Goal: Task Accomplishment & Management: Manage account settings

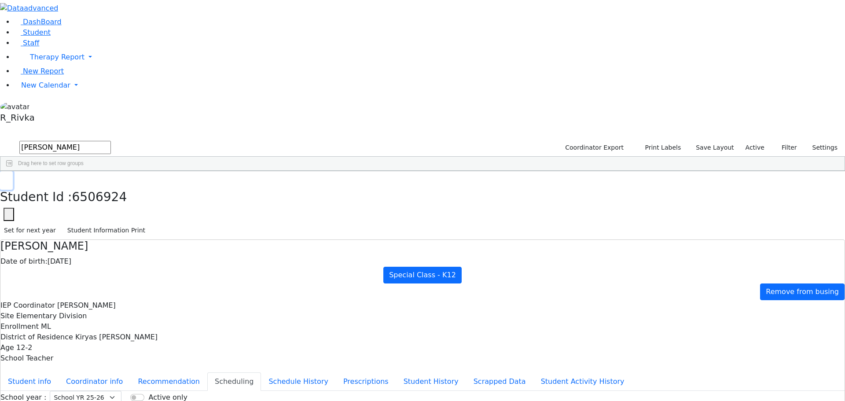
click at [13, 171] on button "button" at bounding box center [6, 180] width 13 height 18
click at [57, 61] on span "New Calendar" at bounding box center [57, 57] width 55 height 8
click at [51, 108] on link "Calendar" at bounding box center [35, 103] width 32 height 11
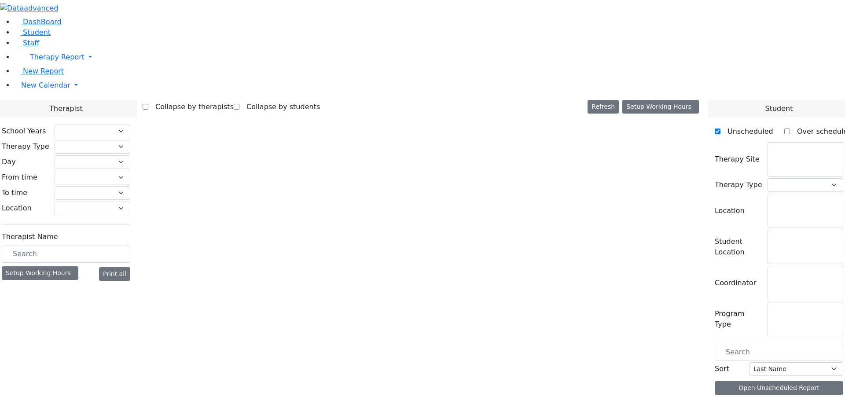
select select "212"
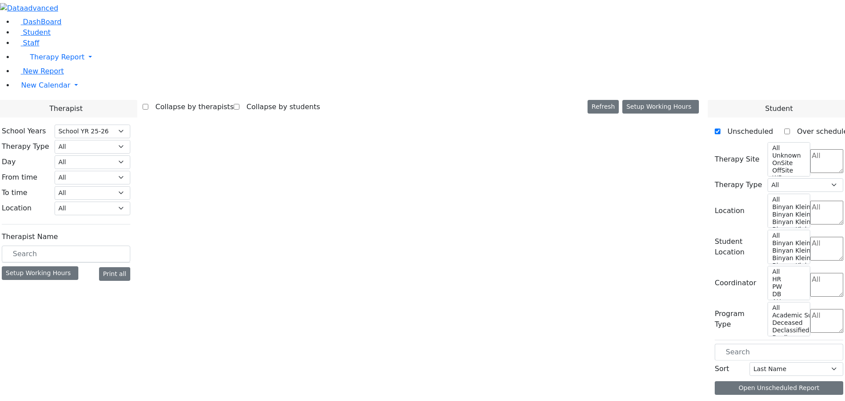
select select "2"
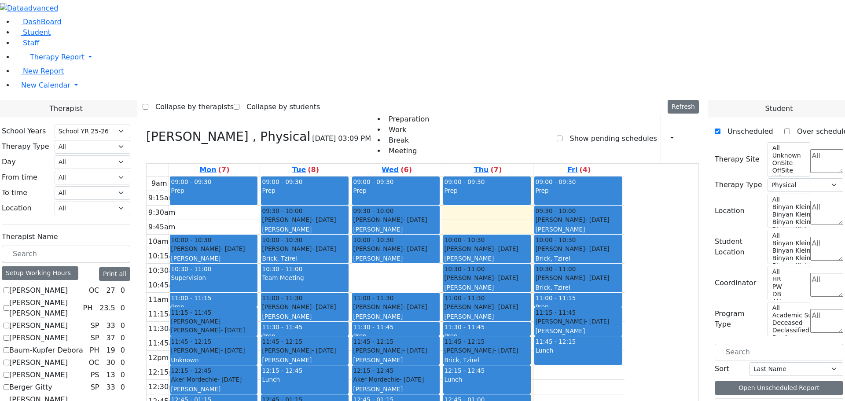
checkbox input "true"
select select
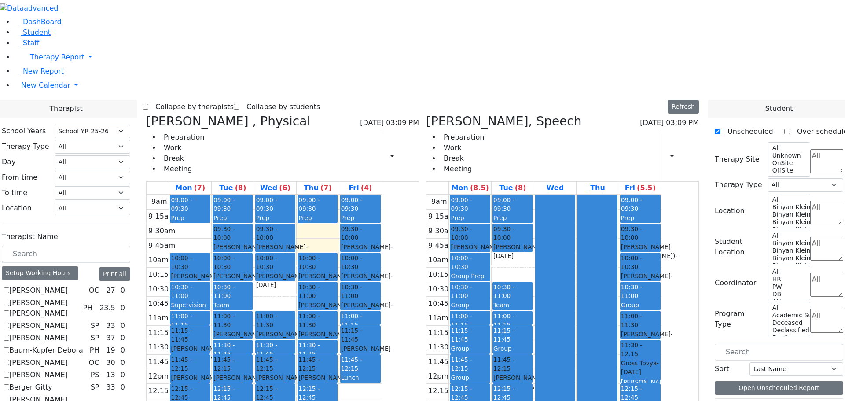
scroll to position [770, 0]
checkbox input "true"
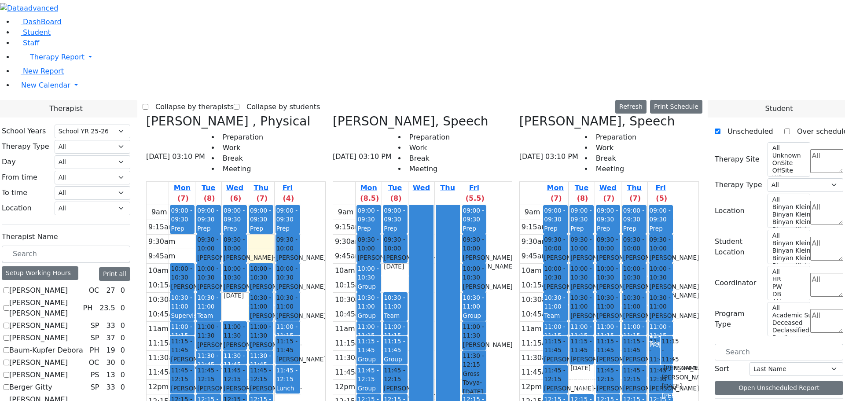
scroll to position [594, 0]
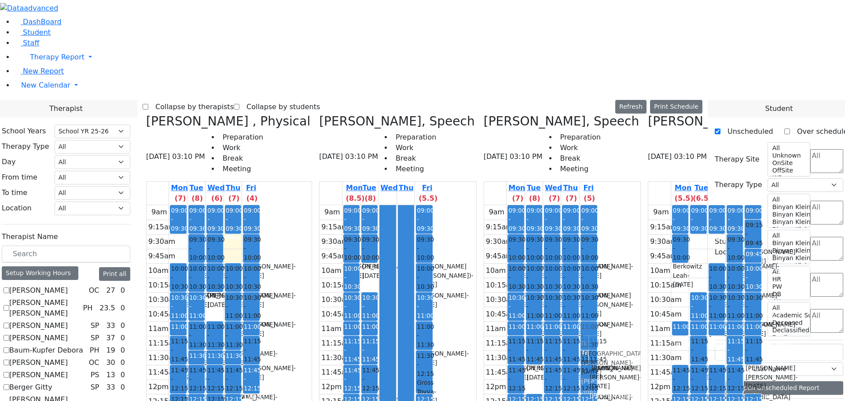
scroll to position [0, 0]
drag, startPoint x: 624, startPoint y: 180, endPoint x: 301, endPoint y: 145, distance: 324.9
click at [301, 145] on div "Reiss Adeena , Physical 08/28/2025 03:10 PM Preparation Work Break Meeting Mon …" at bounding box center [423, 334] width 560 height 441
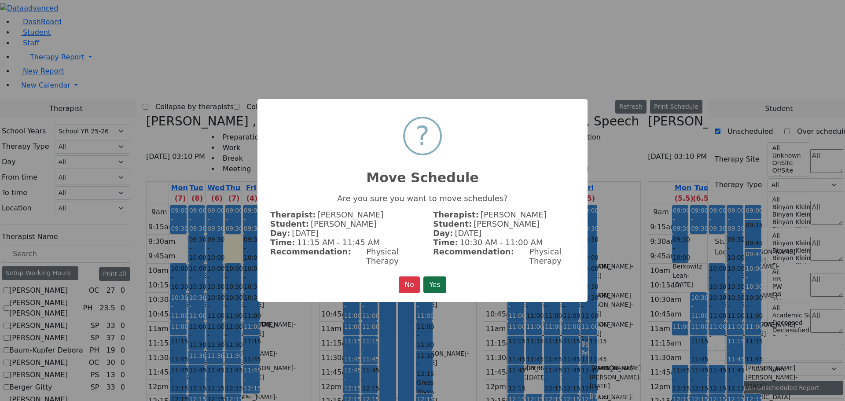
click at [434, 279] on button "Yes" at bounding box center [434, 284] width 23 height 17
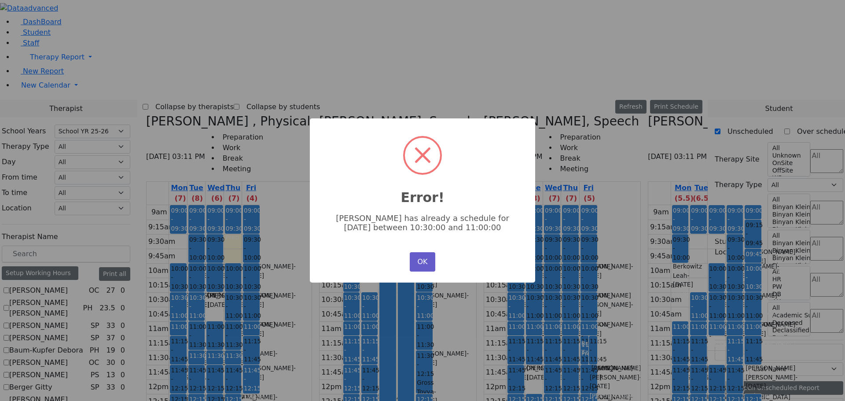
click at [421, 268] on button "OK" at bounding box center [423, 261] width 26 height 19
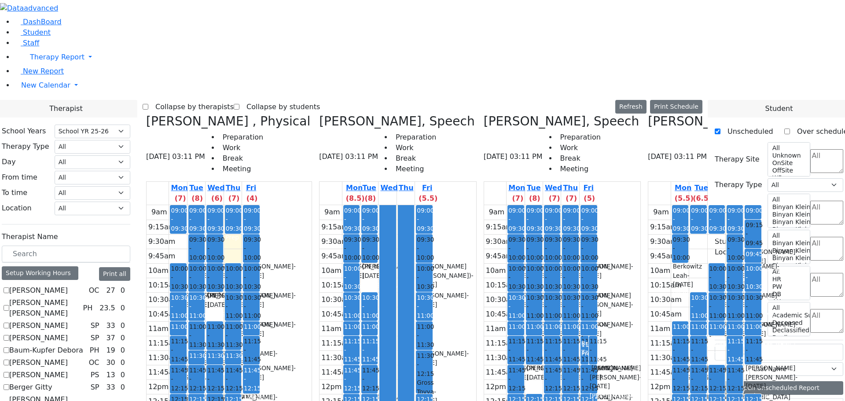
click at [648, 114] on icon at bounding box center [648, 121] width 0 height 15
checkbox input "false"
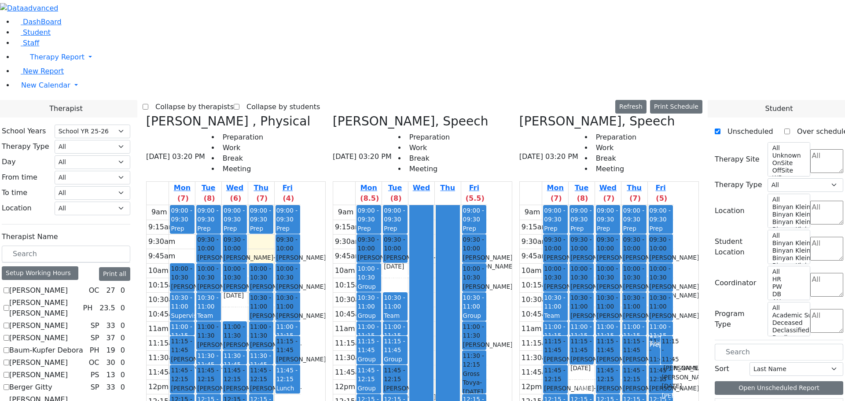
drag, startPoint x: 233, startPoint y: 30, endPoint x: 240, endPoint y: 38, distance: 10.9
click at [146, 114] on icon at bounding box center [146, 121] width 0 height 15
select select "3"
checkbox input "false"
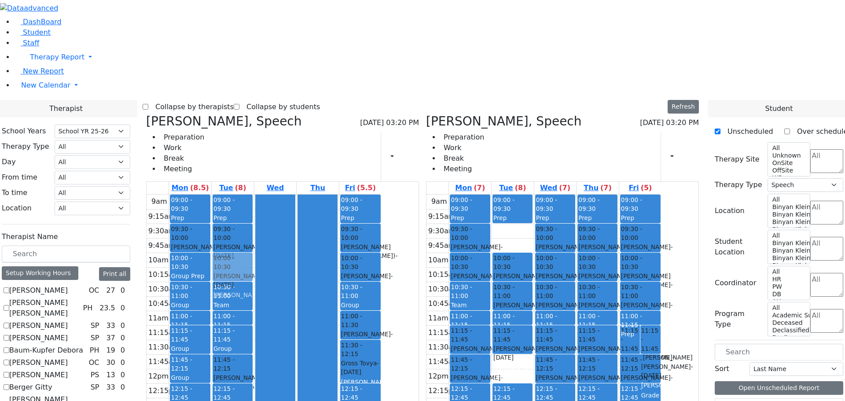
drag, startPoint x: 563, startPoint y: 107, endPoint x: 331, endPoint y: 140, distance: 234.2
click at [331, 140] on div "Biderman Tzipora, Speech 08/28/2025 03:20 PM Preparation Work Break Meeting Pri…" at bounding box center [423, 329] width 560 height 430
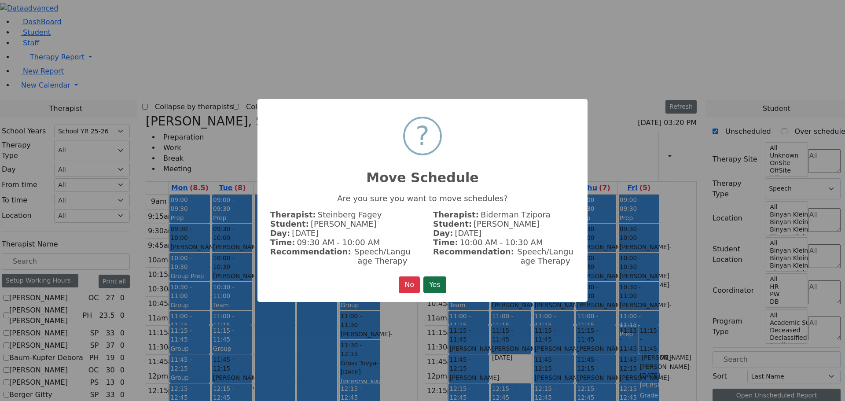
click at [440, 288] on button "Yes" at bounding box center [434, 284] width 23 height 17
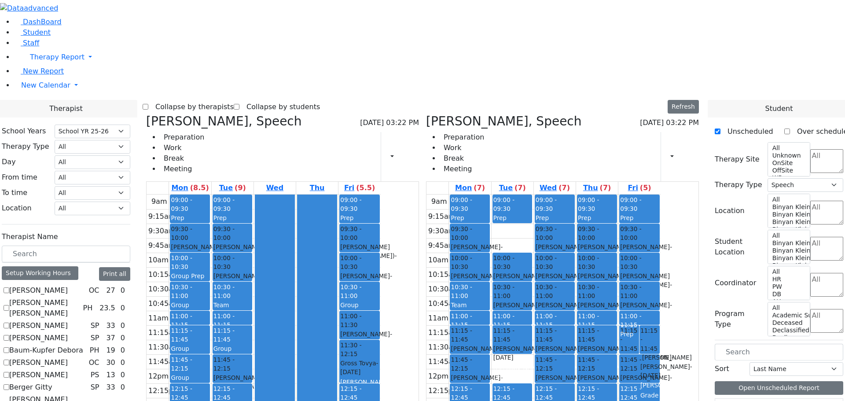
click at [336, 352] on button "Delete Selected Schedule" at bounding box center [368, 350] width 87 height 14
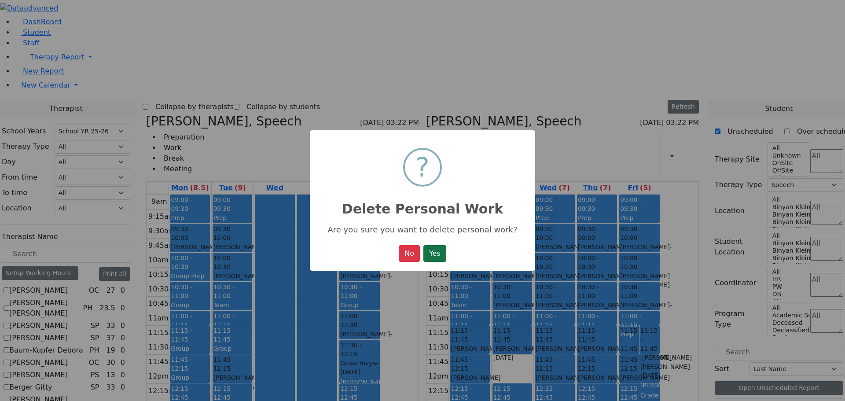
click at [437, 248] on button "Yes" at bounding box center [434, 253] width 23 height 17
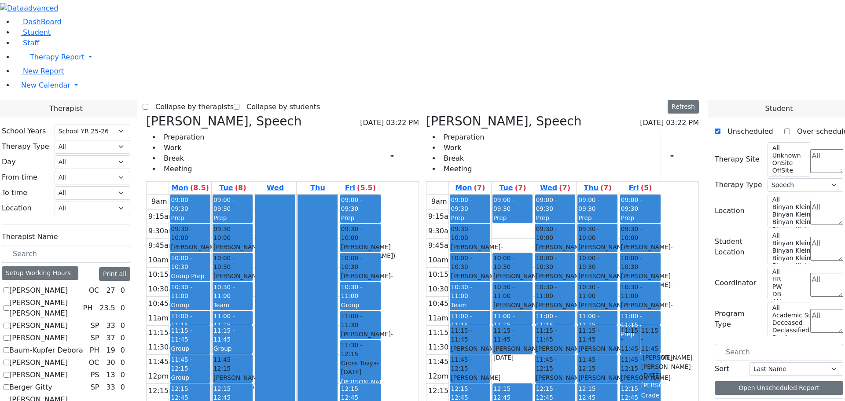
click at [211, 327] on div "09:00 - 09:30 Prep 09:30 - 10:00 Greenfield Yehuda - 04/05/2017 Gordon Goldie 1…" at bounding box center [190, 369] width 42 height 349
drag, startPoint x: 434, startPoint y: 136, endPoint x: 318, endPoint y: 346, distance: 240.5
click at [317, 349] on tr "09:00 - 09:30 Prep 09:30 - 10:00 Greenfield Yehuda - 04/05/2017 Gordon Goldie 1…" at bounding box center [264, 369] width 235 height 349
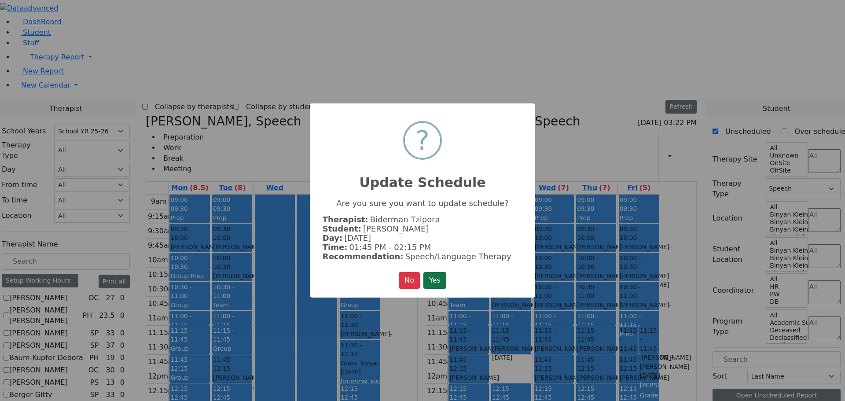
click at [428, 274] on button "Yes" at bounding box center [434, 280] width 23 height 17
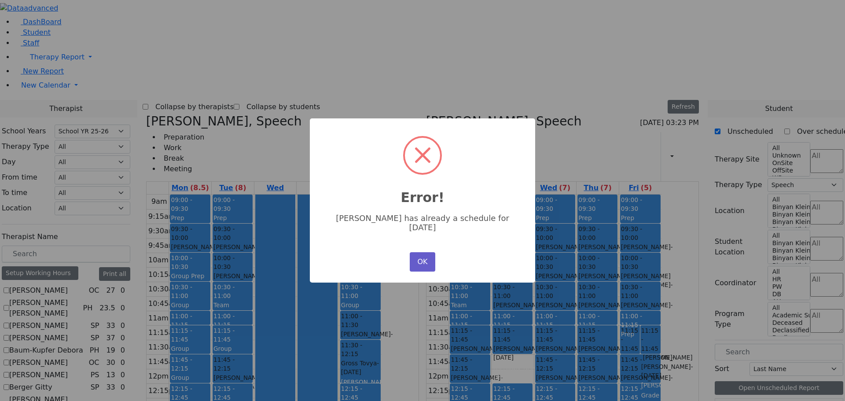
click at [429, 254] on button "OK" at bounding box center [423, 261] width 26 height 19
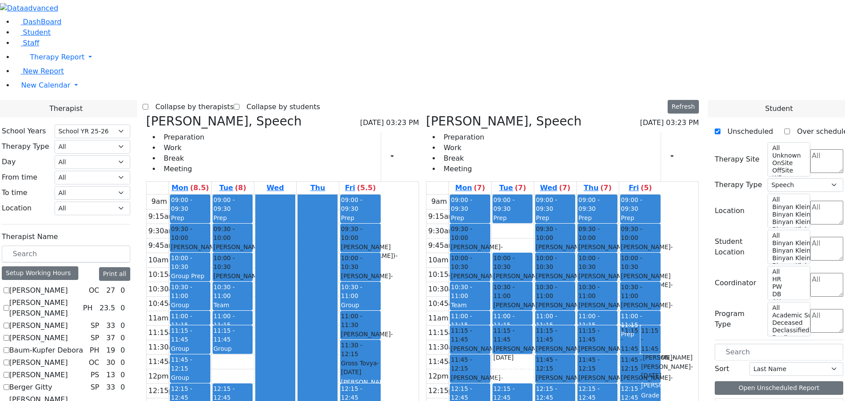
drag, startPoint x: 312, startPoint y: 233, endPoint x: 303, endPoint y: 351, distance: 118.3
click at [254, 350] on div "09:00 - 09:30 Prep 09:30 - 10:00 Katz Benjamin - 04/08/2013 Kramer Bluma 10:00 …" at bounding box center [233, 369] width 42 height 349
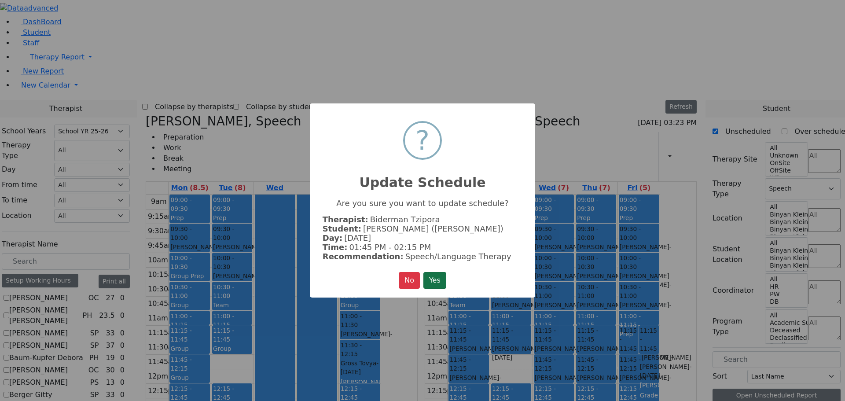
click at [437, 278] on button "Yes" at bounding box center [434, 280] width 23 height 17
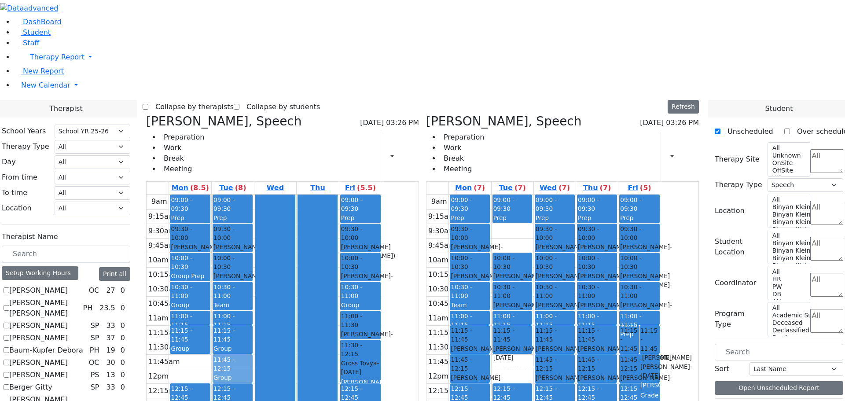
drag, startPoint x: 281, startPoint y: 233, endPoint x: 316, endPoint y: 234, distance: 35.7
click at [316, 234] on tr "09:00 - 09:30 Prep 09:30 - 10:00 Greenfield Yehuda - 04/05/2017 Gordon Goldie 1…" at bounding box center [264, 369] width 235 height 349
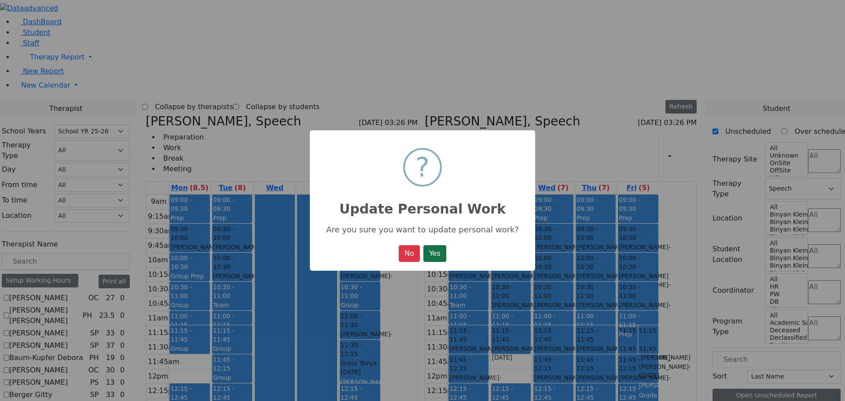
click at [446, 257] on button "Yes" at bounding box center [434, 253] width 23 height 17
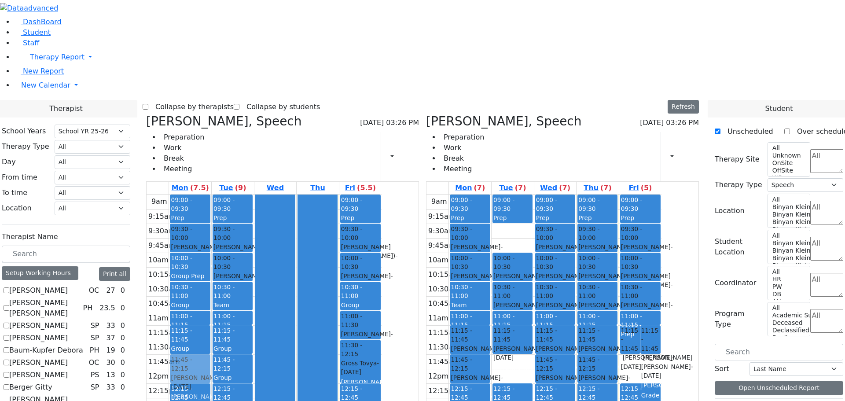
drag, startPoint x: 675, startPoint y: 231, endPoint x: 281, endPoint y: 232, distance: 394.3
click at [279, 230] on div "Biderman Tzipora, Speech 08/28/2025 03:26 PM Preparation Work Break Meeting Pri…" at bounding box center [423, 329] width 560 height 430
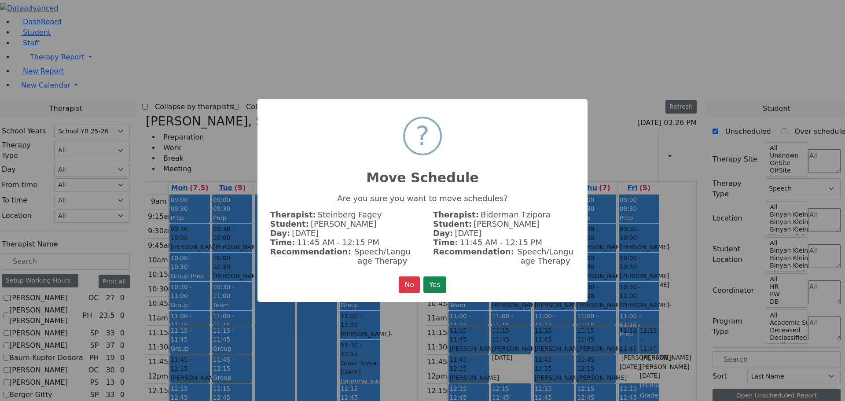
click at [437, 280] on button "Yes" at bounding box center [434, 284] width 23 height 17
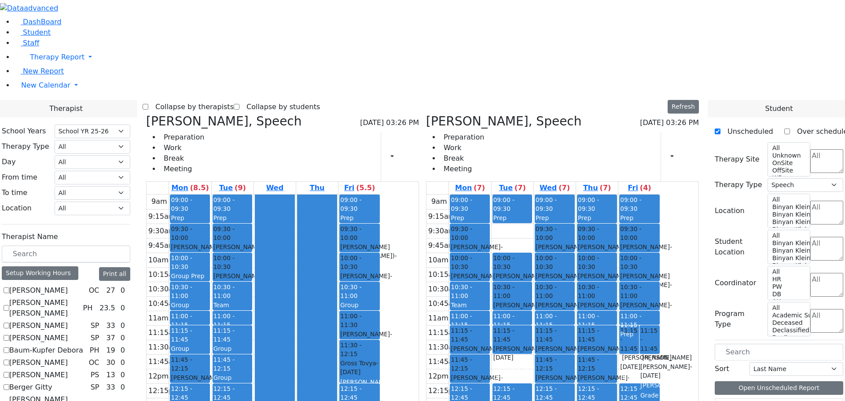
click at [146, 114] on icon at bounding box center [146, 121] width 0 height 15
checkbox input "false"
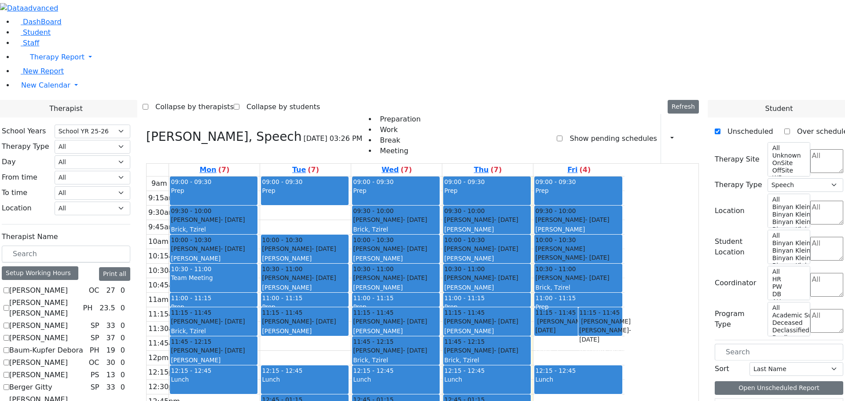
click at [146, 129] on icon at bounding box center [146, 136] width 0 height 15
select select
checkbox input "false"
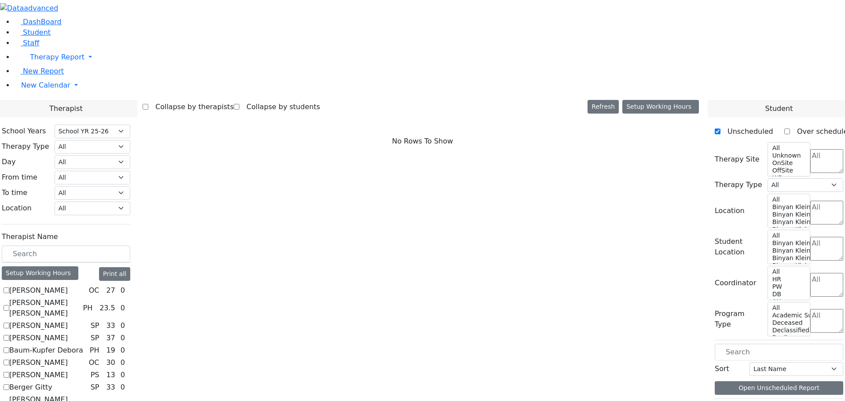
scroll to position [154, 0]
checkbox input "true"
select select "3"
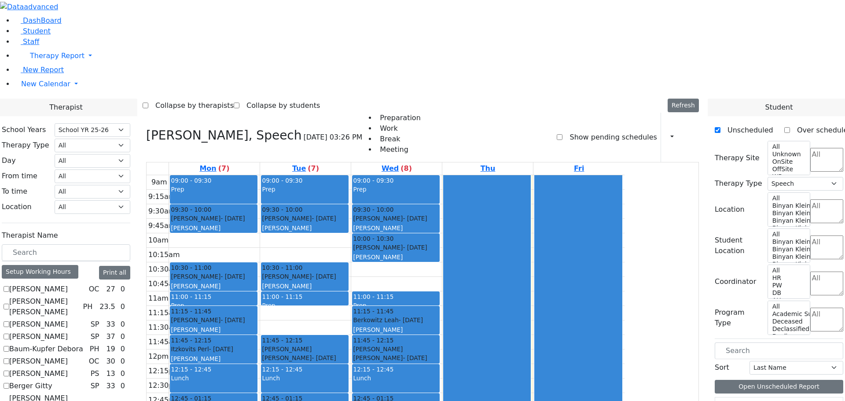
scroll to position [330, 0]
checkbox input "true"
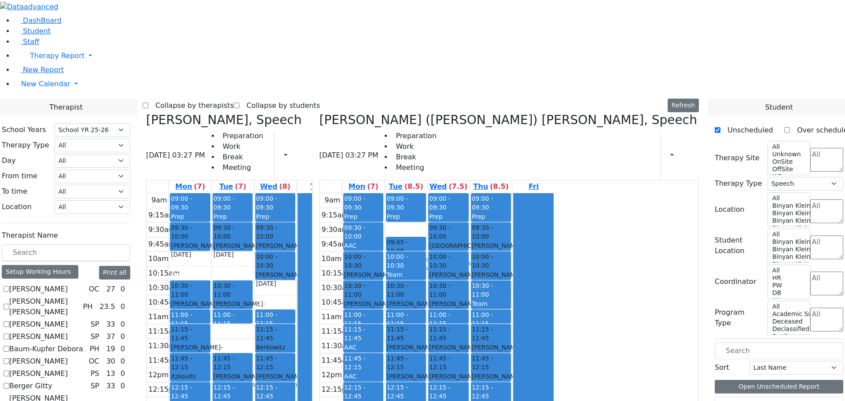
scroll to position [0, 0]
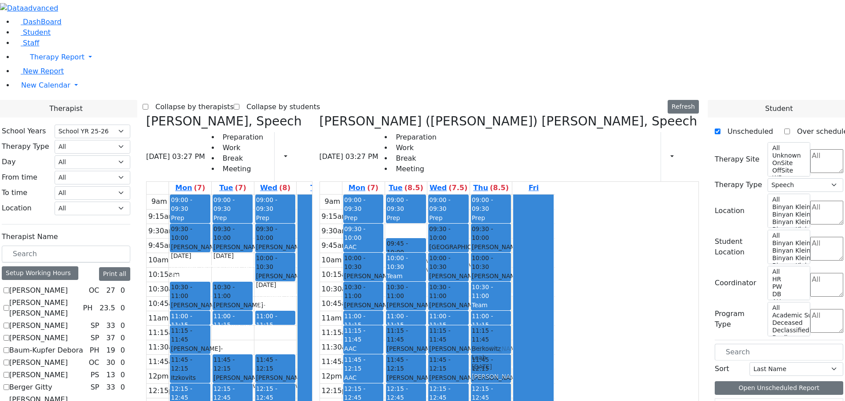
drag, startPoint x: 351, startPoint y: 201, endPoint x: 634, endPoint y: 198, distance: 283.4
click at [634, 198] on div "Grunwald Varda, Speech 08/28/2025 03:27 PM Preparation Work Break Meeting Print…" at bounding box center [423, 329] width 560 height 430
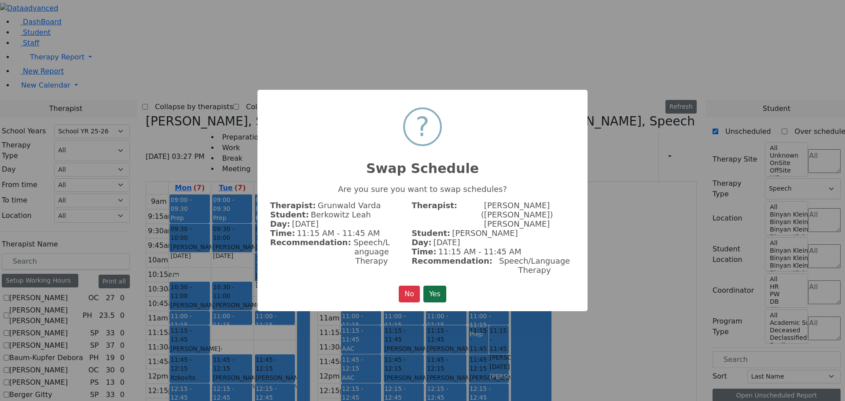
click at [440, 286] on button "Yes" at bounding box center [434, 294] width 23 height 17
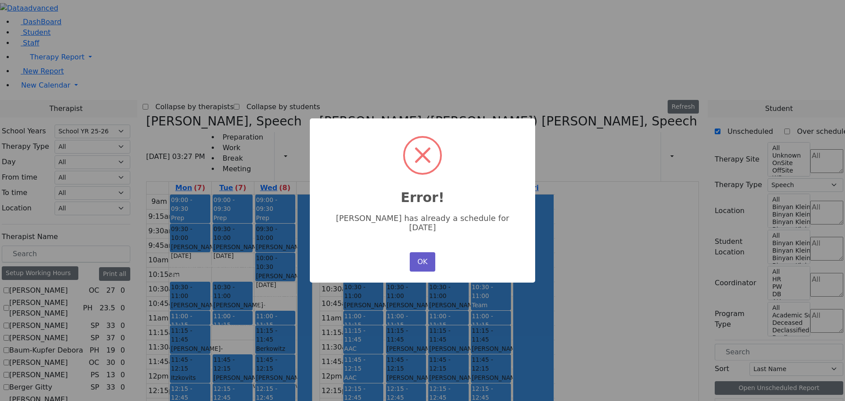
click at [430, 252] on button "OK" at bounding box center [423, 261] width 26 height 19
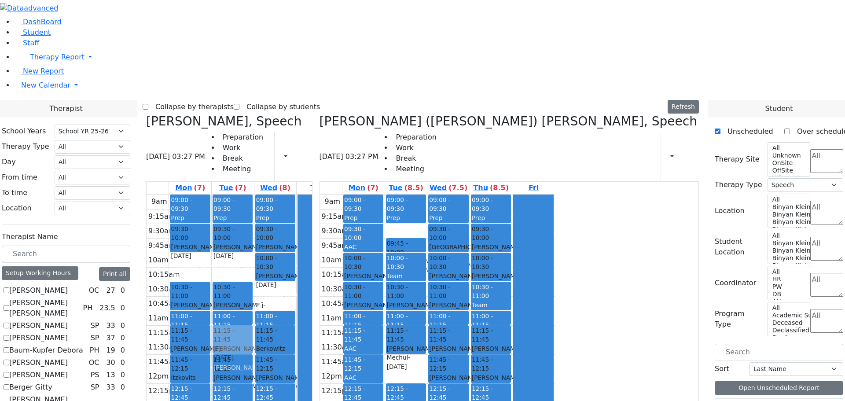
drag, startPoint x: 558, startPoint y: 236, endPoint x: 327, endPoint y: 205, distance: 232.3
click at [327, 205] on div "Grunwald Varda, Speech 08/28/2025 03:27 PM Preparation Work Break Meeting Print…" at bounding box center [423, 329] width 560 height 430
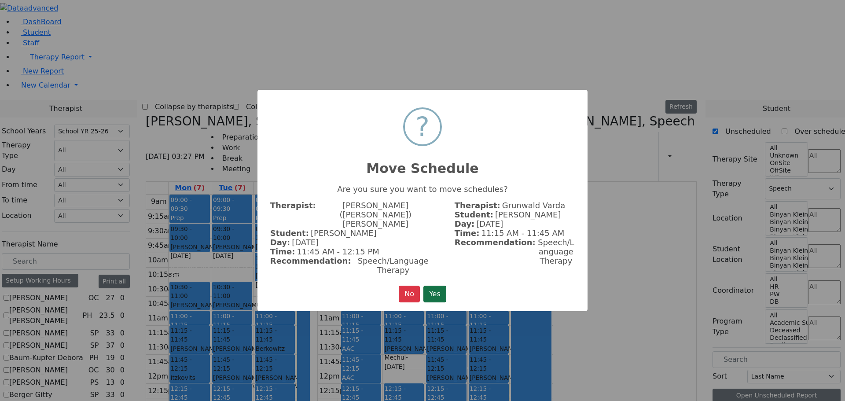
click at [437, 286] on button "Yes" at bounding box center [434, 294] width 23 height 17
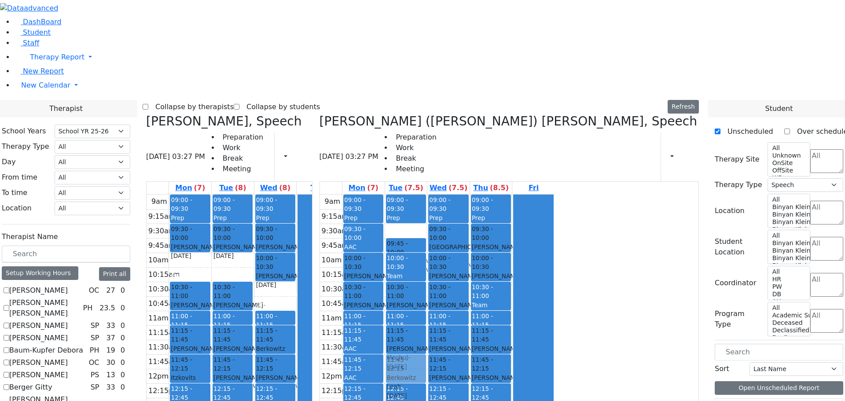
drag, startPoint x: 316, startPoint y: 290, endPoint x: 542, endPoint y: 239, distance: 231.6
click at [551, 230] on div "Grunwald Varda, Speech 08/28/2025 03:27 PM Preparation Work Break Meeting Print…" at bounding box center [423, 329] width 560 height 430
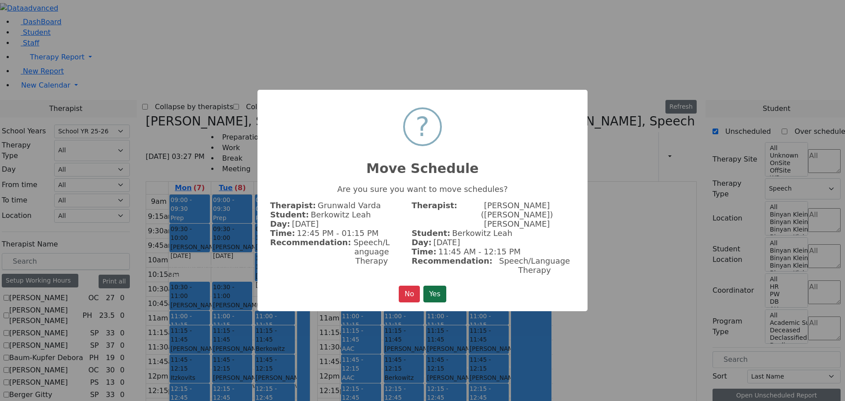
drag, startPoint x: 437, startPoint y: 283, endPoint x: 444, endPoint y: 285, distance: 7.4
click at [437, 286] on button "Yes" at bounding box center [434, 294] width 23 height 17
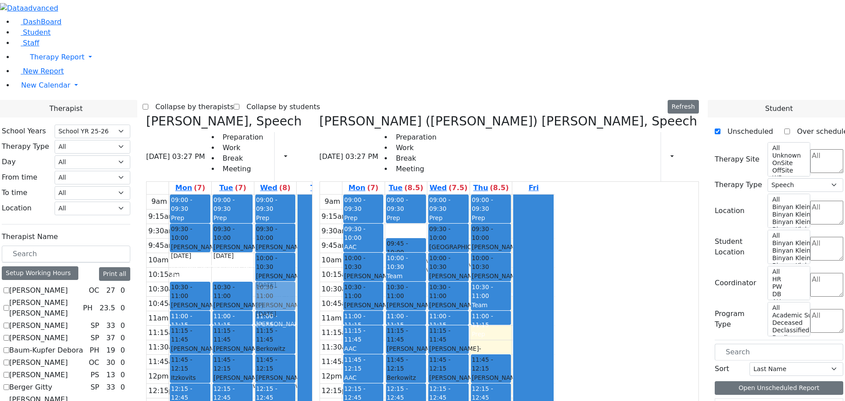
drag, startPoint x: 637, startPoint y: 206, endPoint x: 369, endPoint y: 164, distance: 271.4
click at [344, 161] on div "Grunwald Varda, Speech 08/28/2025 03:27 PM Preparation Work Break Meeting Print…" at bounding box center [423, 329] width 560 height 430
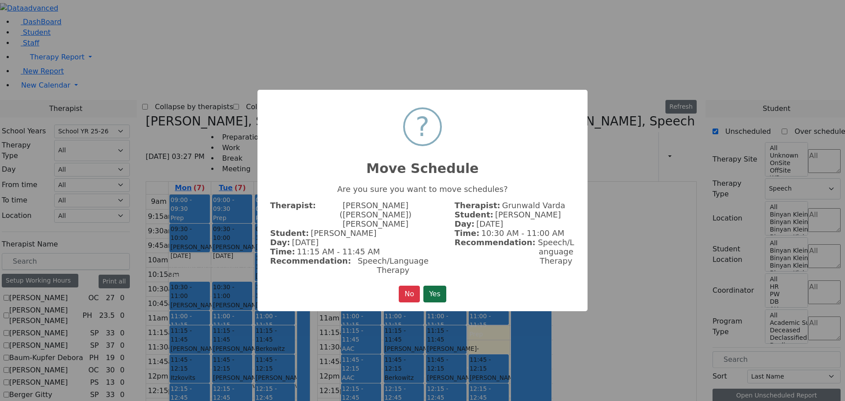
click at [436, 286] on button "Yes" at bounding box center [434, 294] width 23 height 17
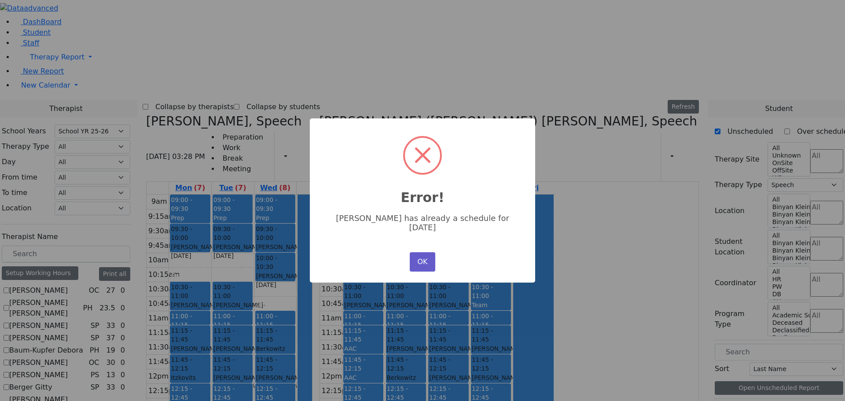
click at [419, 256] on button "OK" at bounding box center [423, 261] width 26 height 19
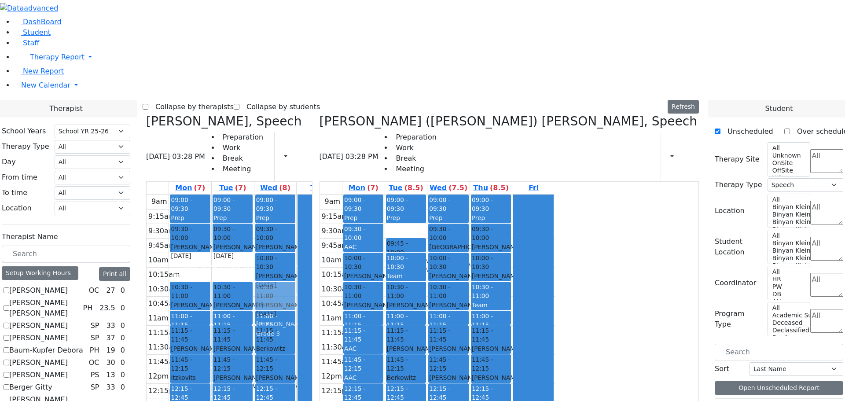
drag, startPoint x: 352, startPoint y: 385, endPoint x: 351, endPoint y: 164, distance: 220.9
click at [297, 195] on div "09:00 - 09:30 Prep 09:30 - 10:00 Tropper Rivka - 11/22/2004 Goldberg, Chanie 10…" at bounding box center [275, 369] width 42 height 349
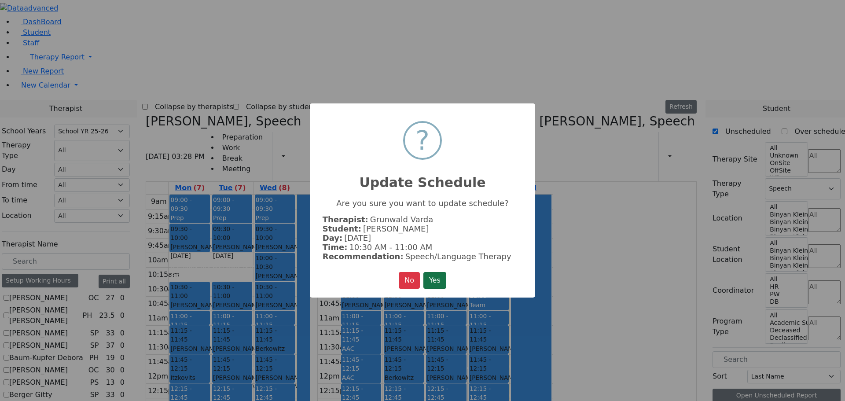
click at [429, 277] on button "Yes" at bounding box center [434, 280] width 23 height 17
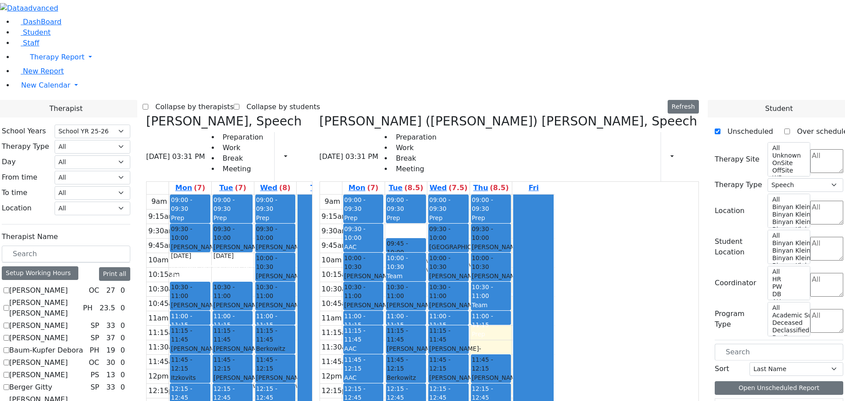
drag, startPoint x: 636, startPoint y: 202, endPoint x: 372, endPoint y: 377, distance: 317.5
click at [370, 378] on div "Grunwald Varda, Speech 08/28/2025 03:31 PM Preparation Work Break Meeting Print…" at bounding box center [423, 329] width 560 height 430
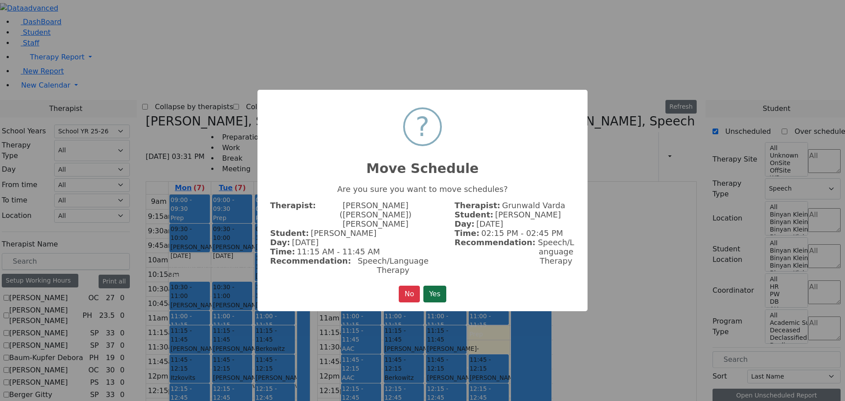
click at [428, 286] on button "Yes" at bounding box center [434, 294] width 23 height 17
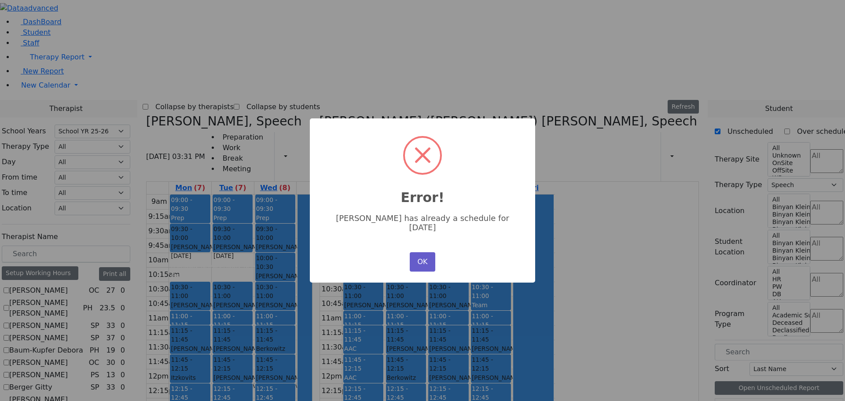
click at [414, 252] on button "OK" at bounding box center [423, 261] width 26 height 19
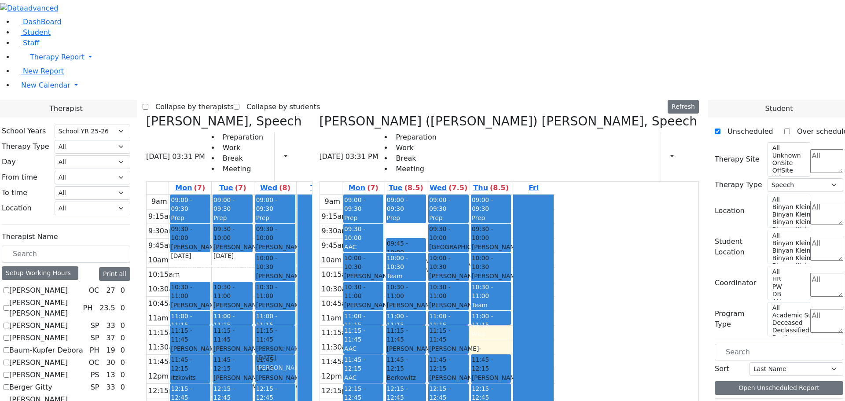
drag, startPoint x: 643, startPoint y: 203, endPoint x: 364, endPoint y: 209, distance: 279.1
click at [364, 209] on div "Grunwald Varda, Speech 08/28/2025 03:31 PM Preparation Work Break Meeting Print…" at bounding box center [423, 329] width 560 height 430
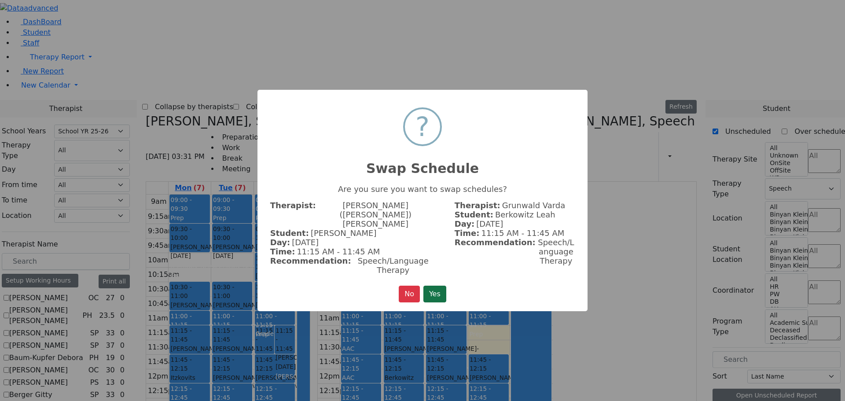
click at [439, 286] on button "Yes" at bounding box center [434, 294] width 23 height 17
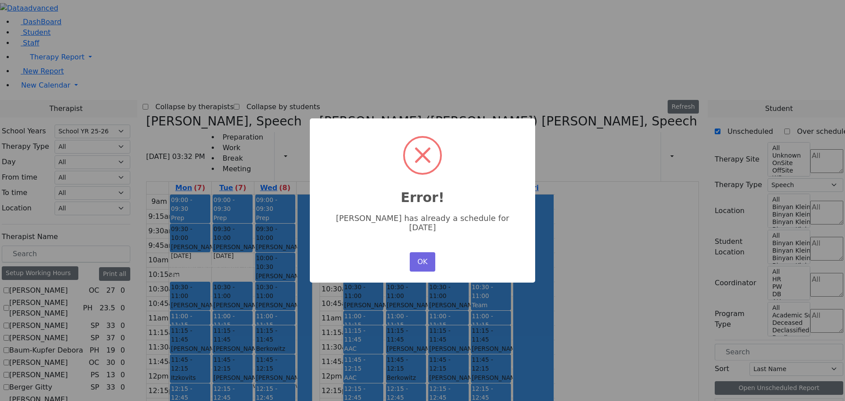
drag, startPoint x: 414, startPoint y: 257, endPoint x: 446, endPoint y: 258, distance: 31.7
click at [415, 257] on button "OK" at bounding box center [423, 261] width 26 height 19
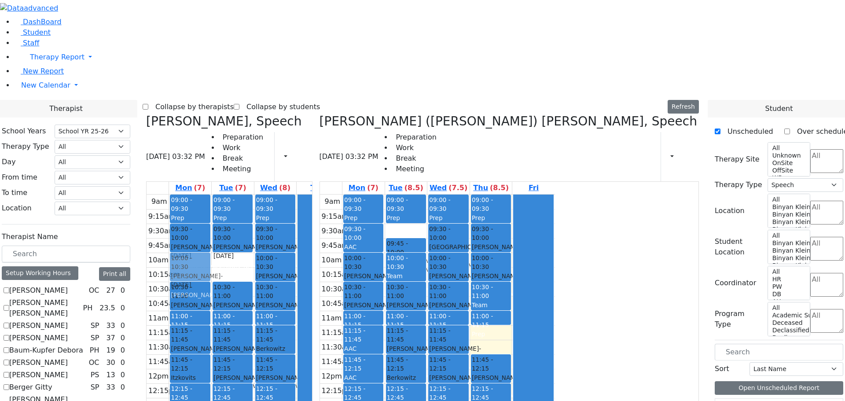
drag, startPoint x: 651, startPoint y: 212, endPoint x: 287, endPoint y: 140, distance: 371.9
click at [287, 140] on div "Grunwald Varda, Speech 08/28/2025 03:32 PM Preparation Work Break Meeting Print…" at bounding box center [423, 329] width 560 height 430
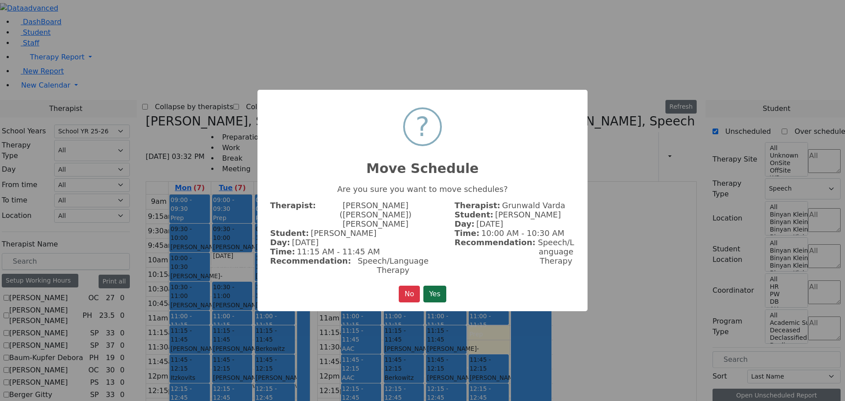
click at [435, 286] on button "Yes" at bounding box center [434, 294] width 23 height 17
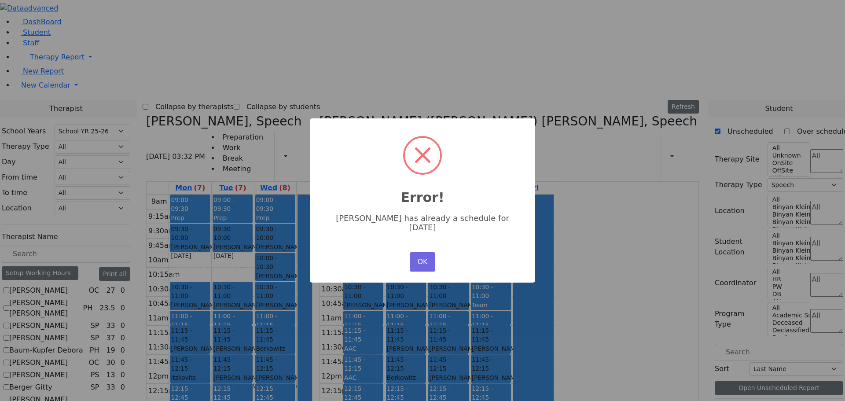
drag, startPoint x: 425, startPoint y: 254, endPoint x: 459, endPoint y: 259, distance: 35.1
click at [428, 257] on button "OK" at bounding box center [423, 261] width 26 height 19
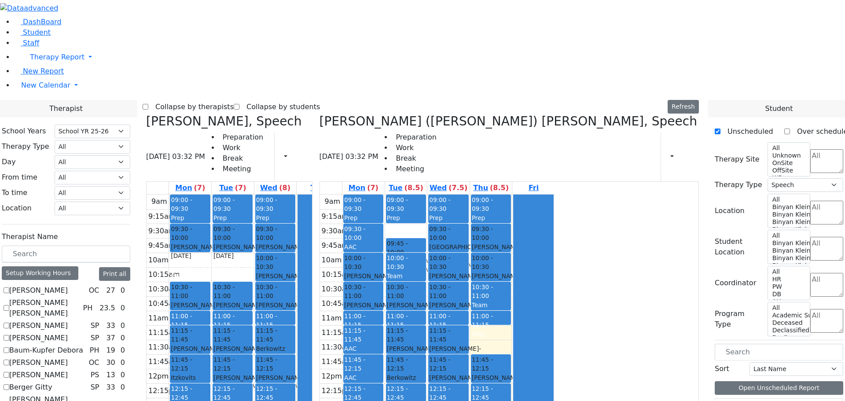
drag, startPoint x: 648, startPoint y: 202, endPoint x: 292, endPoint y: 370, distance: 393.6
click at [288, 373] on div "Grunwald Varda, Speech 08/28/2025 03:32 PM Preparation Work Break Meeting Print…" at bounding box center [423, 329] width 560 height 430
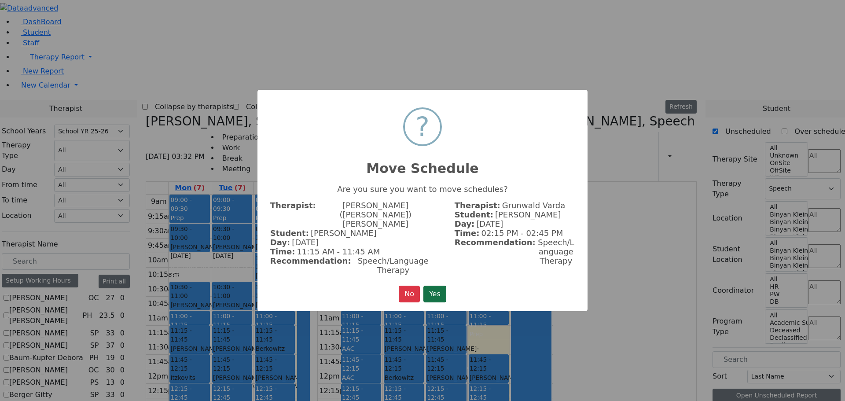
click at [443, 286] on button "Yes" at bounding box center [434, 294] width 23 height 17
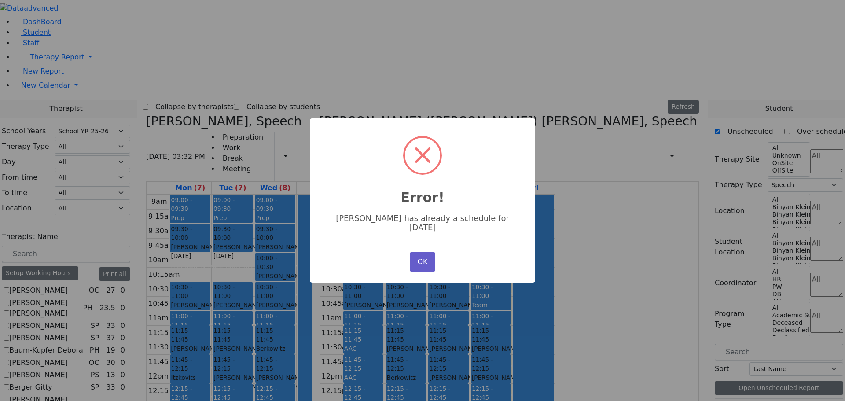
click at [423, 260] on button "OK" at bounding box center [423, 261] width 26 height 19
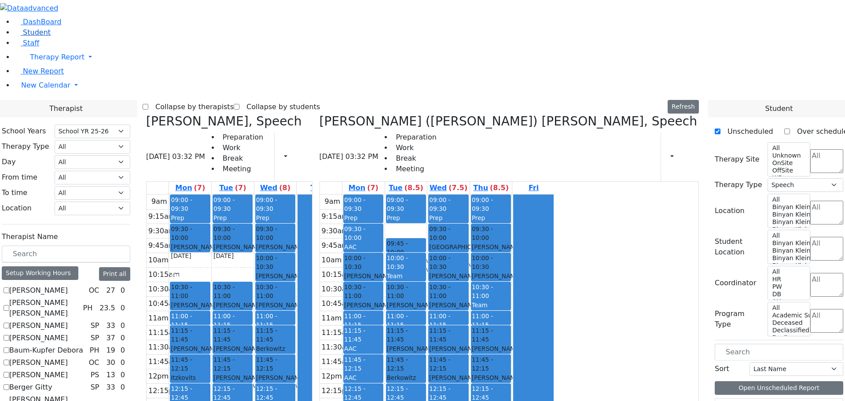
click at [33, 37] on span "Student" at bounding box center [37, 32] width 28 height 8
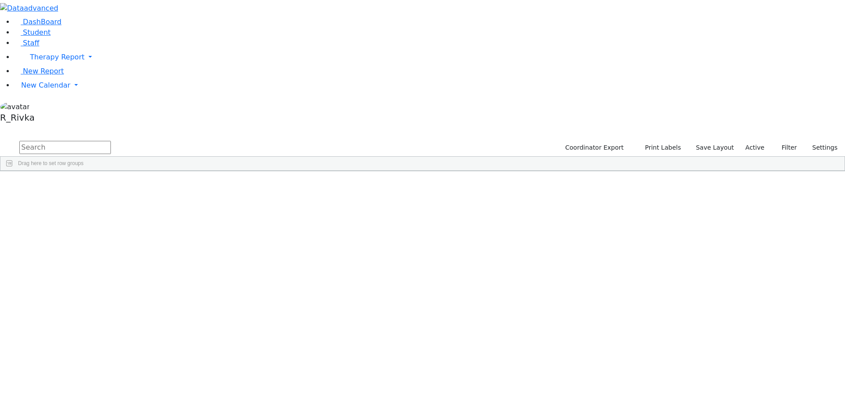
click at [111, 141] on input "text" at bounding box center [65, 147] width 92 height 13
type input "benz"
click at [112, 185] on div "Podrigal" at bounding box center [84, 191] width 55 height 12
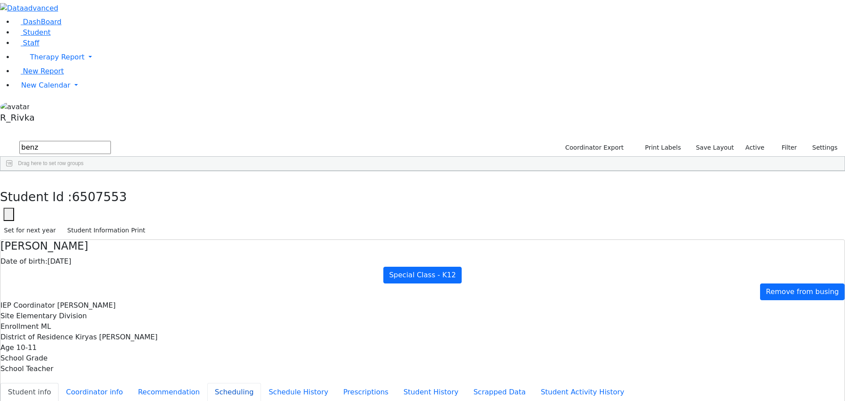
click at [209, 383] on button "Scheduling" at bounding box center [234, 392] width 54 height 18
click at [42, 61] on span "New Calendar" at bounding box center [57, 57] width 55 height 8
click at [44, 107] on span "Calendar" at bounding box center [35, 103] width 32 height 8
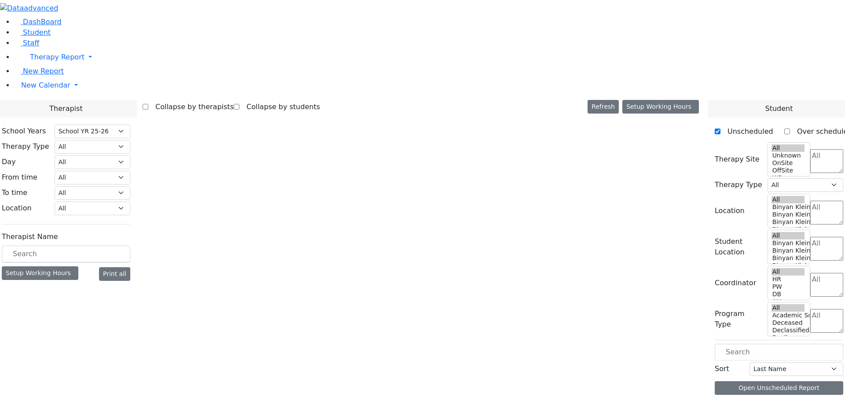
select select "212"
select select "3"
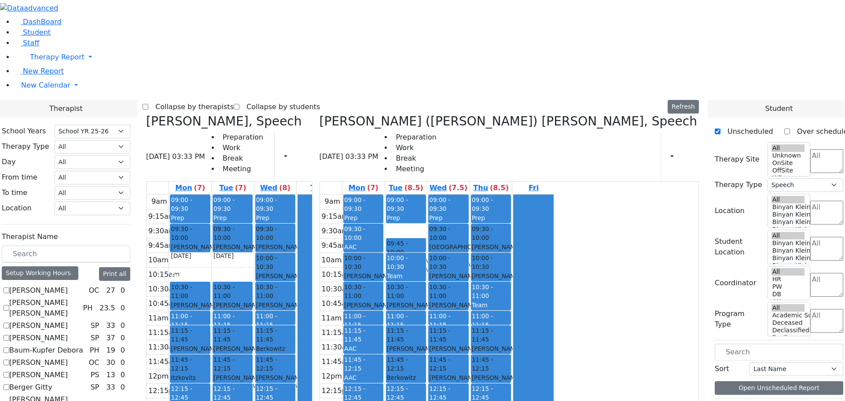
scroll to position [176, 0]
checkbox input "true"
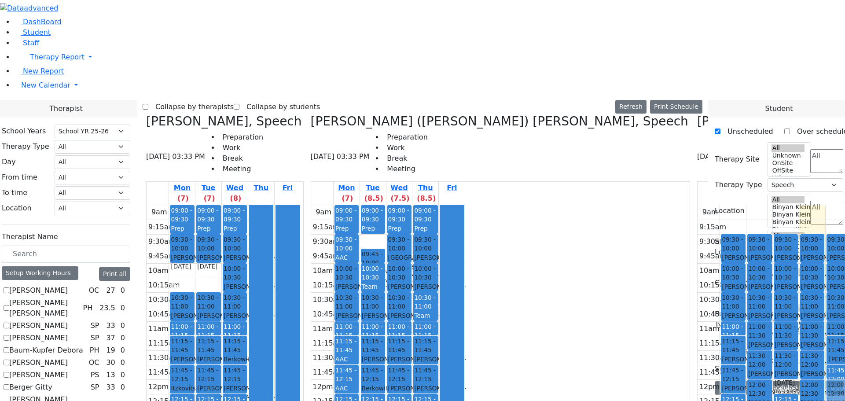
click at [826, 238] on div "09:30 - 10:00 Twerski Ezra - 07/21/2013 Gross, Atara 10:00 - 10:30 Schorr Yitzc…" at bounding box center [839, 379] width 26 height 349
drag, startPoint x: 693, startPoint y: 243, endPoint x: 591, endPoint y: 201, distance: 111.1
click at [698, 205] on tr "09:30 - 10:00 Weber Shloimy - 12/26/2013 Gross, Atara 10:00 - 10:30 Teitelbaum …" at bounding box center [775, 379] width 154 height 349
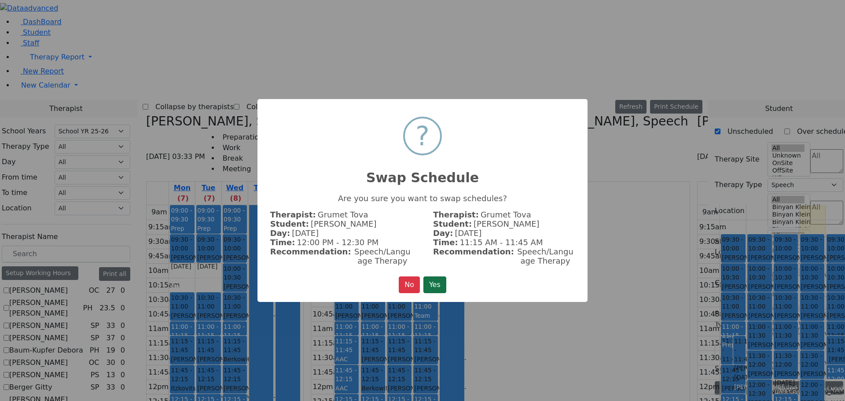
click at [442, 279] on button "Yes" at bounding box center [434, 284] width 23 height 17
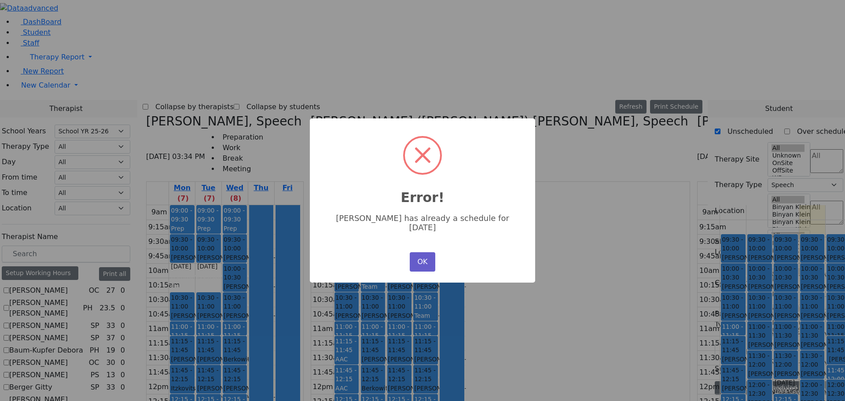
drag, startPoint x: 417, startPoint y: 254, endPoint x: 598, endPoint y: 223, distance: 183.5
click at [417, 255] on button "OK" at bounding box center [423, 261] width 26 height 19
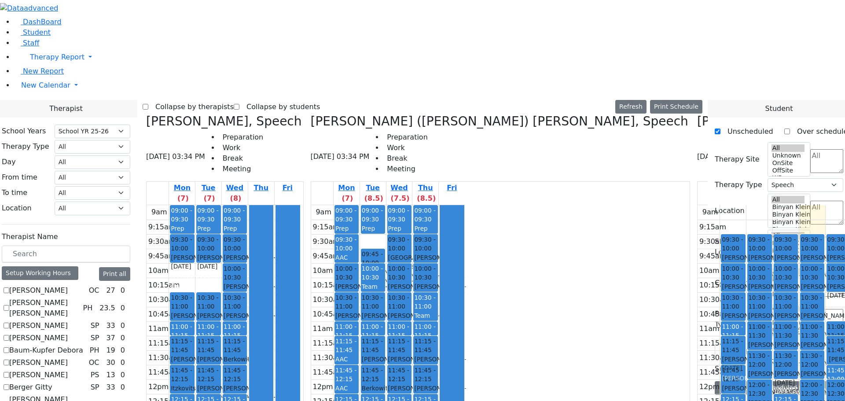
drag, startPoint x: 695, startPoint y: 147, endPoint x: 592, endPoint y: 192, distance: 112.3
click at [698, 205] on tr "09:30 - 10:00 Weber Shloimy - 12/26/2013 Gross, Atara 10:00 - 10:30 Teitelbaum …" at bounding box center [775, 379] width 154 height 349
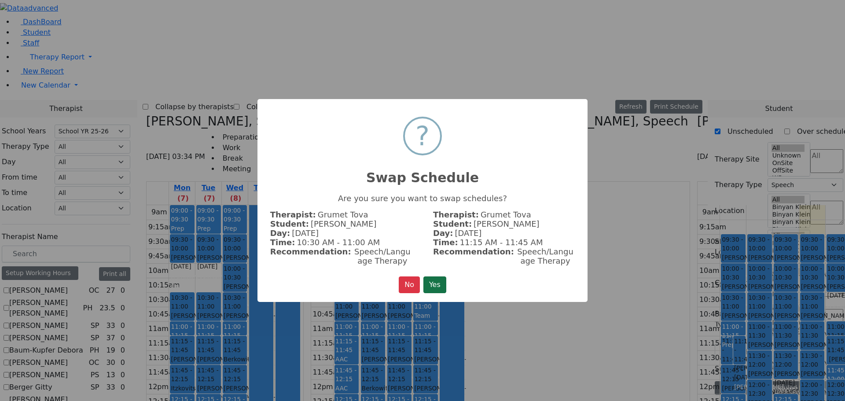
click at [434, 281] on button "Yes" at bounding box center [434, 284] width 23 height 17
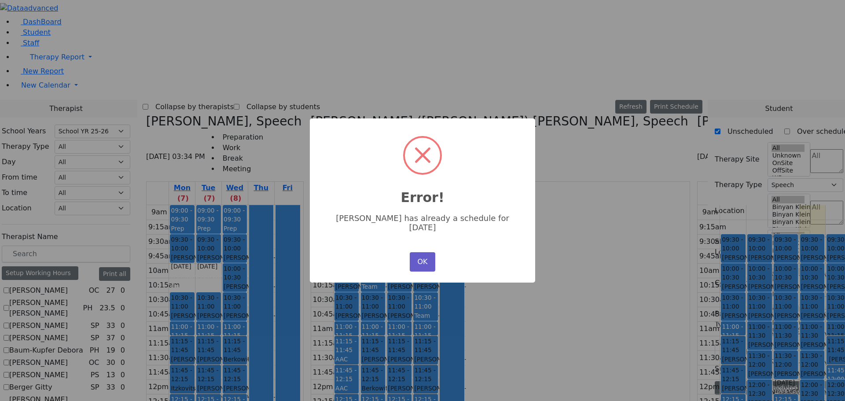
click at [422, 259] on button "OK" at bounding box center [423, 261] width 26 height 19
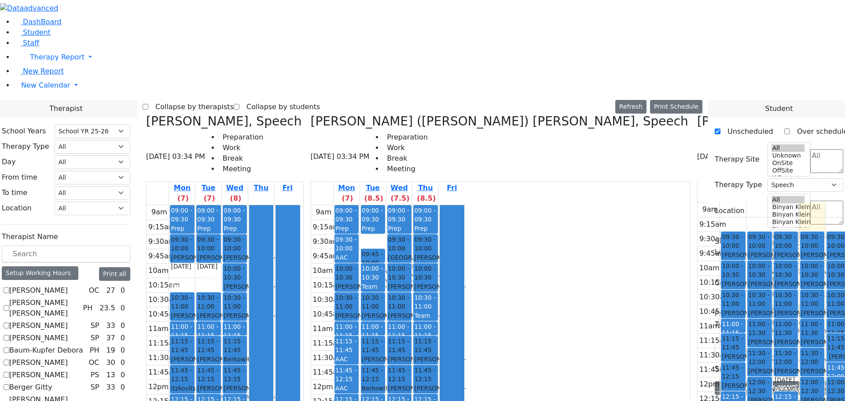
scroll to position [0, 0]
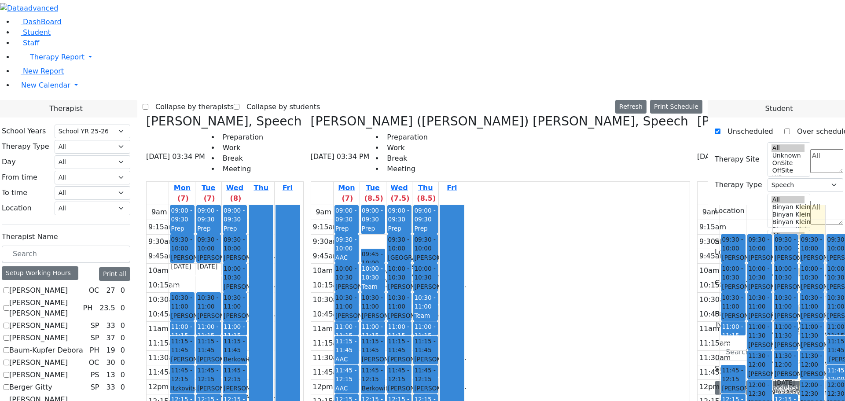
drag, startPoint x: 584, startPoint y: 194, endPoint x: 684, endPoint y: 267, distance: 123.9
click at [698, 268] on tr "09:30 - 10:00 Weber Shloimy - 12/26/2013 Gross, Atara 10:00 - 10:30 Teitelbaum …" at bounding box center [775, 379] width 154 height 349
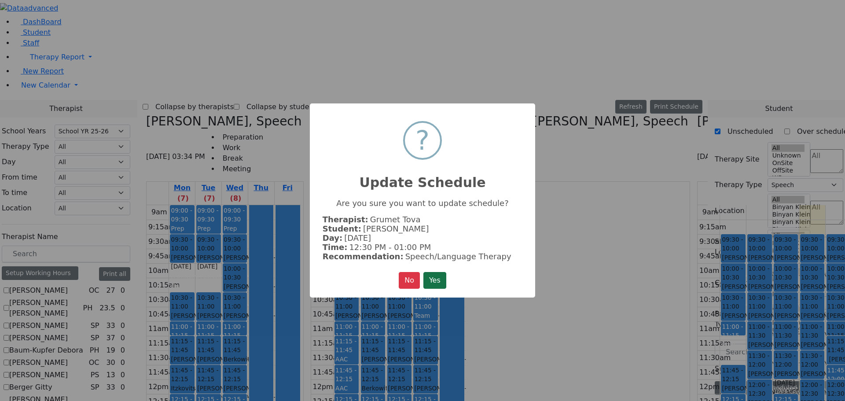
click at [441, 279] on button "Yes" at bounding box center [434, 280] width 23 height 17
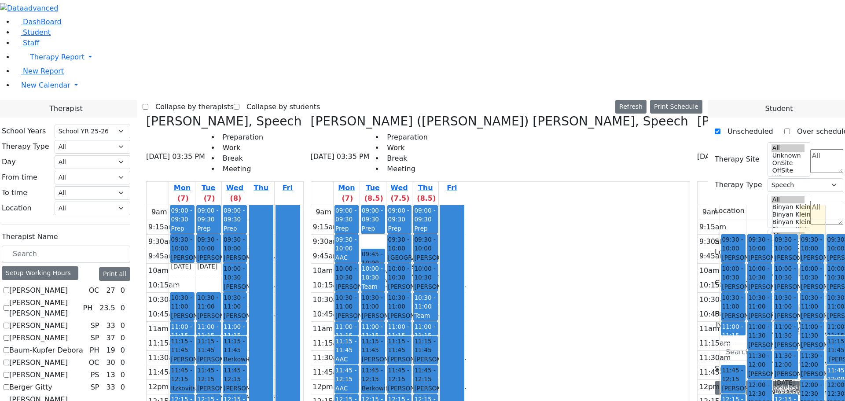
drag, startPoint x: 585, startPoint y: 307, endPoint x: 577, endPoint y: 311, distance: 8.3
click at [698, 310] on div "9am 9:15am 9:30am 9:45am 10am 10:15am 10:30am 10:45am 11am 11:15am 11:30am 11:4…" at bounding box center [775, 379] width 154 height 349
drag, startPoint x: 590, startPoint y: 86, endPoint x: 577, endPoint y: 183, distance: 97.7
click at [698, 205] on div "9am 9:15am 9:30am 9:45am 10am 10:15am 10:30am 10:45am 11am 11:15am 11:30am 11:4…" at bounding box center [775, 379] width 154 height 349
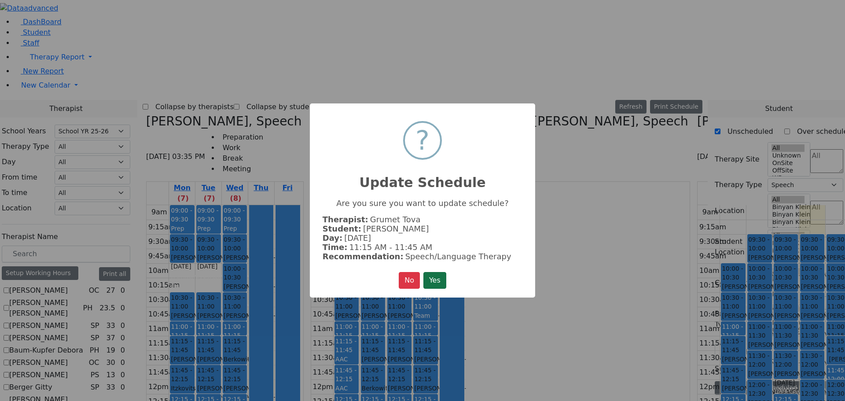
click at [438, 272] on button "Yes" at bounding box center [434, 280] width 23 height 17
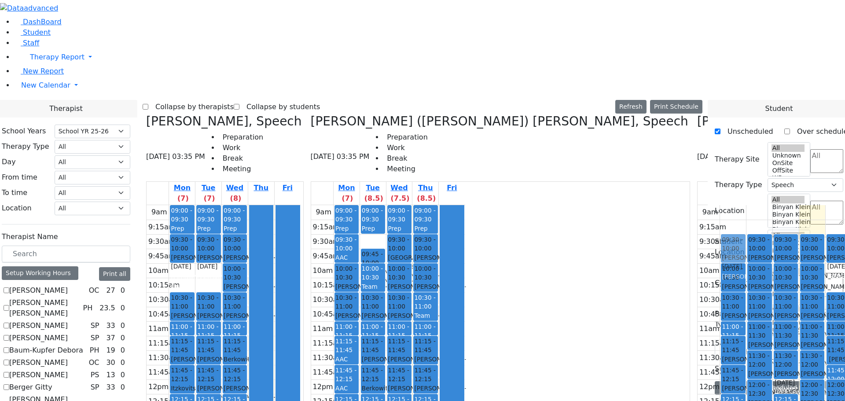
drag, startPoint x: 695, startPoint y: 119, endPoint x: 593, endPoint y: 85, distance: 107.9
click at [698, 205] on tr "10:00 - 10:30 Teitelbaum Michael - 09/27/2017 Cohen, Sara C 10:30 - 11:00 Schwa…" at bounding box center [775, 379] width 154 height 349
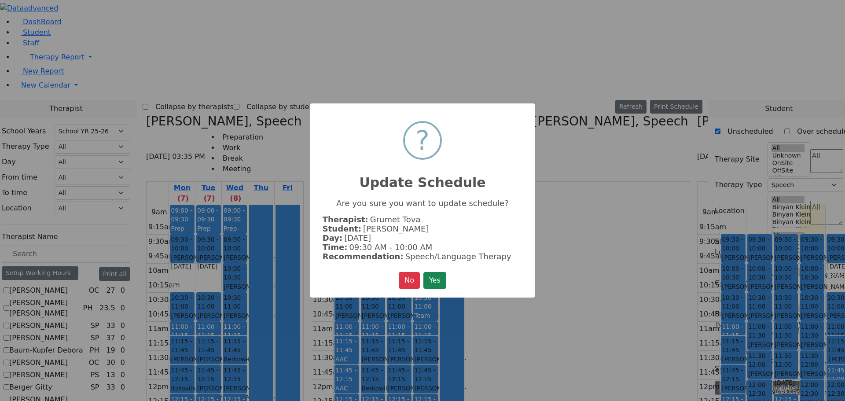
click at [435, 277] on button "Yes" at bounding box center [434, 280] width 23 height 17
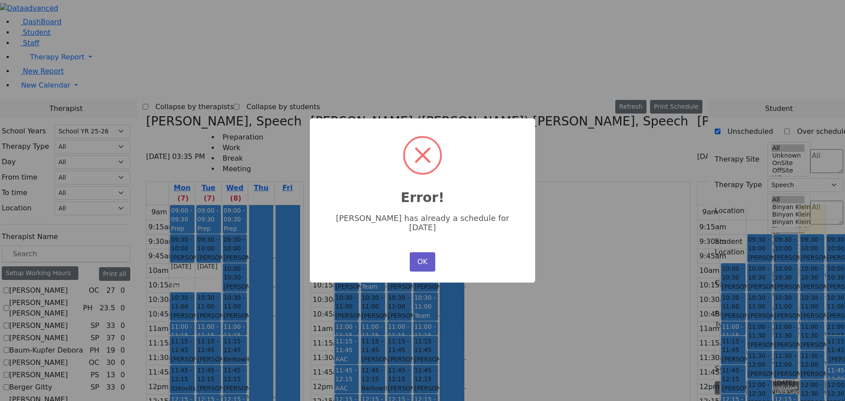
click at [424, 252] on button "OK" at bounding box center [423, 261] width 26 height 19
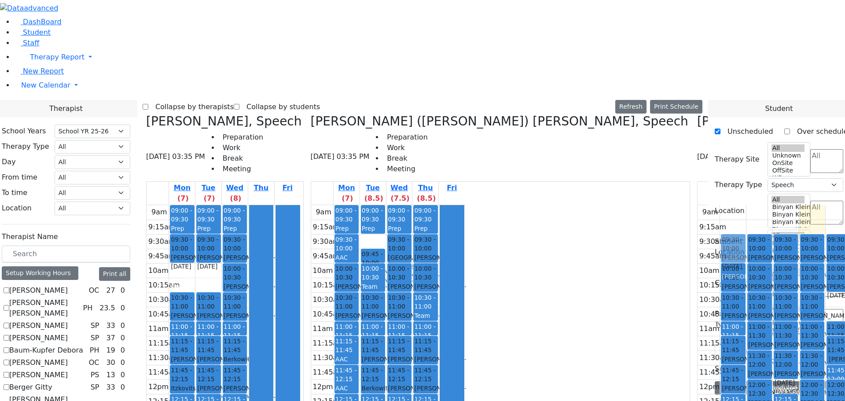
drag, startPoint x: 699, startPoint y: 147, endPoint x: 596, endPoint y: 88, distance: 118.7
click at [698, 205] on tr "10:00 - 10:30 Teitelbaum Michael - 09/27/2017 Cohen, Sara C 10:30 - 11:00 Schwa…" at bounding box center [775, 379] width 154 height 349
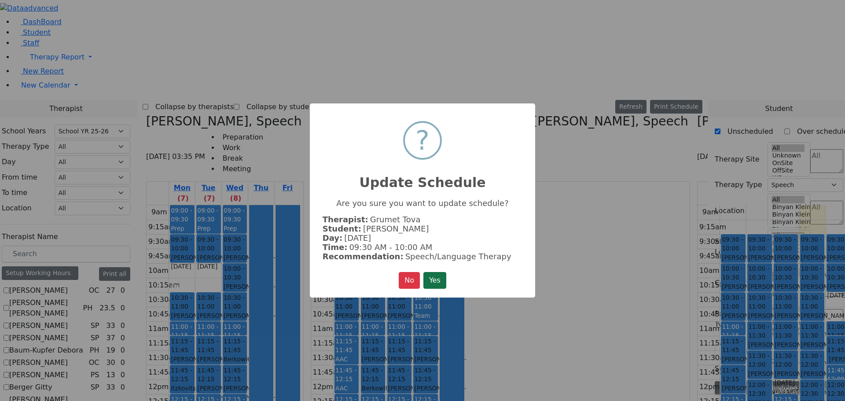
click at [440, 280] on button "Yes" at bounding box center [434, 280] width 23 height 17
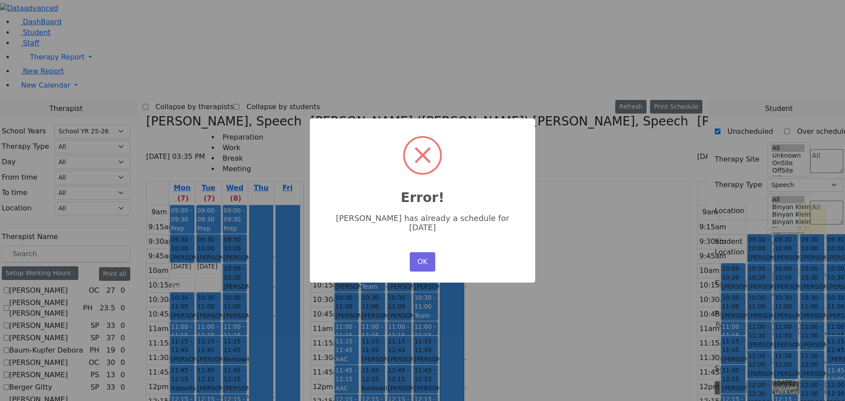
drag, startPoint x: 417, startPoint y: 249, endPoint x: 438, endPoint y: 252, distance: 21.4
click at [425, 252] on button "OK" at bounding box center [423, 261] width 26 height 19
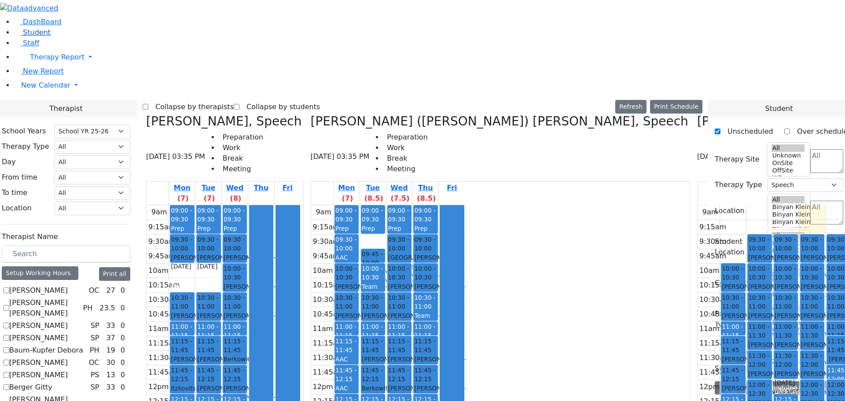
click at [39, 37] on span "Student" at bounding box center [37, 32] width 28 height 8
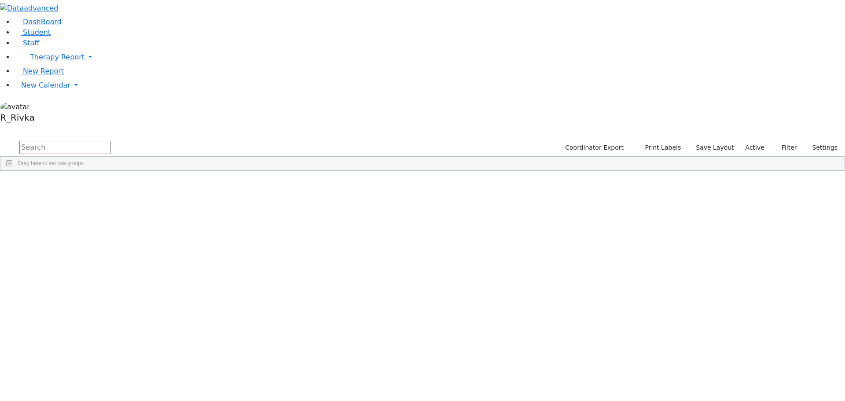
click at [111, 141] on input "text" at bounding box center [65, 147] width 92 height 13
type input "jac we"
click at [223, 235] on div "10/16/2017" at bounding box center [195, 241] width 55 height 12
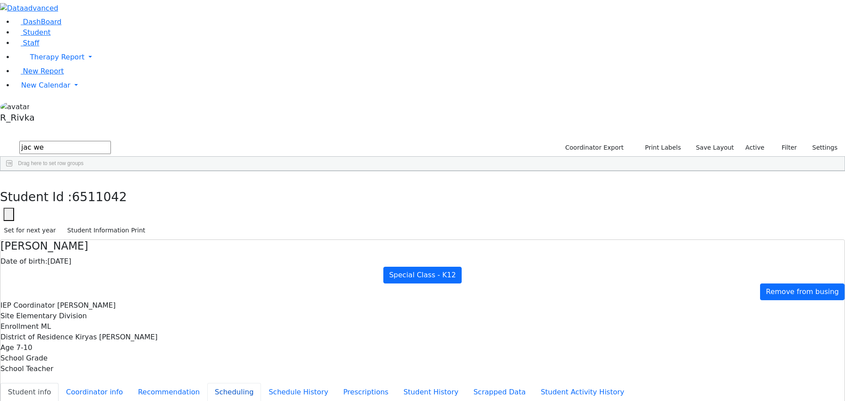
click at [207, 383] on button "Scheduling" at bounding box center [234, 392] width 54 height 18
click at [13, 171] on button "button" at bounding box center [6, 180] width 13 height 18
drag, startPoint x: 51, startPoint y: 141, endPoint x: 56, endPoint y: 140, distance: 4.9
click at [51, 66] on link "New Calendar" at bounding box center [429, 57] width 831 height 18
click at [65, 108] on div "Calendar" at bounding box center [70, 103] width 103 height 11
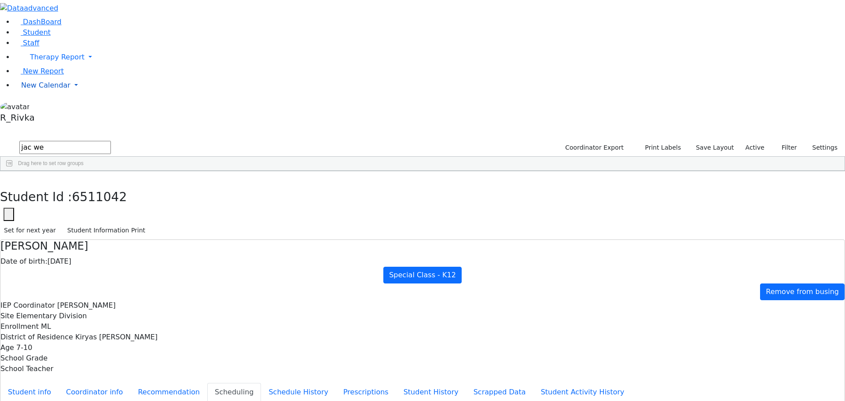
drag, startPoint x: 24, startPoint y: 136, endPoint x: 40, endPoint y: 145, distance: 18.5
click at [30, 61] on span "New Calendar" at bounding box center [57, 57] width 55 height 8
click at [43, 107] on span "Calendar" at bounding box center [35, 103] width 32 height 8
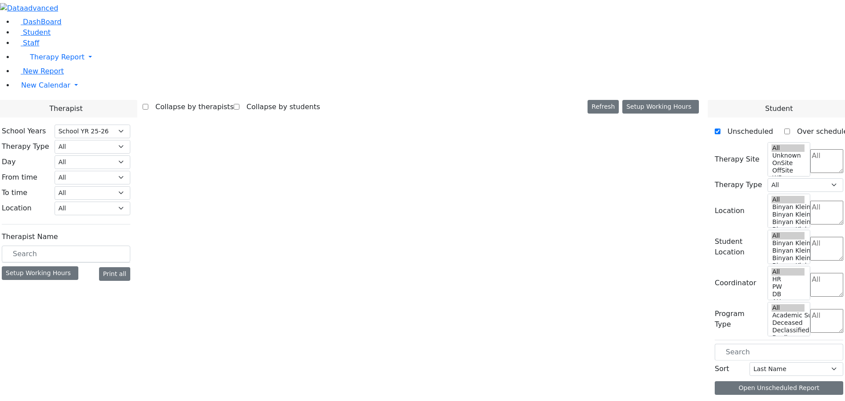
select select "212"
select select "3"
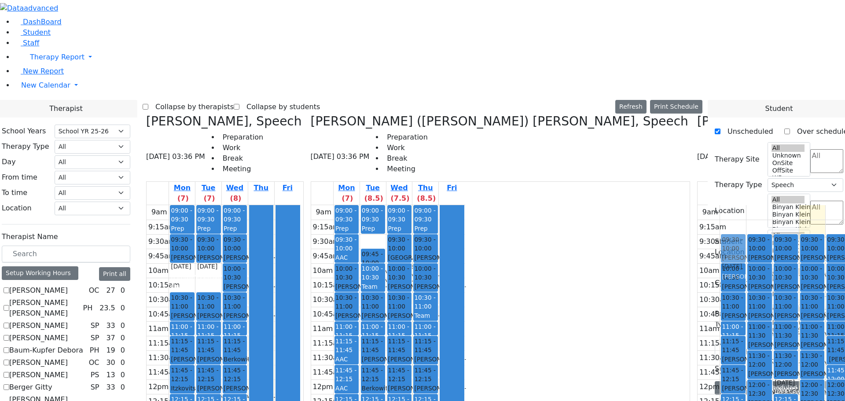
drag, startPoint x: 697, startPoint y: 264, endPoint x: 601, endPoint y: 82, distance: 205.5
click at [698, 205] on tr "10:00 - 10:30 [PERSON_NAME] - [DATE] [PERSON_NAME] 10:30 - 11:00 [PERSON_NAME] …" at bounding box center [775, 379] width 154 height 349
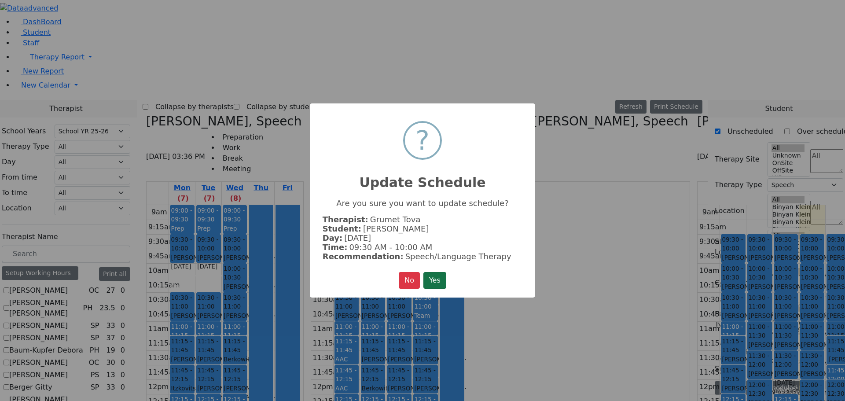
click at [443, 279] on button "Yes" at bounding box center [434, 280] width 23 height 17
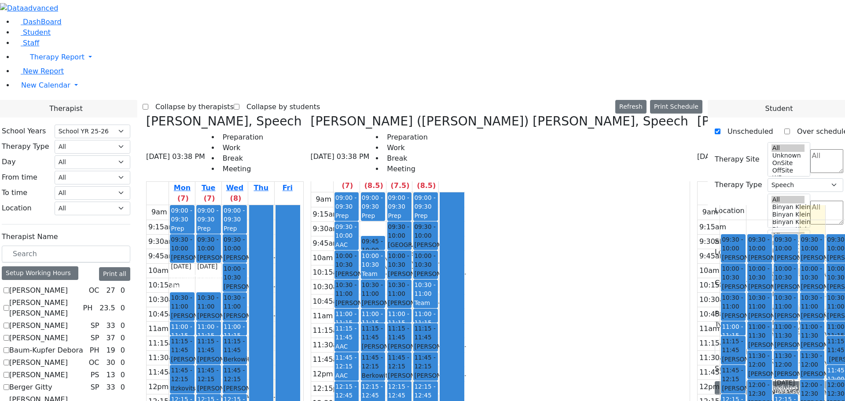
scroll to position [220, 0]
drag, startPoint x: 111, startPoint y: 364, endPoint x: 118, endPoint y: 359, distance: 7.9
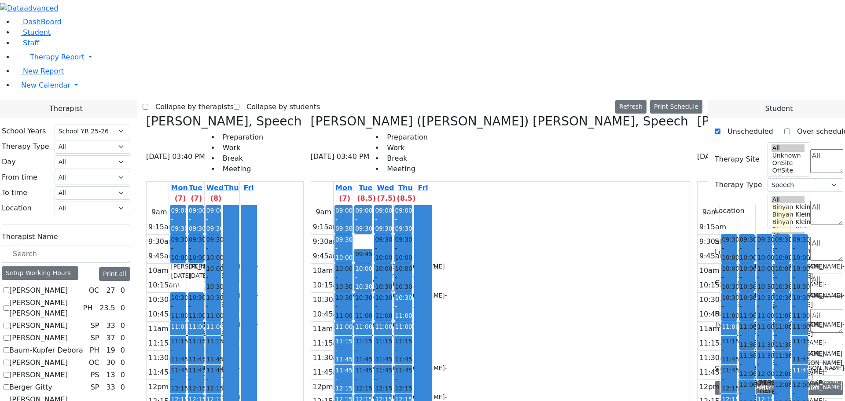
scroll to position [0, 0]
drag, startPoint x: 385, startPoint y: 156, endPoint x: 619, endPoint y: 163, distance: 234.2
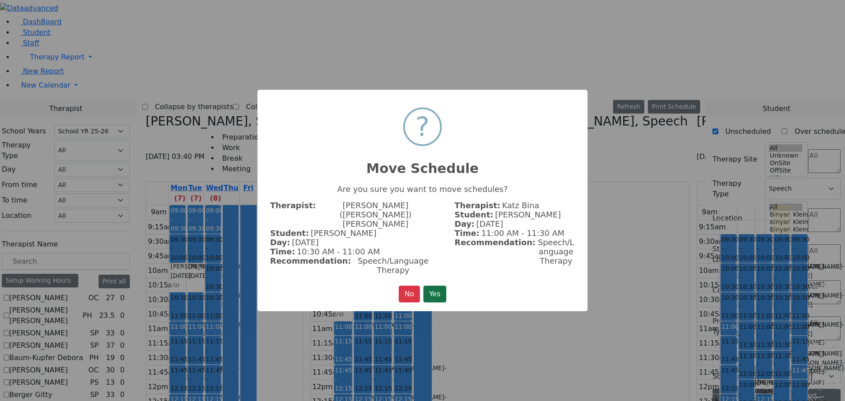
click at [443, 286] on button "Yes" at bounding box center [434, 294] width 23 height 17
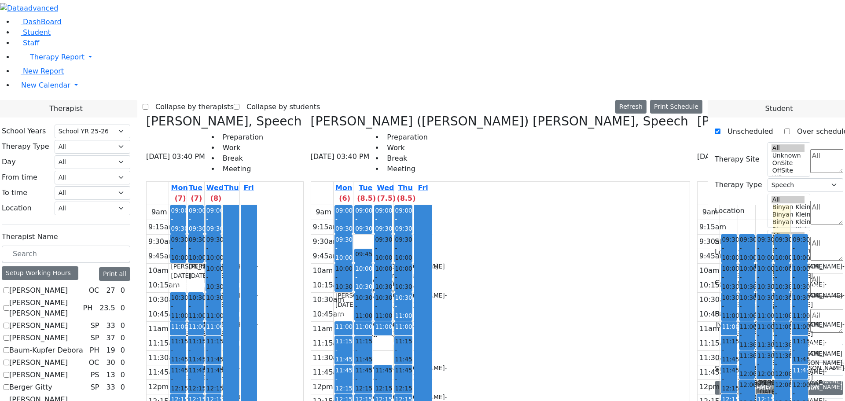
drag, startPoint x: 420, startPoint y: 196, endPoint x: 665, endPoint y: 62, distance: 279.9
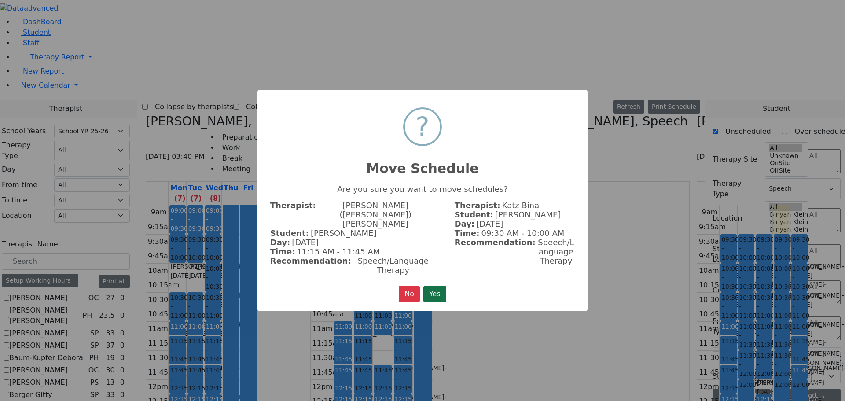
click at [440, 286] on button "Yes" at bounding box center [434, 294] width 23 height 17
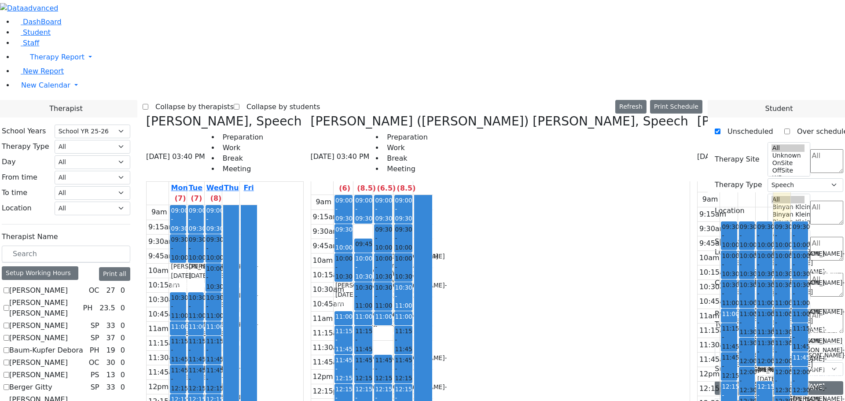
scroll to position [13, 0]
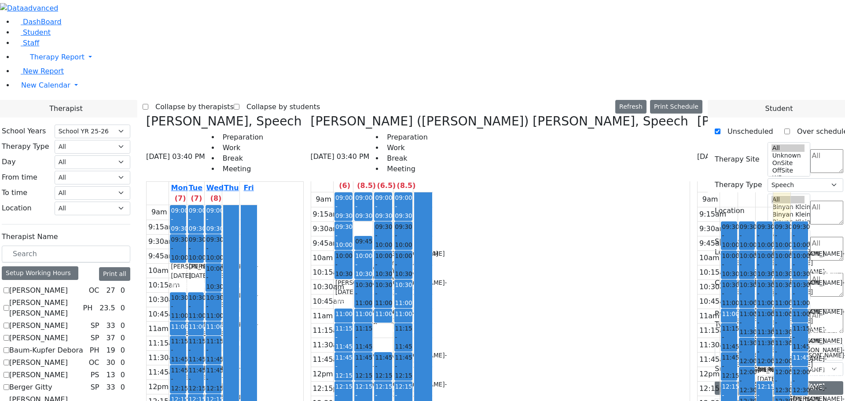
click at [845, 114] on icon at bounding box center [861, 121] width 0 height 15
checkbox input "false"
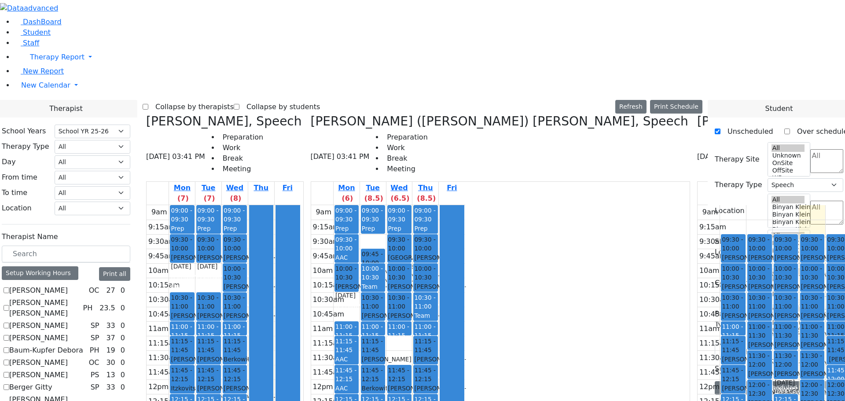
scroll to position [528, 0]
checkbox input "true"
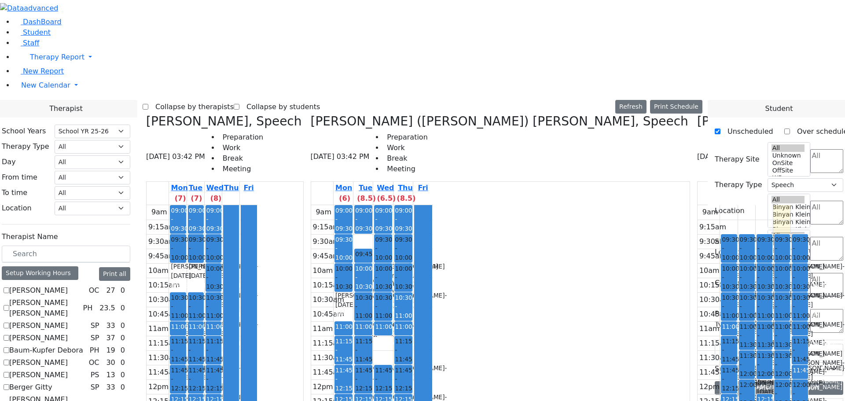
scroll to position [264, 0]
checkbox input "true"
click at [311, 114] on icon at bounding box center [311, 121] width 0 height 15
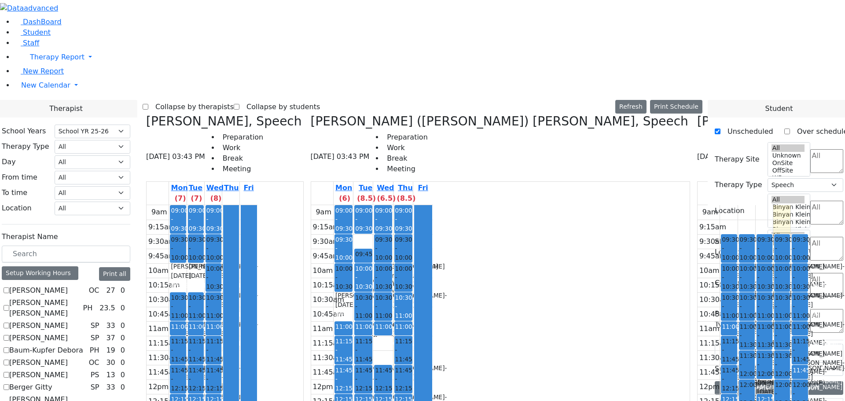
checkbox input "false"
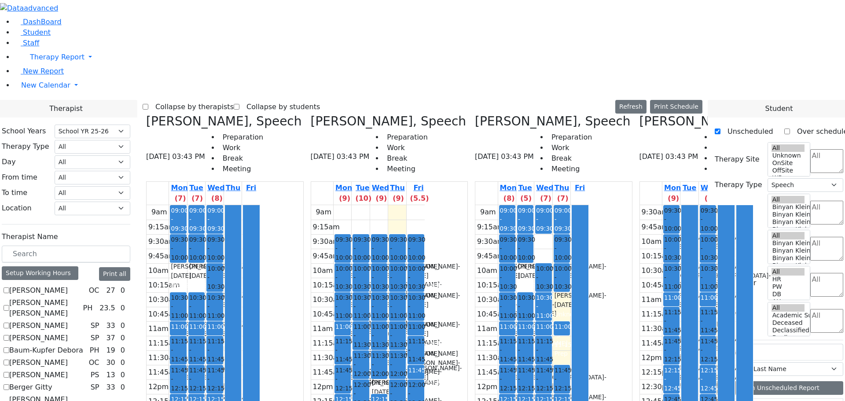
click at [639, 114] on icon at bounding box center [639, 121] width 0 height 15
checkbox input "false"
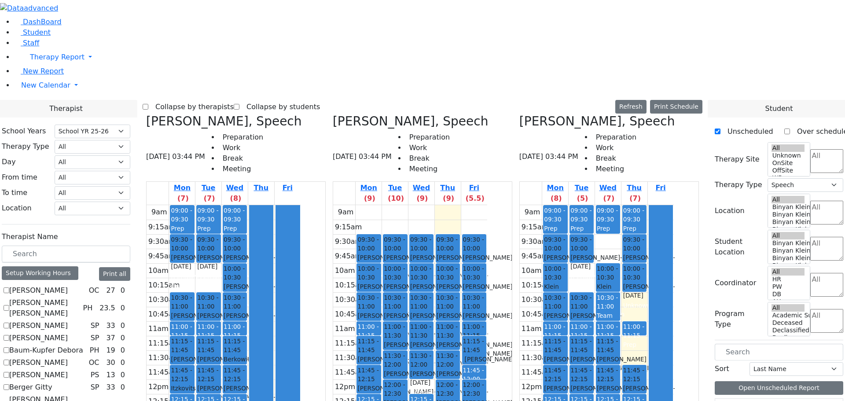
checkbox input "true"
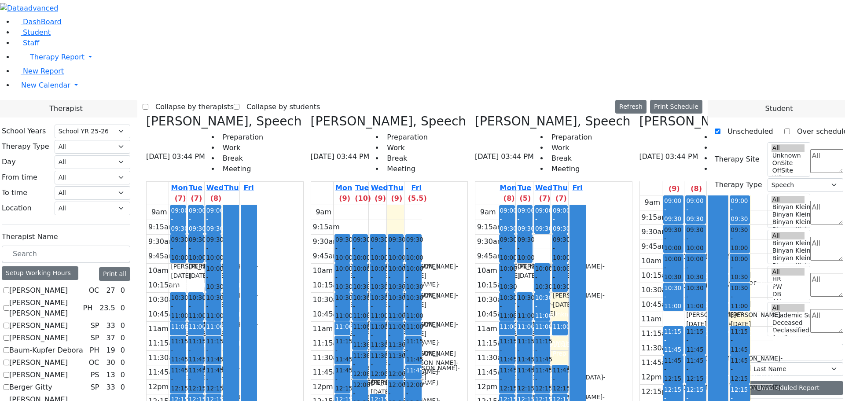
scroll to position [13, 0]
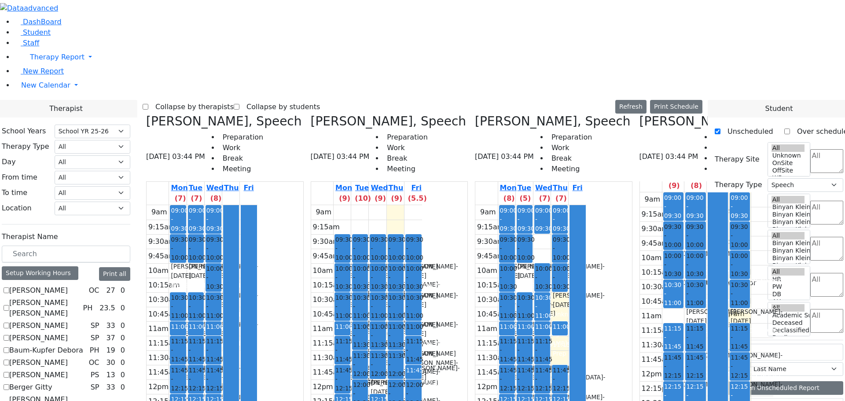
click at [349, 262] on div "Podrigal Benzion - 09/22/2014" at bounding box center [342, 271] width 14 height 18
drag, startPoint x: 378, startPoint y: 93, endPoint x: 386, endPoint y: 87, distance: 10.0
click at [351, 205] on div "09:30 - 10:00 Podrigal Benzion - 09/22/2014 Jablin Meira 10:00 - 10:30 Teitelba…" at bounding box center [342, 379] width 17 height 349
drag, startPoint x: 281, startPoint y: 196, endPoint x: 289, endPoint y: 195, distance: 8.0
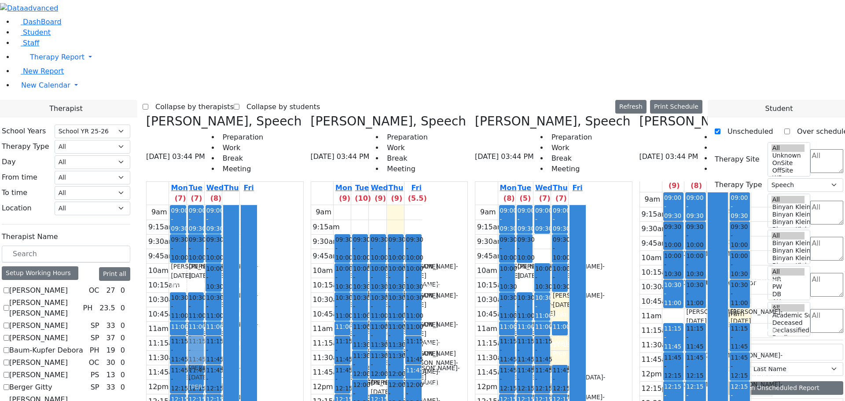
click at [204, 205] on div "09:00 - 09:30 Prep 09:30 - 10:00 Tropper Rivka - 11/22/2004 Goldberg, Chanie 10…" at bounding box center [195, 379] width 17 height 349
drag, startPoint x: 280, startPoint y: 197, endPoint x: 516, endPoint y: 132, distance: 245.3
click at [523, 129] on div "Grunwald Varda, Speech 08/28/2025 03:44 PM Preparation Work Break Meeting Mon (…" at bounding box center [423, 334] width 560 height 441
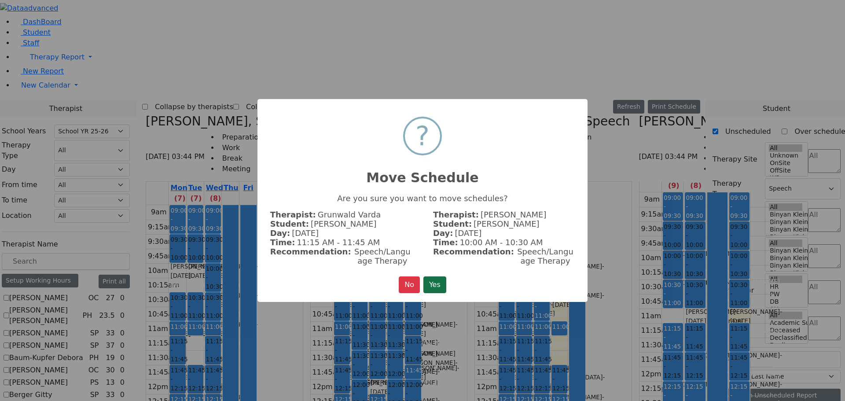
click at [436, 283] on button "Yes" at bounding box center [434, 284] width 23 height 17
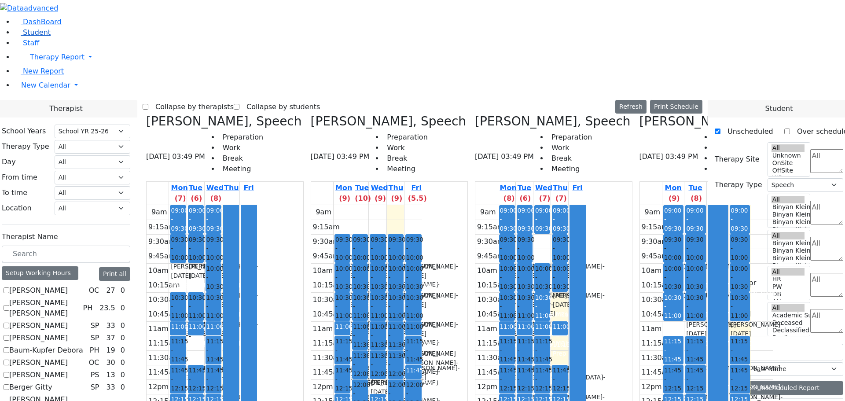
click at [25, 37] on link "Student" at bounding box center [32, 32] width 37 height 8
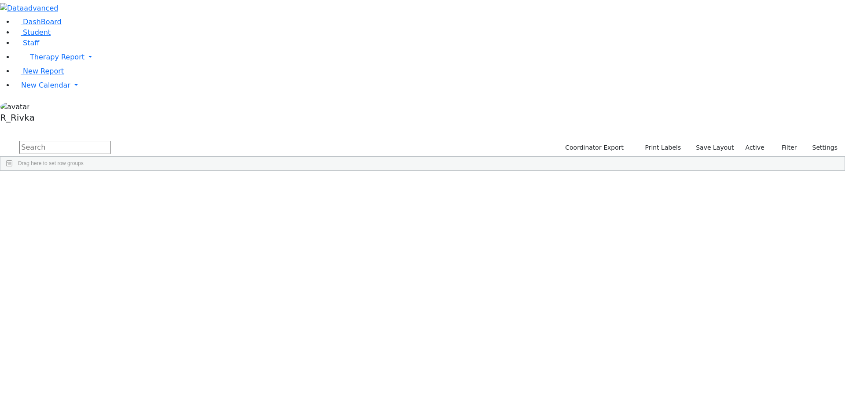
click at [111, 141] on input "text" at bounding box center [65, 147] width 92 height 13
type input "bent po"
click at [0, 140] on button "submit" at bounding box center [8, 148] width 17 height 17
click at [111, 141] on input "bent po" at bounding box center [65, 147] width 92 height 13
click at [51, 37] on link "Student" at bounding box center [32, 32] width 37 height 8
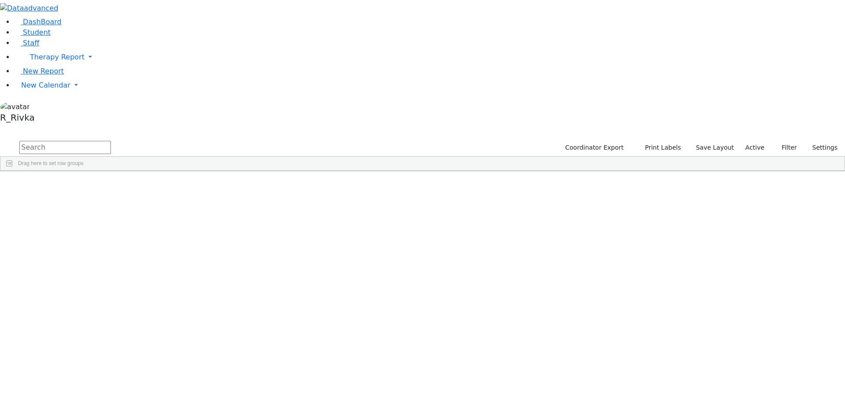
click at [111, 141] on input "text" at bounding box center [65, 147] width 92 height 13
click at [111, 141] on input "be po" at bounding box center [65, 147] width 92 height 13
type input "be po"
click at [112, 358] on div "Podrigal" at bounding box center [84, 364] width 55 height 12
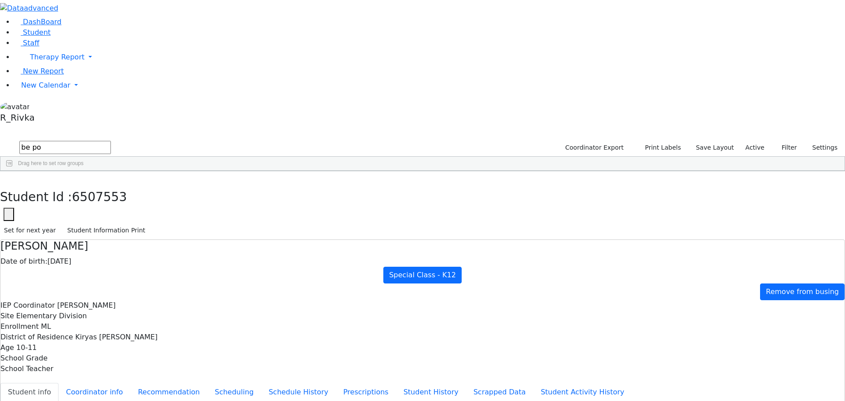
scroll to position [42, 0]
drag, startPoint x: 205, startPoint y: 156, endPoint x: 254, endPoint y: 154, distance: 49.3
click at [213, 383] on button "Scheduling" at bounding box center [234, 392] width 54 height 18
click at [4, 178] on use "button" at bounding box center [4, 178] width 0 height 0
click at [35, 61] on span "New Calendar" at bounding box center [57, 57] width 55 height 8
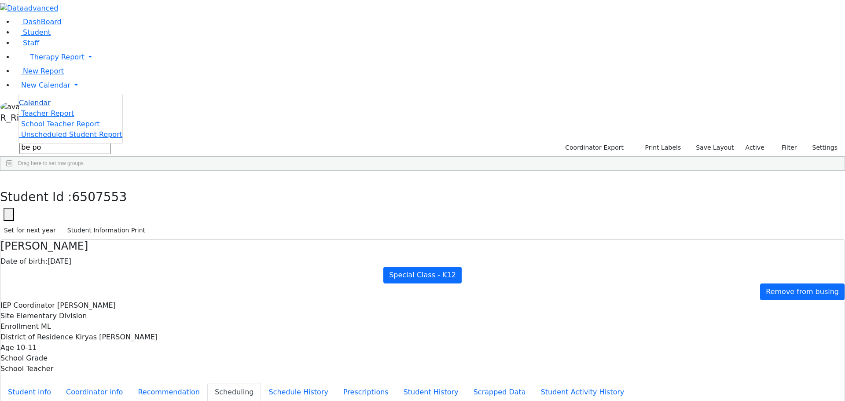
click at [44, 107] on span "Calendar" at bounding box center [35, 103] width 32 height 8
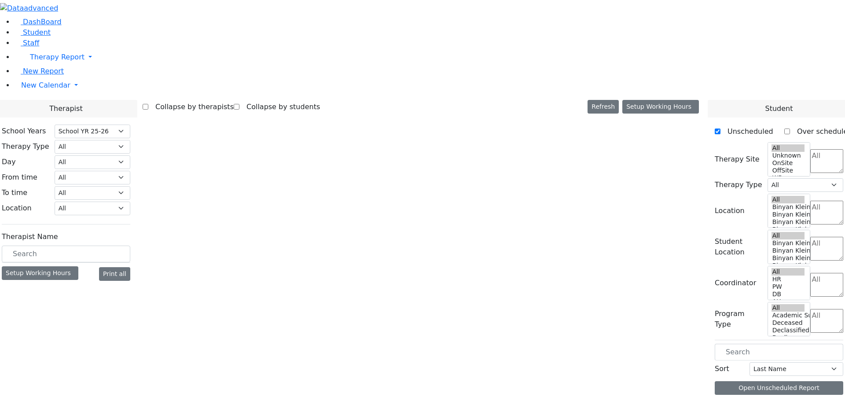
select select "212"
select select "3"
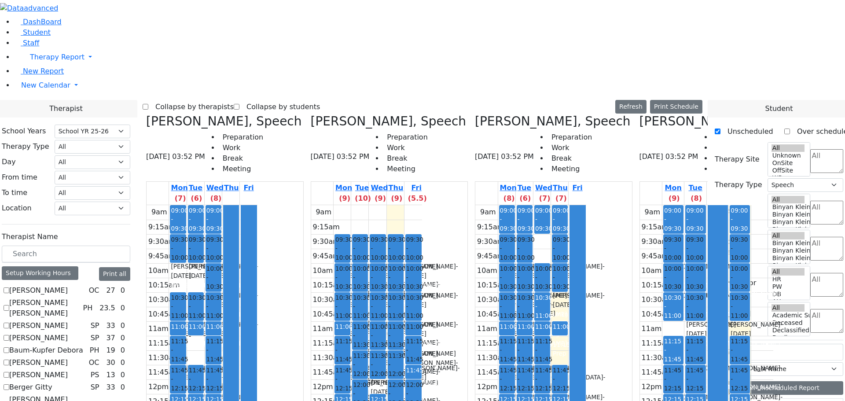
click at [146, 114] on icon at bounding box center [146, 121] width 0 height 15
checkbox input "false"
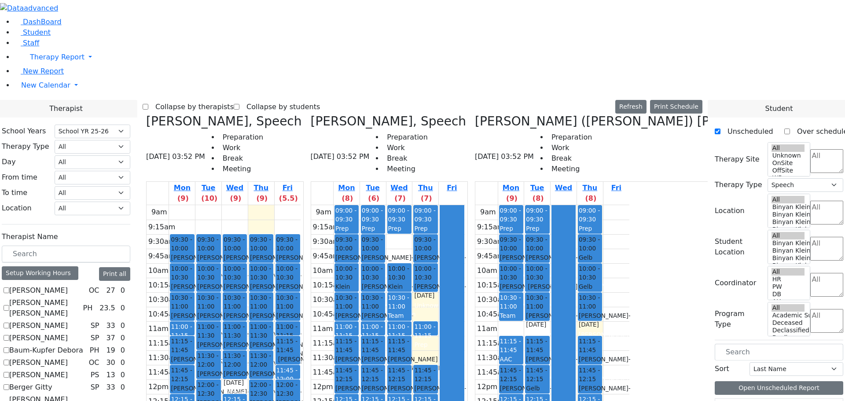
click at [392, 114] on div "[PERSON_NAME], Speech [DATE] 03:52 PM Preparation Work Break Meeting Mon (8) Tu…" at bounding box center [389, 323] width 165 height 418
click at [393, 114] on div "[PERSON_NAME], Speech [DATE] 03:52 PM Preparation Work Break Meeting Mon (8) Tu…" at bounding box center [389, 323] width 165 height 418
click at [311, 114] on icon at bounding box center [311, 121] width 0 height 15
checkbox input "false"
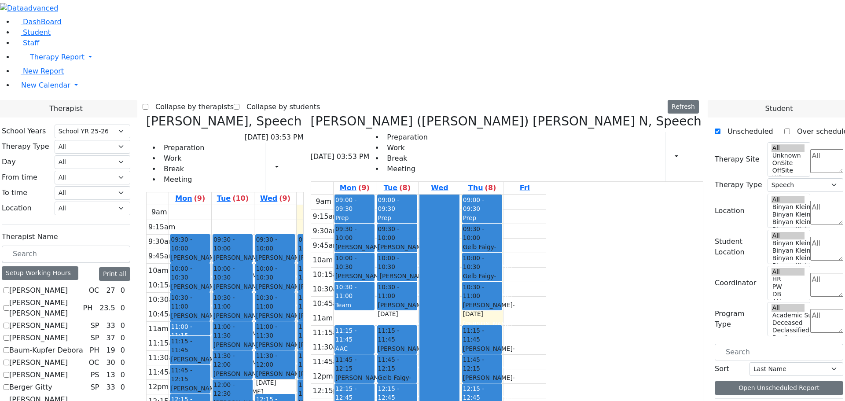
click at [311, 114] on icon at bounding box center [311, 121] width 0 height 15
checkbox input "false"
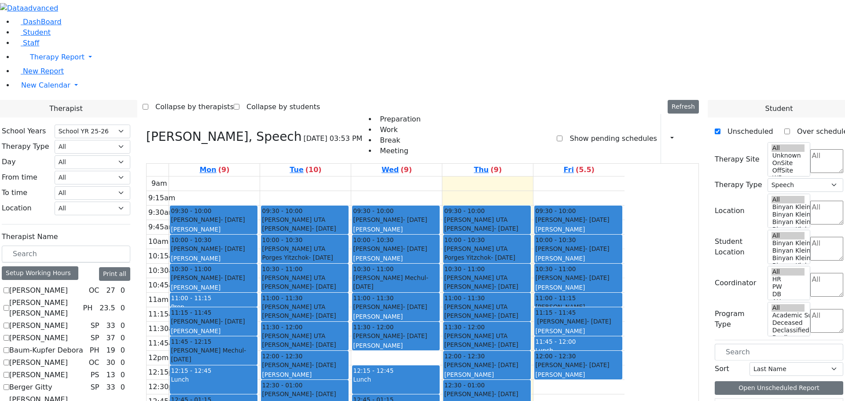
click at [146, 129] on icon at bounding box center [146, 136] width 0 height 15
select select
checkbox input "false"
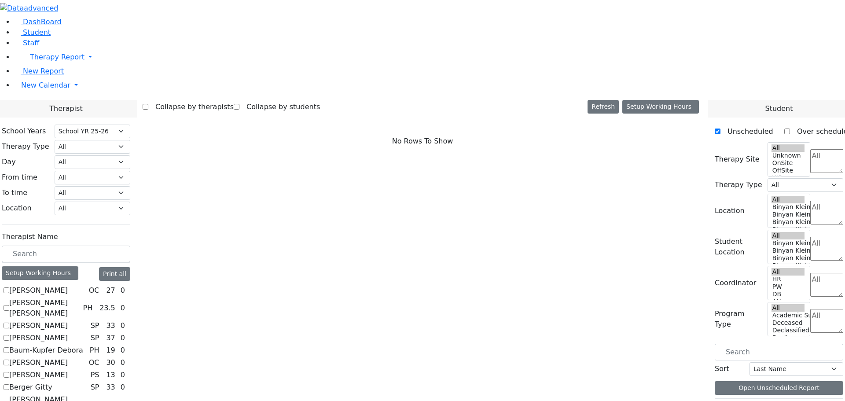
scroll to position [352, 0]
checkbox input "true"
select select "3"
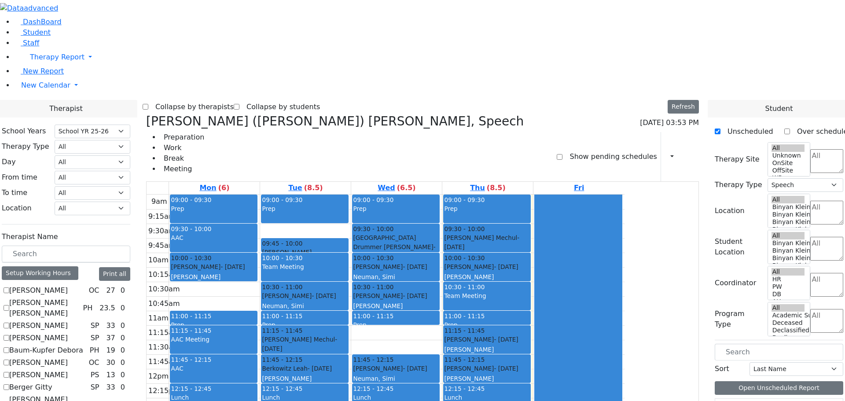
checkbox input "true"
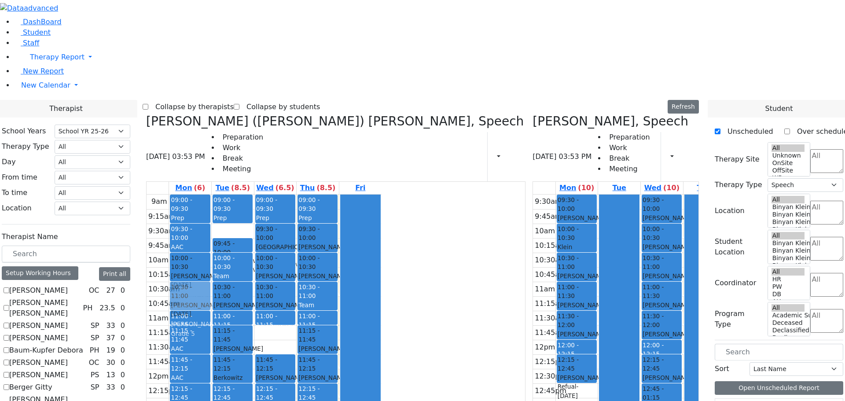
drag, startPoint x: 509, startPoint y: 267, endPoint x: 278, endPoint y: 170, distance: 250.9
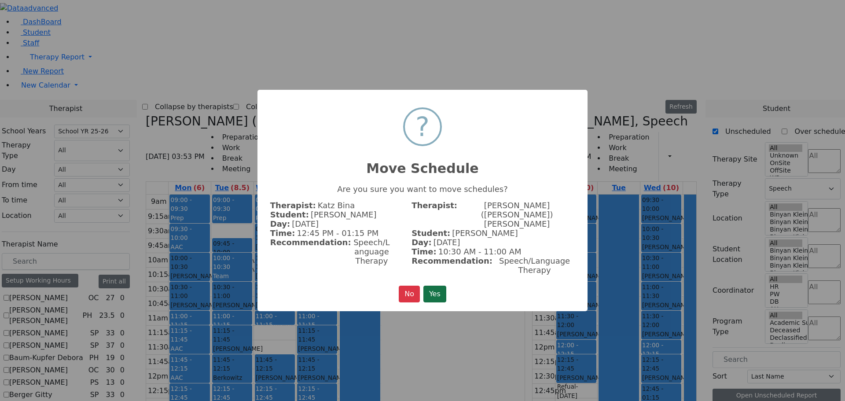
click at [438, 286] on button "Yes" at bounding box center [434, 294] width 23 height 17
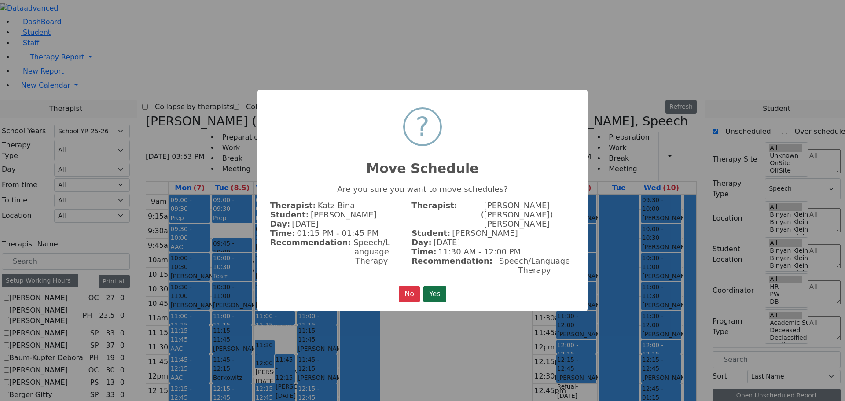
click at [435, 286] on button "Yes" at bounding box center [434, 294] width 23 height 17
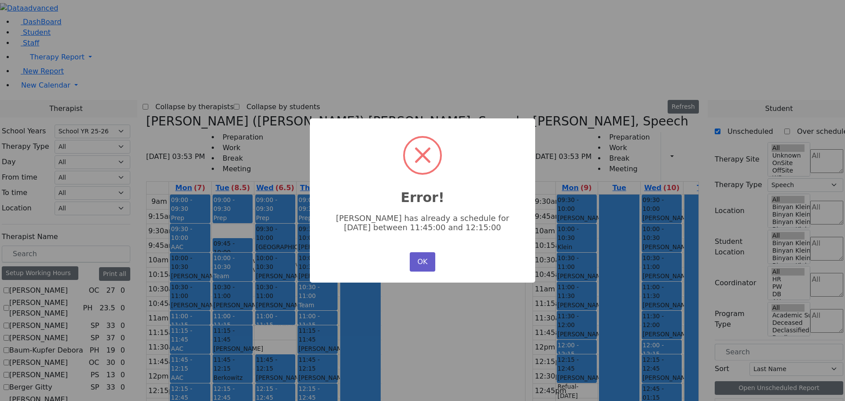
click at [424, 258] on button "OK" at bounding box center [423, 261] width 26 height 19
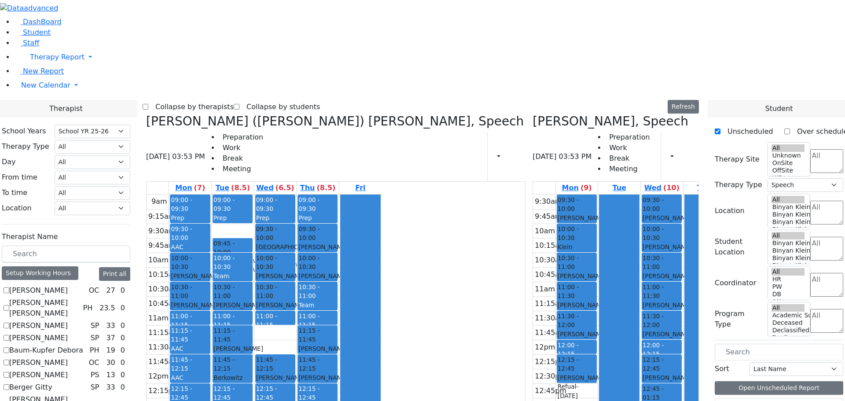
drag, startPoint x: 607, startPoint y: 294, endPoint x: 355, endPoint y: 380, distance: 266.0
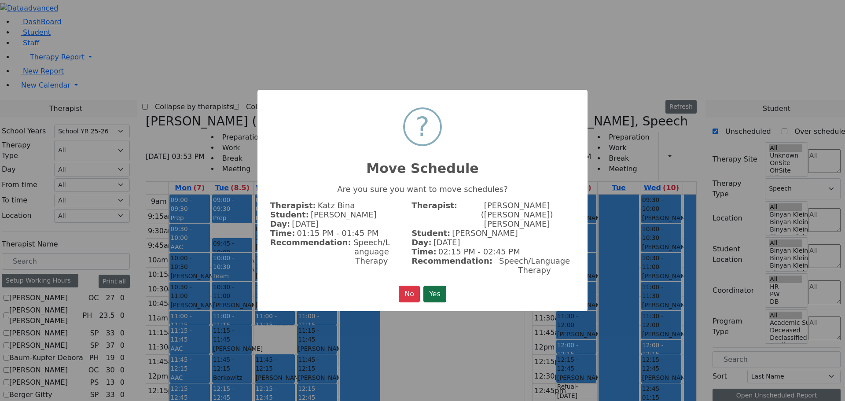
click at [437, 288] on button "Yes" at bounding box center [434, 294] width 23 height 17
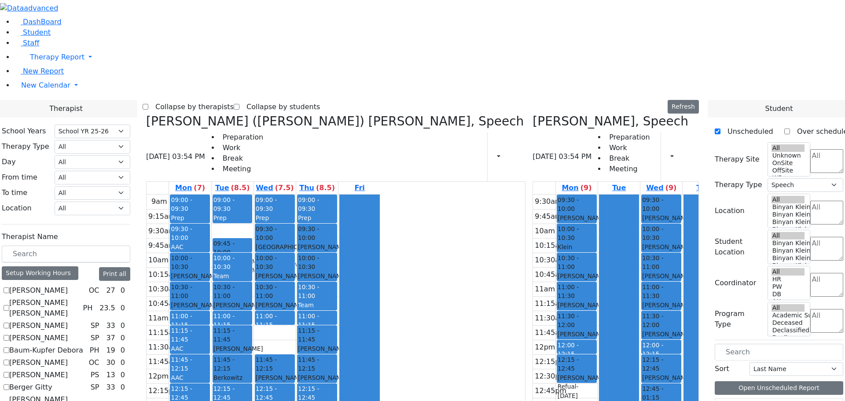
click at [336, 243] on div "Herskovic Mechul - 07/22/2017" at bounding box center [317, 256] width 38 height 27
drag, startPoint x: 360, startPoint y: 103, endPoint x: 609, endPoint y: 289, distance: 310.0
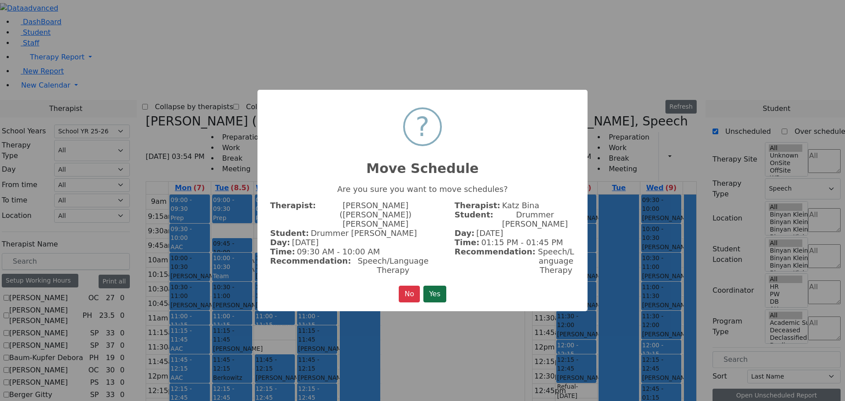
click at [440, 274] on div "× ? Move Schedule Are you sure you want to move schedules? Therapist: Kerner (K…" at bounding box center [422, 201] width 330 height 222
click at [440, 286] on button "Yes" at bounding box center [434, 294] width 23 height 17
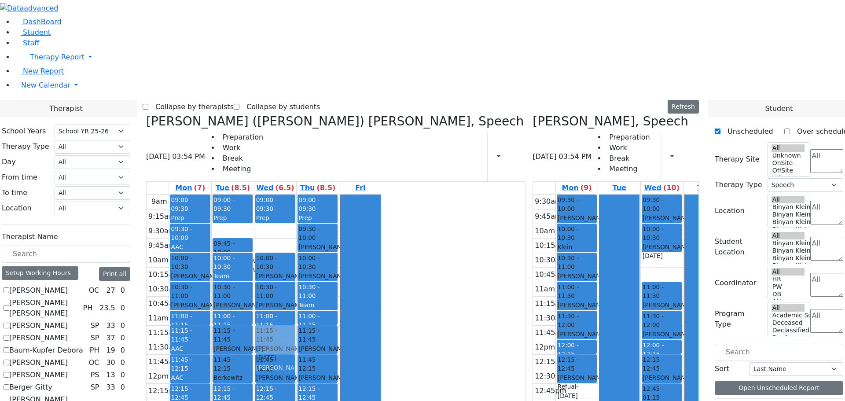
drag, startPoint x: 603, startPoint y: 136, endPoint x: 375, endPoint y: 202, distance: 236.6
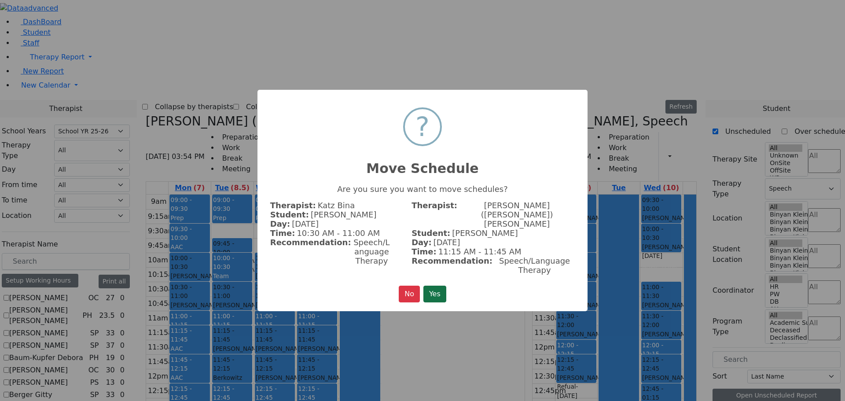
drag, startPoint x: 440, startPoint y: 281, endPoint x: 500, endPoint y: 279, distance: 59.5
click at [442, 286] on button "Yes" at bounding box center [434, 294] width 23 height 17
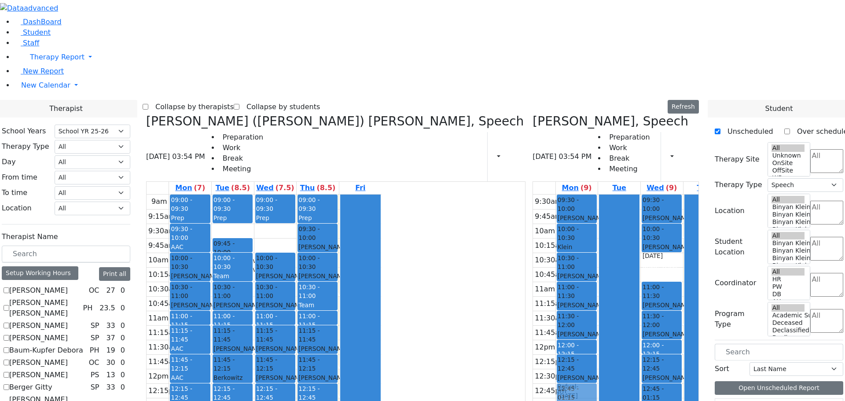
drag, startPoint x: 397, startPoint y: 287, endPoint x: 503, endPoint y: 265, distance: 108.8
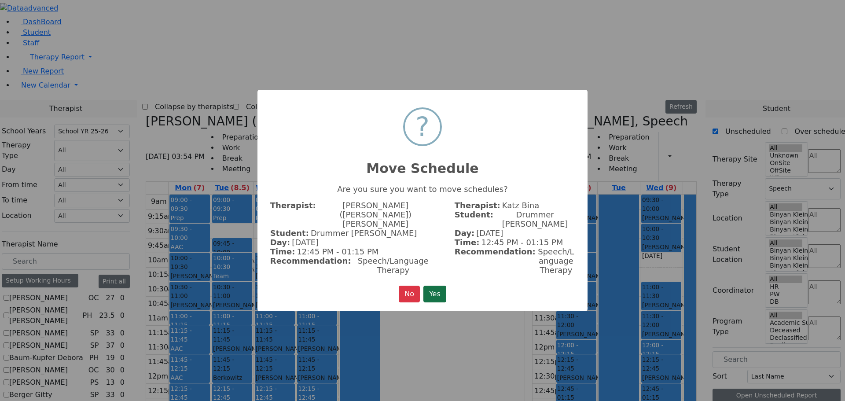
click at [434, 286] on button "Yes" at bounding box center [434, 294] width 23 height 17
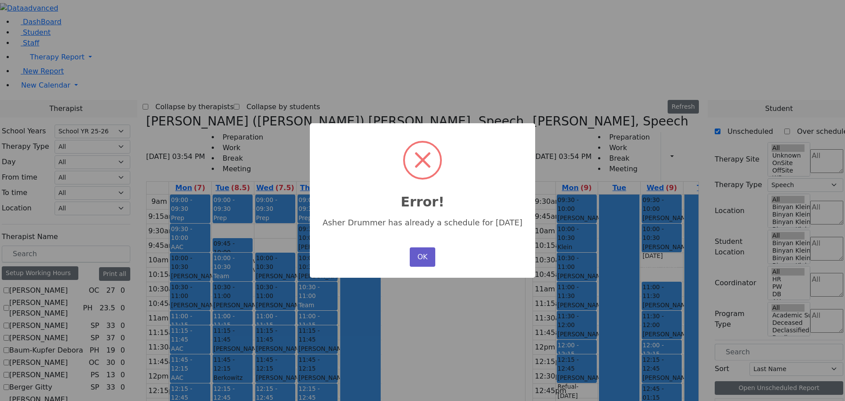
click at [420, 247] on button "OK" at bounding box center [423, 256] width 26 height 19
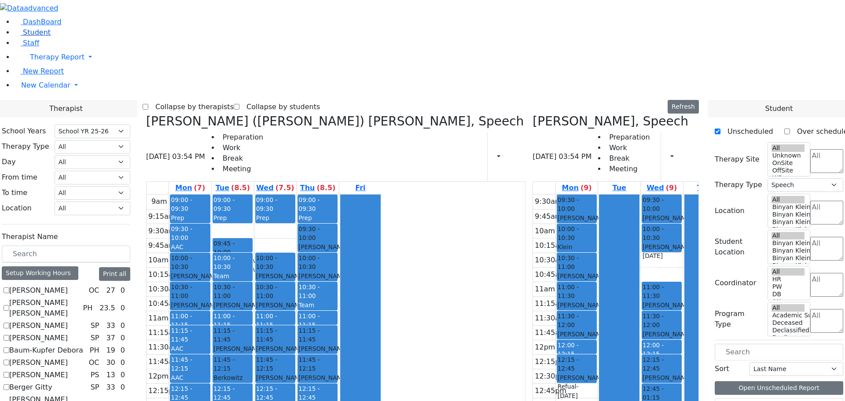
click at [36, 37] on span "Student" at bounding box center [37, 32] width 28 height 8
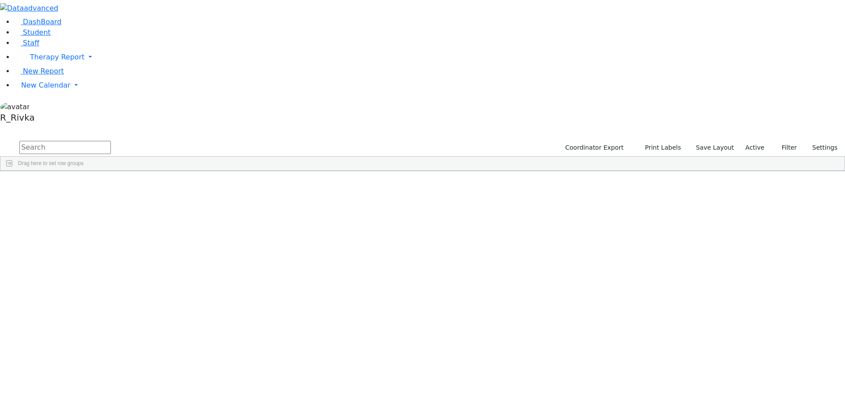
click at [111, 141] on input "text" at bounding box center [65, 147] width 92 height 13
click at [111, 141] on input "[PERSON_NAME]" at bounding box center [65, 147] width 92 height 13
type input "[PERSON_NAME]"
drag, startPoint x: 178, startPoint y: 77, endPoint x: 176, endPoint y: 81, distance: 4.9
click at [112, 185] on div "Drummer" at bounding box center [84, 191] width 55 height 12
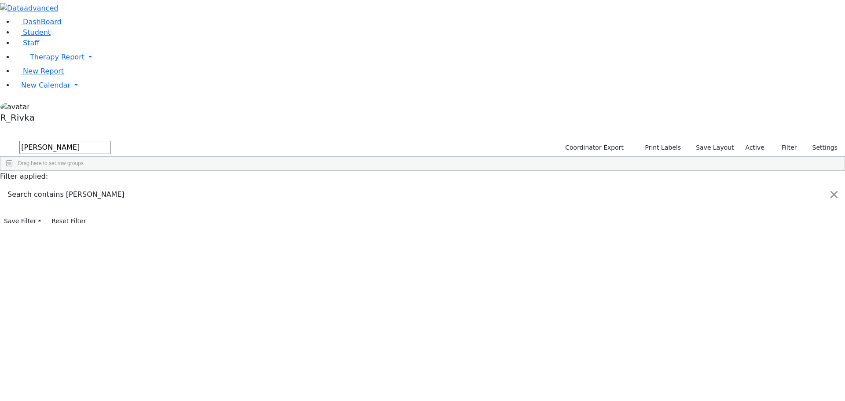
click at [112, 185] on div "Drummer" at bounding box center [84, 191] width 55 height 12
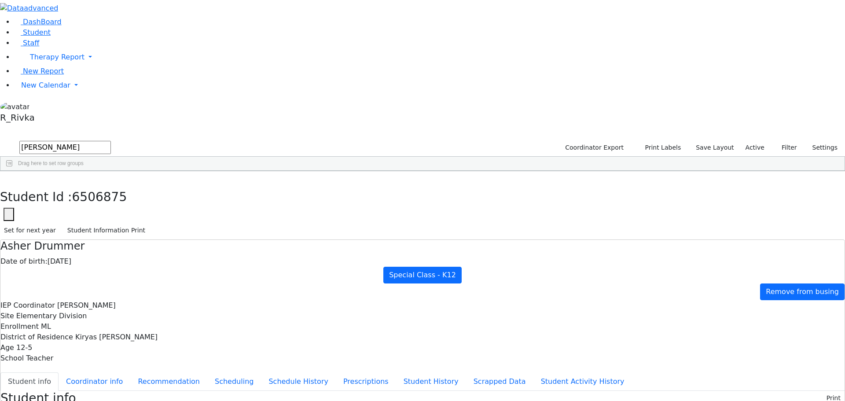
scroll to position [21, 0]
click at [207, 372] on button "Scheduling" at bounding box center [234, 381] width 54 height 18
click at [55, 66] on link "New Calendar" at bounding box center [429, 57] width 831 height 18
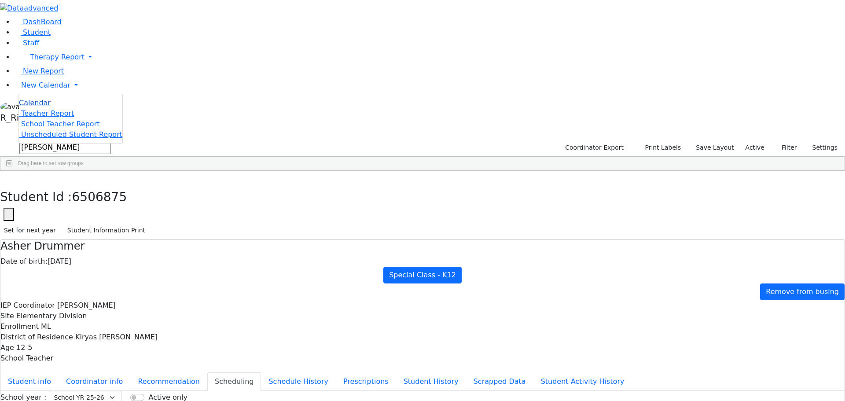
click at [48, 107] on span "Calendar" at bounding box center [35, 103] width 32 height 8
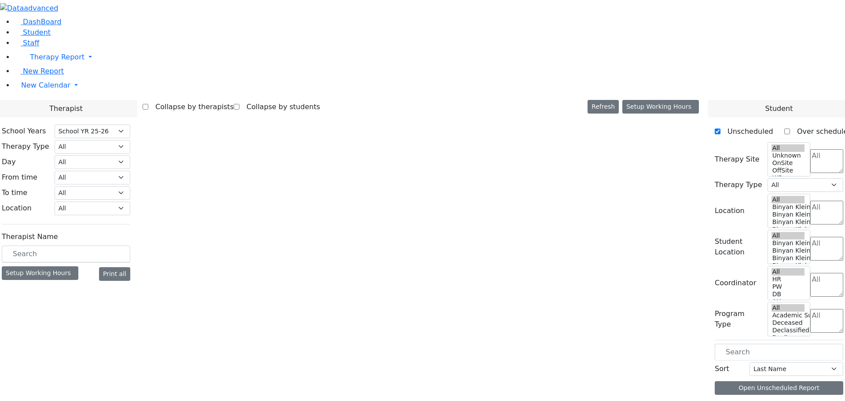
select select "212"
select select "3"
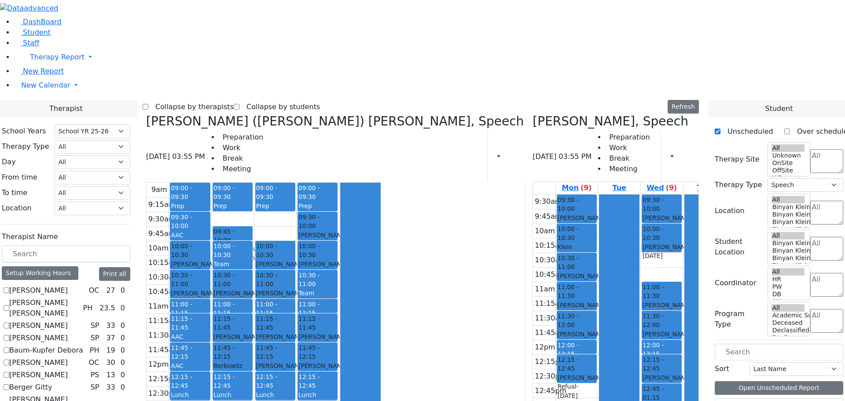
scroll to position [814, 0]
checkbox input "true"
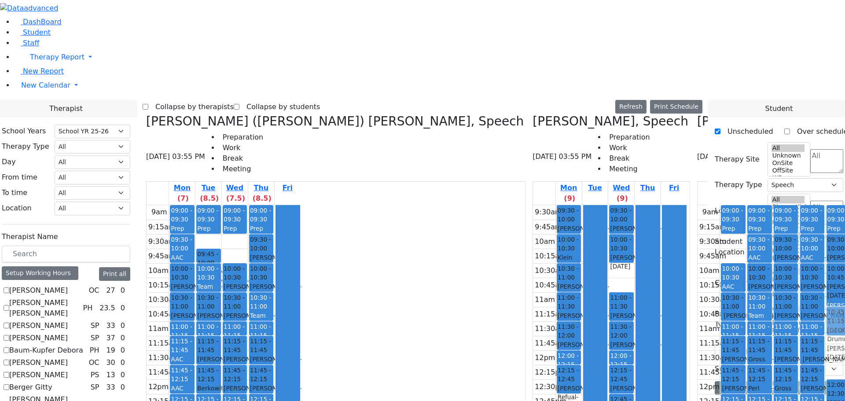
drag, startPoint x: 586, startPoint y: 93, endPoint x: 690, endPoint y: 165, distance: 126.5
click at [698, 205] on tr "09:00 - 09:30 Prep 09:30 - 10:00 [GEOGRAPHIC_DATA] Drummer [PERSON_NAME] - [DAT…" at bounding box center [775, 379] width 154 height 349
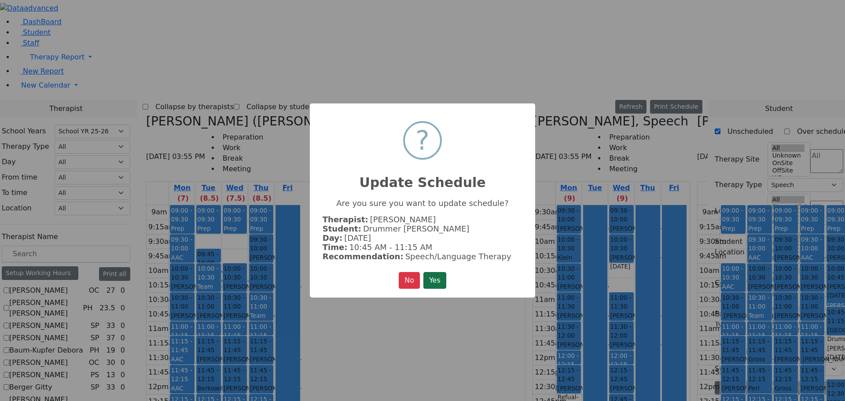
click at [434, 280] on button "Yes" at bounding box center [434, 280] width 23 height 17
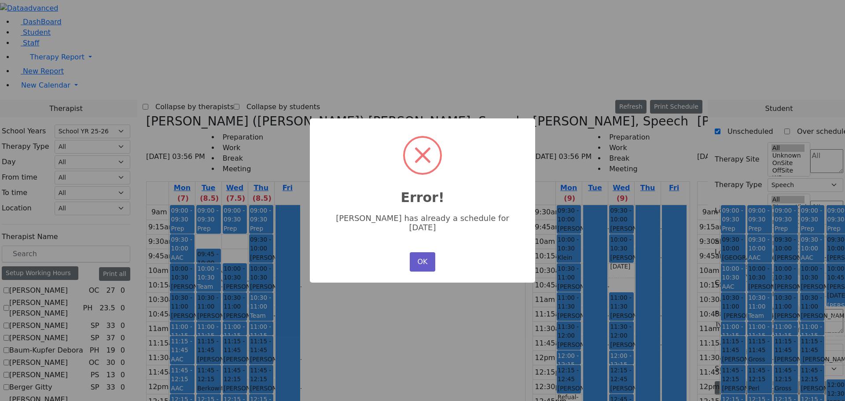
click at [426, 257] on button "OK" at bounding box center [423, 261] width 26 height 19
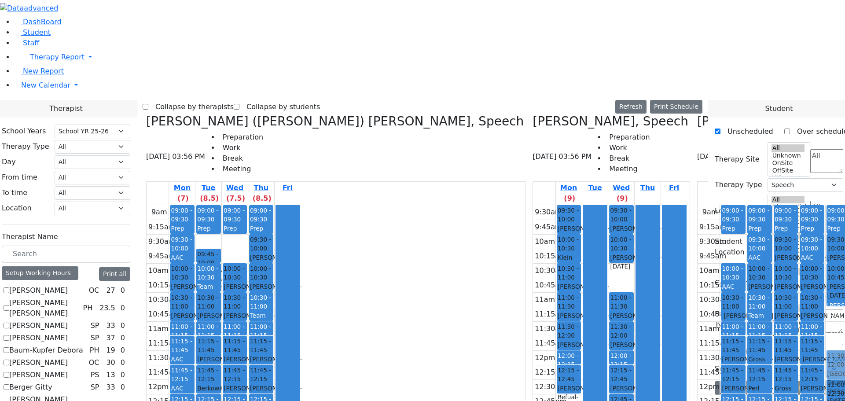
drag, startPoint x: 588, startPoint y: 88, endPoint x: 696, endPoint y: 198, distance: 154.7
click at [698, 205] on tr "09:00 - 09:30 Prep 09:30 - 10:00 Neshuma School Drummer Asher - 03/08/2013 Kram…" at bounding box center [775, 379] width 154 height 349
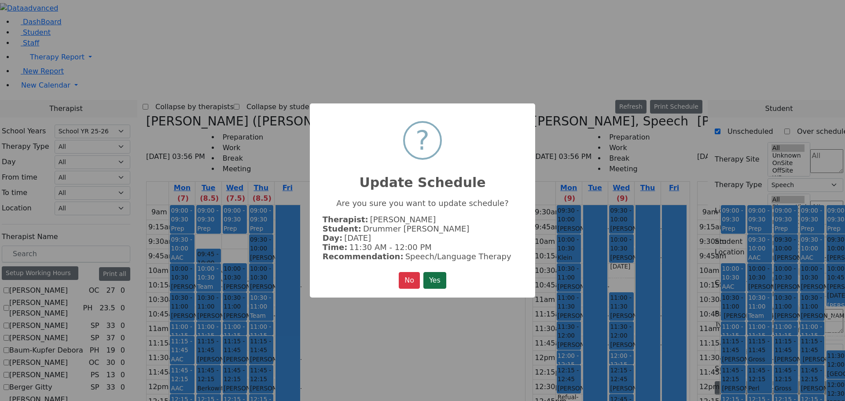
click at [433, 279] on button "Yes" at bounding box center [434, 280] width 23 height 17
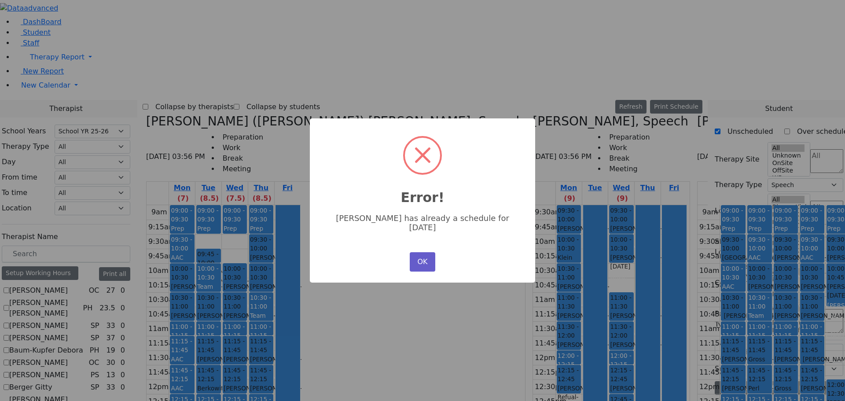
click at [421, 260] on button "OK" at bounding box center [423, 261] width 26 height 19
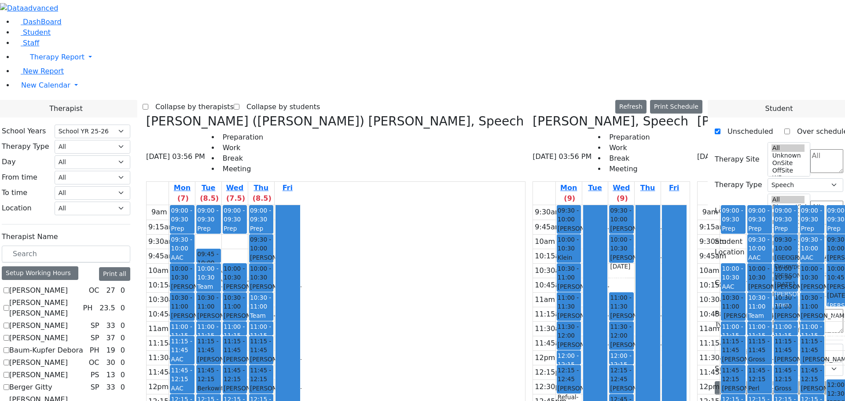
drag, startPoint x: 585, startPoint y: 90, endPoint x: 638, endPoint y: 94, distance: 53.4
click at [698, 205] on tr "09:00 - 09:30 Prep 09:30 - 10:00 Neshuma School Drummer Asher - 03/08/2013 Kram…" at bounding box center [775, 379] width 154 height 349
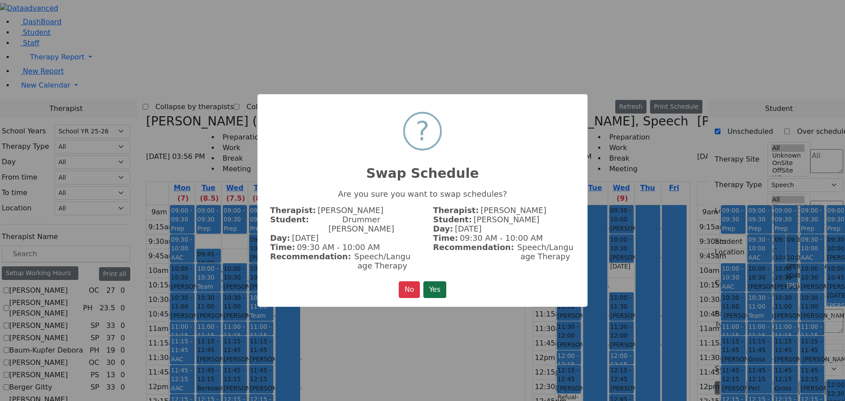
click at [434, 283] on button "Yes" at bounding box center [434, 289] width 23 height 17
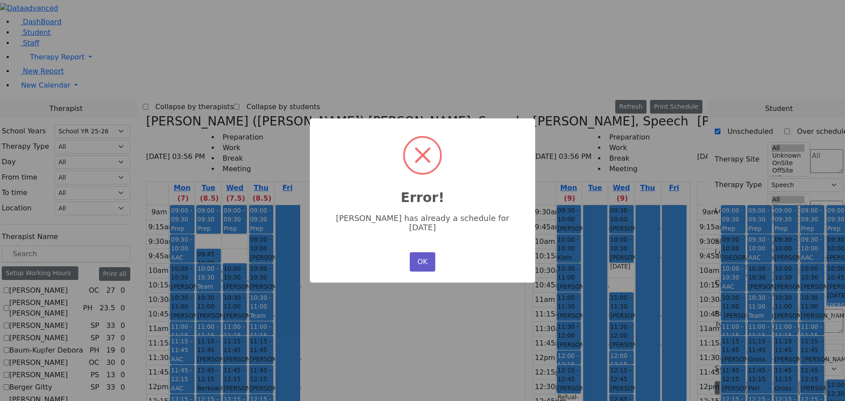
click at [421, 252] on button "OK" at bounding box center [423, 261] width 26 height 19
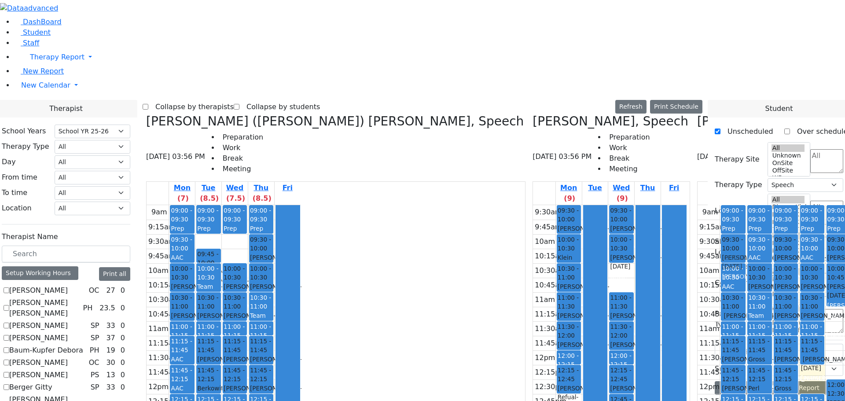
drag, startPoint x: 665, startPoint y: 224, endPoint x: 595, endPoint y: 92, distance: 149.6
click at [698, 205] on tr "09:00 - 09:30 Prep 09:30 - 10:00 Neshuma School Drummer Asher - 03/08/2013 Kram…" at bounding box center [775, 379] width 154 height 349
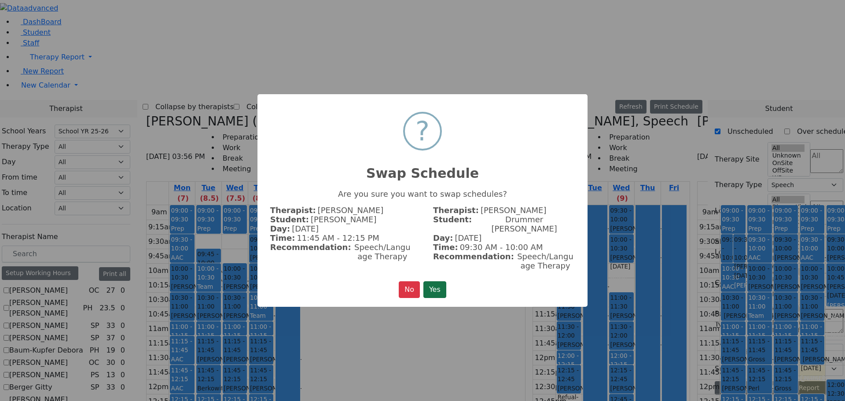
click at [439, 281] on button "Yes" at bounding box center [434, 289] width 23 height 17
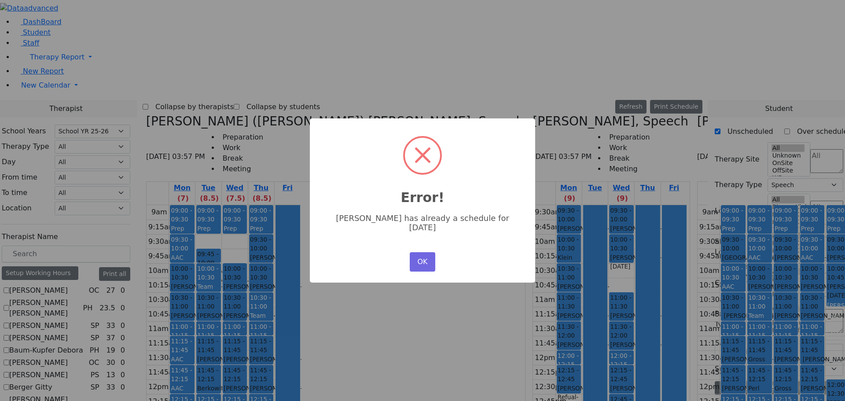
drag, startPoint x: 426, startPoint y: 257, endPoint x: 481, endPoint y: 239, distance: 58.2
click at [433, 254] on button "OK" at bounding box center [423, 261] width 26 height 19
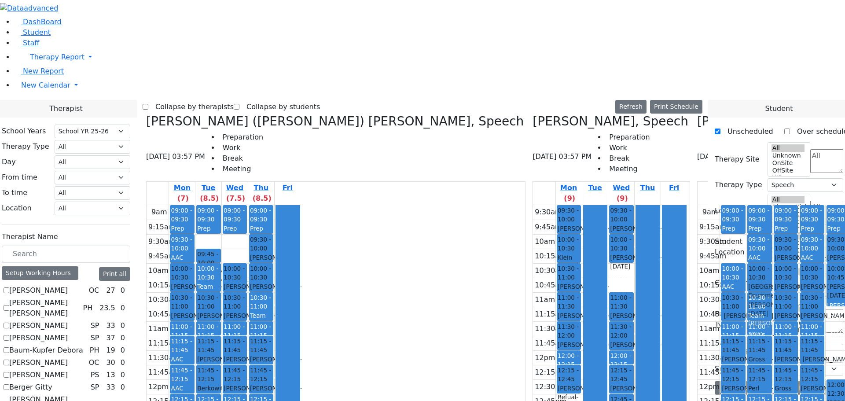
drag, startPoint x: 596, startPoint y: 93, endPoint x: 609, endPoint y: 100, distance: 15.2
click at [698, 205] on tr "09:00 - 09:30 Prep 09:30 - 10:00 Neshuma School Drummer Asher - 03/08/2013 Kram…" at bounding box center [775, 379] width 154 height 349
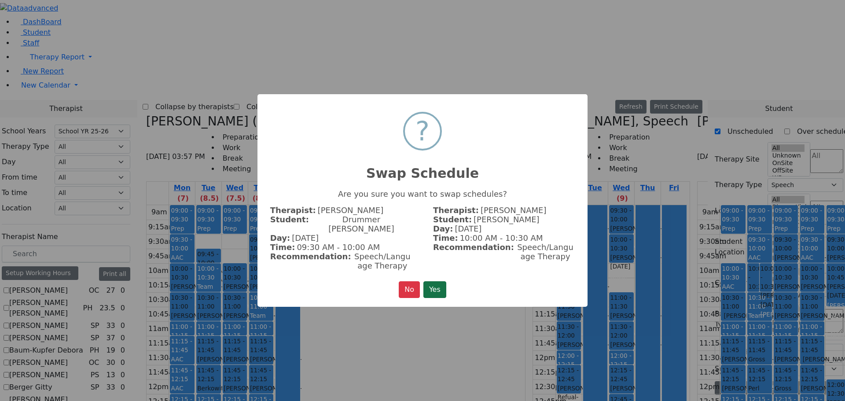
click at [432, 283] on button "Yes" at bounding box center [434, 289] width 23 height 17
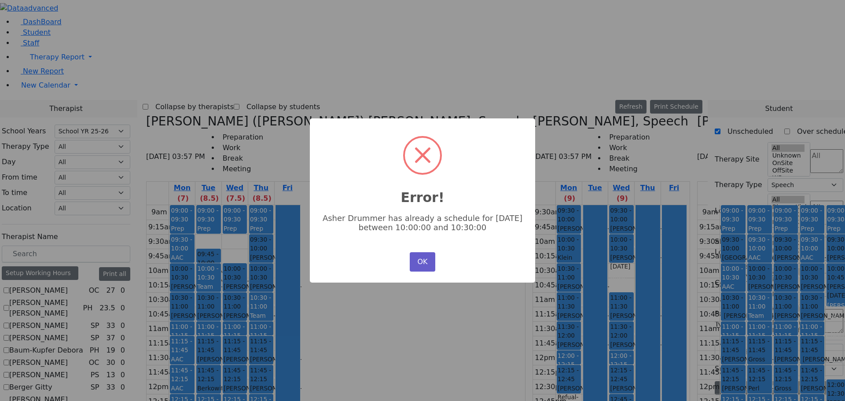
drag, startPoint x: 419, startPoint y: 261, endPoint x: 436, endPoint y: 236, distance: 30.6
click at [419, 261] on button "OK" at bounding box center [423, 261] width 26 height 19
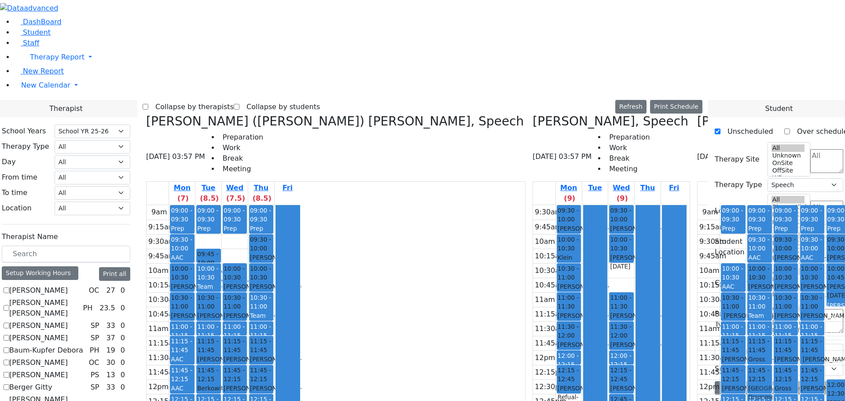
drag, startPoint x: 585, startPoint y: 87, endPoint x: 612, endPoint y: 220, distance: 136.1
click at [698, 220] on tr "09:00 - 09:30 Prep 09:30 - 10:00 Neshuma School Drummer Asher - 03/08/2013 Kram…" at bounding box center [775, 379] width 154 height 349
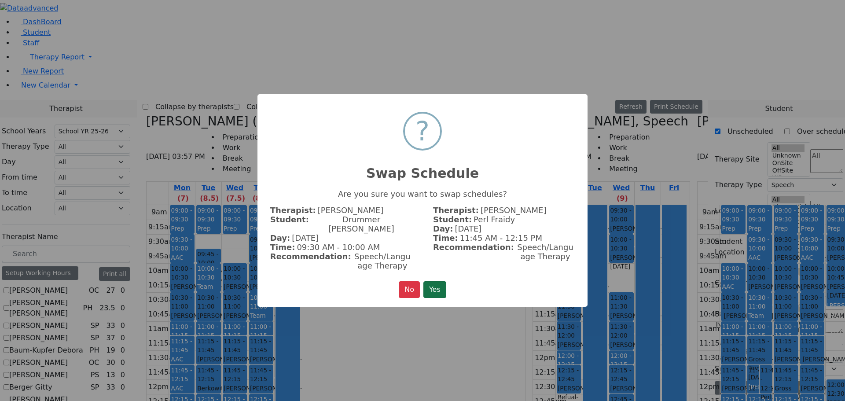
click at [430, 285] on button "Yes" at bounding box center [434, 289] width 23 height 17
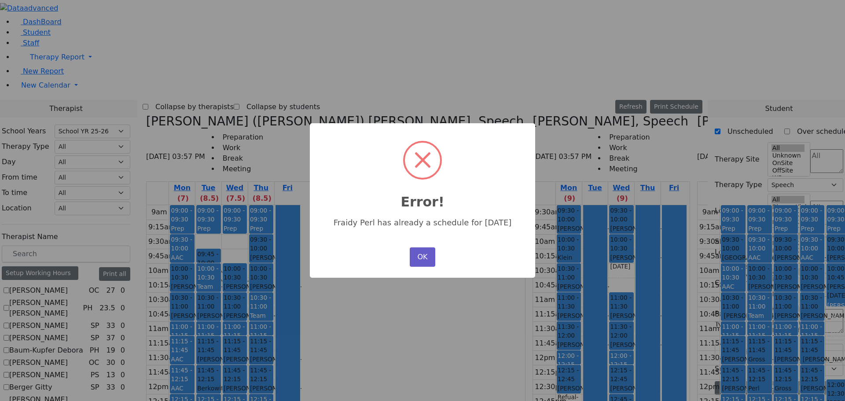
click at [426, 257] on button "OK" at bounding box center [423, 256] width 26 height 19
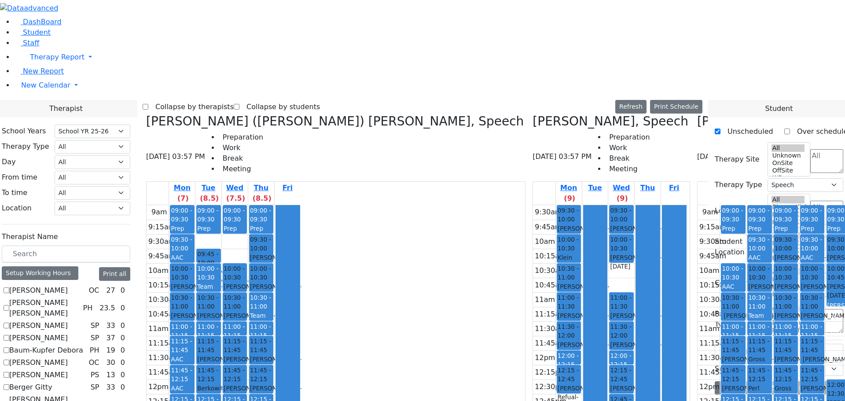
drag, startPoint x: 586, startPoint y: 96, endPoint x: 609, endPoint y: 342, distance: 246.7
click at [698, 345] on tr "09:00 - 09:30 Prep 09:30 - 10:00 Neshuma School Drummer Asher - 03/08/2013 Kram…" at bounding box center [775, 379] width 154 height 349
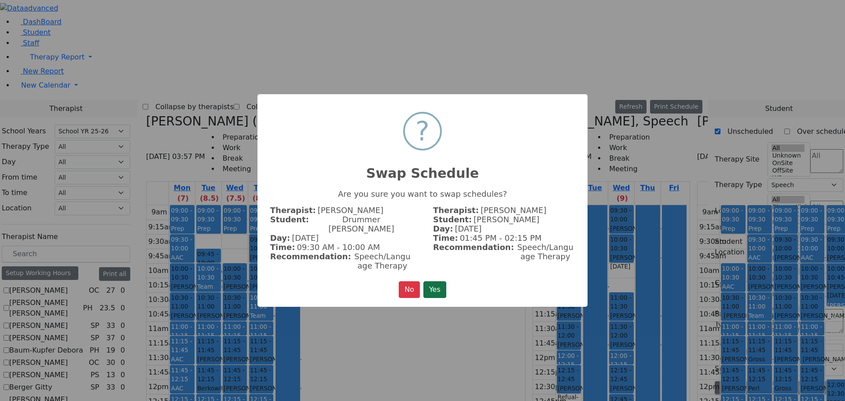
click at [440, 281] on button "Yes" at bounding box center [434, 289] width 23 height 17
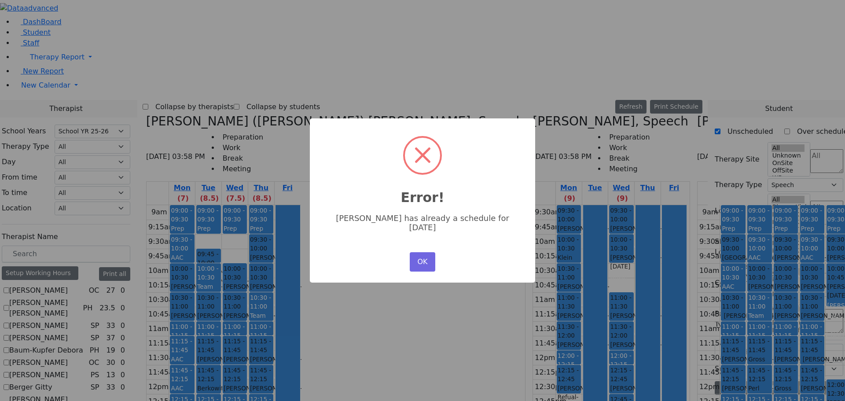
drag, startPoint x: 430, startPoint y: 247, endPoint x: 451, endPoint y: 245, distance: 20.9
click at [431, 252] on button "OK" at bounding box center [423, 261] width 26 height 19
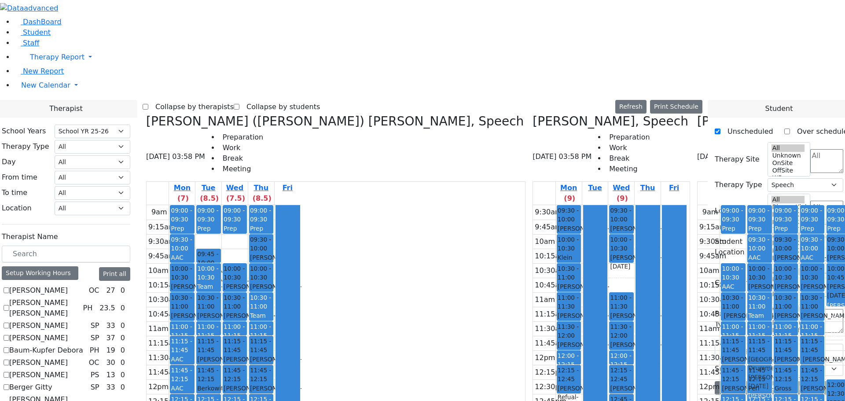
drag, startPoint x: 582, startPoint y: 87, endPoint x: 607, endPoint y: 193, distance: 109.4
click at [698, 205] on tr "09:00 - 09:30 Prep 09:30 - 10:00 Neshuma School Drummer Asher - 03/08/2013 Kram…" at bounding box center [775, 379] width 154 height 349
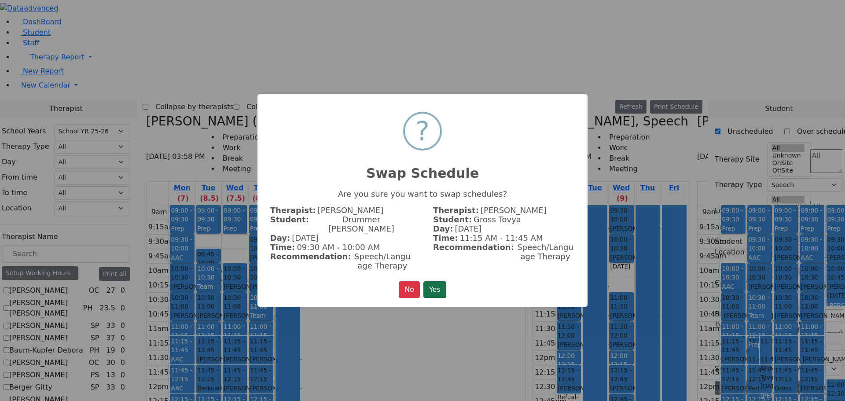
click at [435, 281] on button "Yes" at bounding box center [434, 289] width 23 height 17
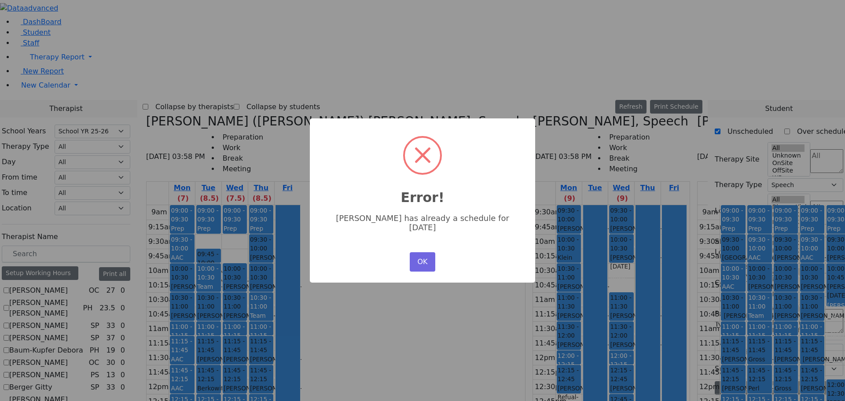
click at [592, 91] on div "× Error! Tovya Gross has already a schedule for Monday OK No Cancel" at bounding box center [422, 200] width 845 height 401
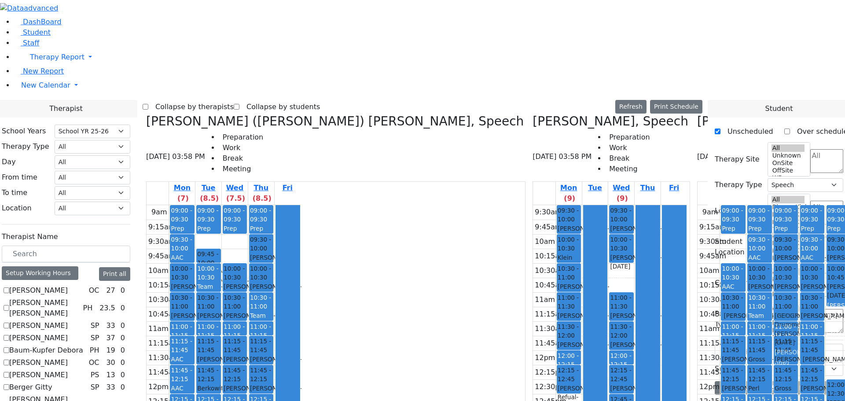
drag, startPoint x: 590, startPoint y: 91, endPoint x: 643, endPoint y: 147, distance: 76.9
click at [698, 205] on tr "09:00 - 09:30 Prep 09:30 - 10:00 Neshuma School Drummer Asher - 03/08/2013 Kram…" at bounding box center [775, 379] width 154 height 349
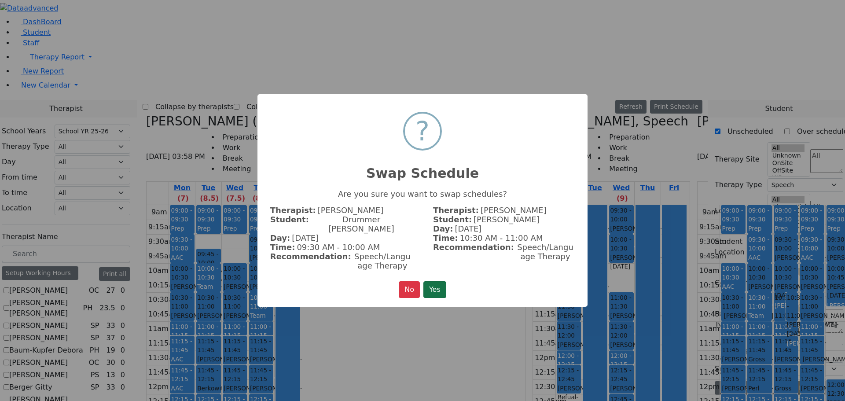
click at [443, 281] on button "Yes" at bounding box center [434, 289] width 23 height 17
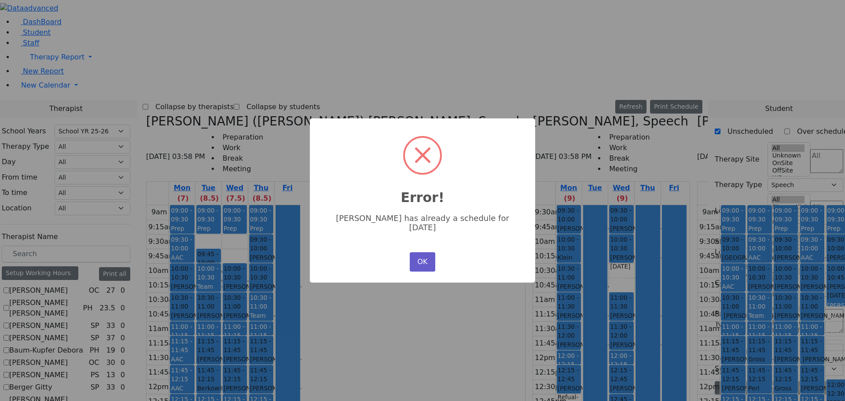
drag, startPoint x: 419, startPoint y: 256, endPoint x: 467, endPoint y: 228, distance: 55.8
click at [422, 255] on button "OK" at bounding box center [423, 261] width 26 height 19
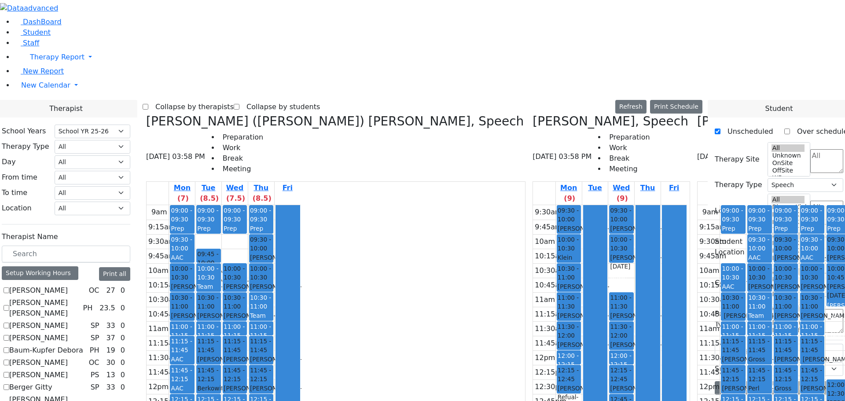
drag, startPoint x: 582, startPoint y: 95, endPoint x: 619, endPoint y: 364, distance: 271.5
click at [698, 367] on tr "09:00 - 09:30 Prep 09:30 - 10:00 Neshuma School Drummer Asher - 03/08/2013 Kram…" at bounding box center [775, 379] width 154 height 349
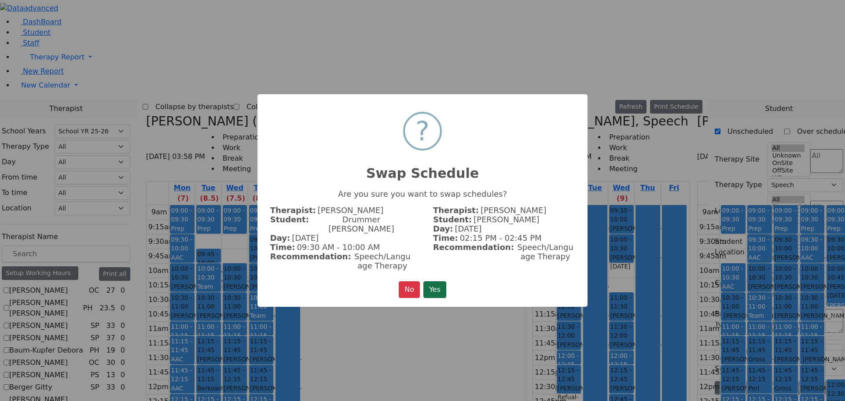
click at [437, 281] on button "Yes" at bounding box center [434, 289] width 23 height 17
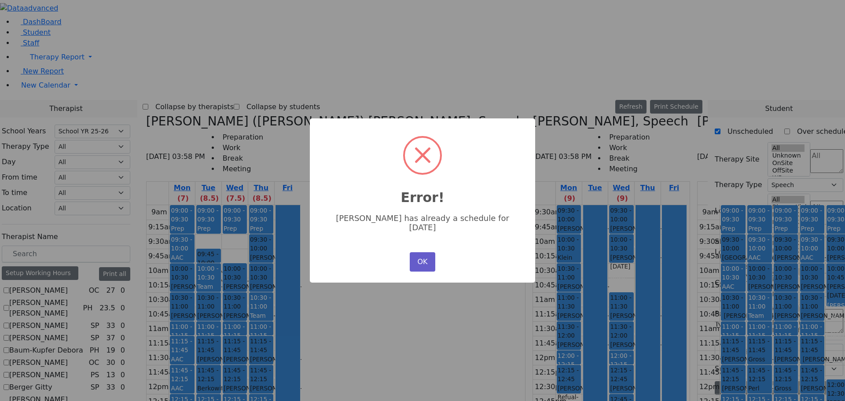
click at [419, 259] on button "OK" at bounding box center [423, 261] width 26 height 19
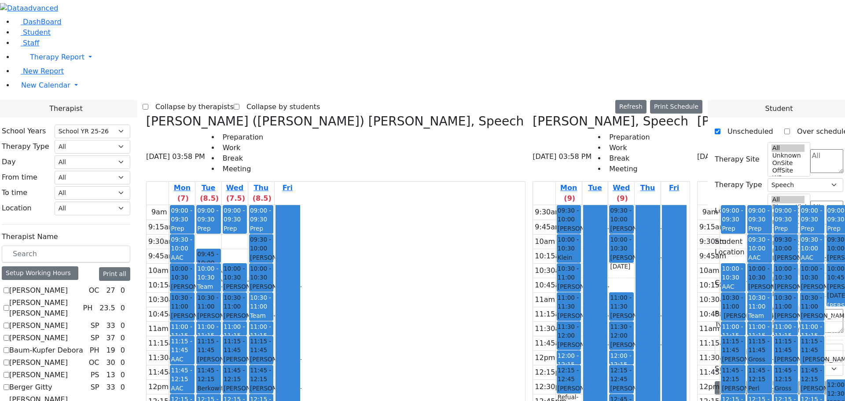
drag, startPoint x: 583, startPoint y: 89, endPoint x: 618, endPoint y: 276, distance: 190.3
click at [698, 279] on tr "09:00 - 09:30 Prep 09:30 - 10:00 Neshuma School Drummer Asher - 03/08/2013 Kram…" at bounding box center [775, 379] width 154 height 349
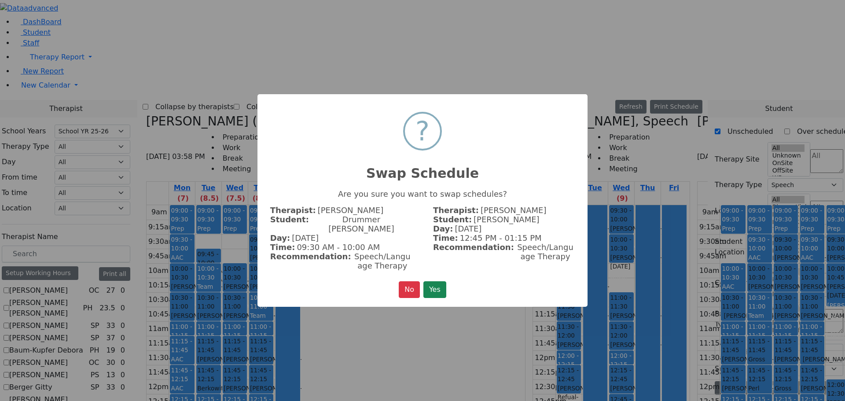
click at [430, 281] on button "Yes" at bounding box center [434, 289] width 23 height 17
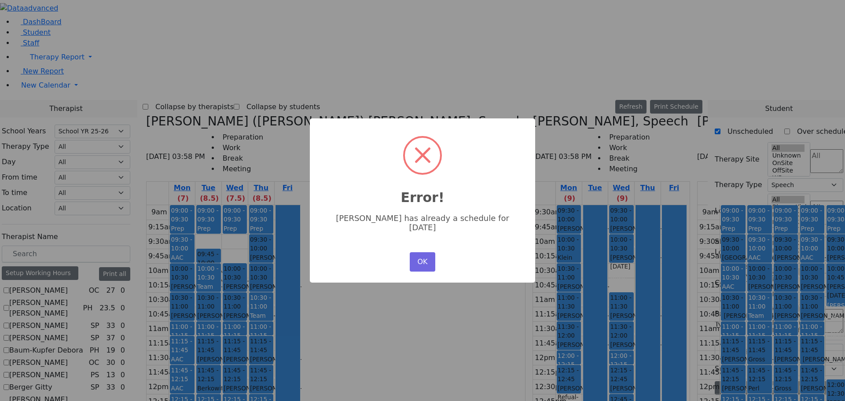
click at [424, 256] on button "OK" at bounding box center [423, 261] width 26 height 19
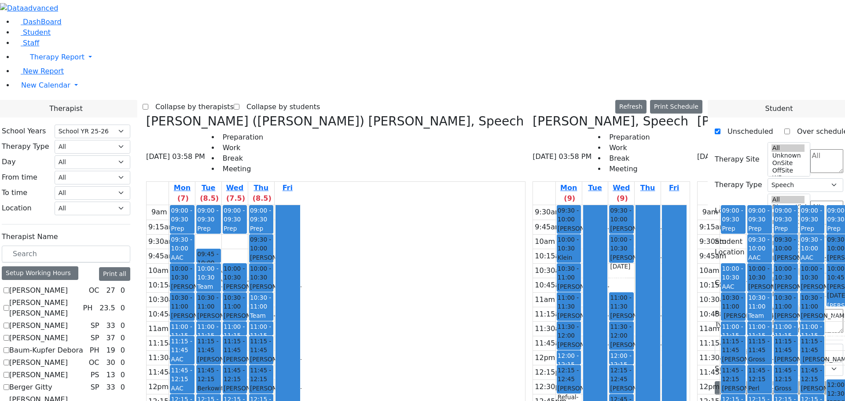
drag, startPoint x: 592, startPoint y: 88, endPoint x: 606, endPoint y: 314, distance: 226.7
click at [698, 311] on tr "09:00 - 09:30 Prep 09:30 - 10:00 Neshuma School Drummer Asher - 03/08/2013 Kram…" at bounding box center [775, 379] width 154 height 349
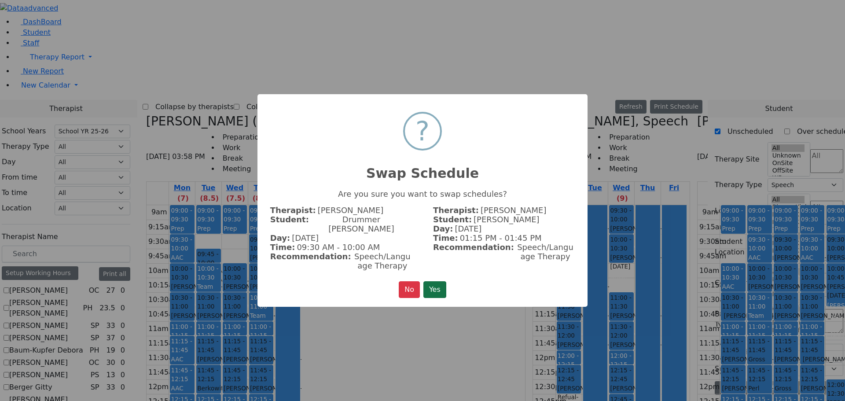
click at [446, 281] on button "Yes" at bounding box center [434, 289] width 23 height 17
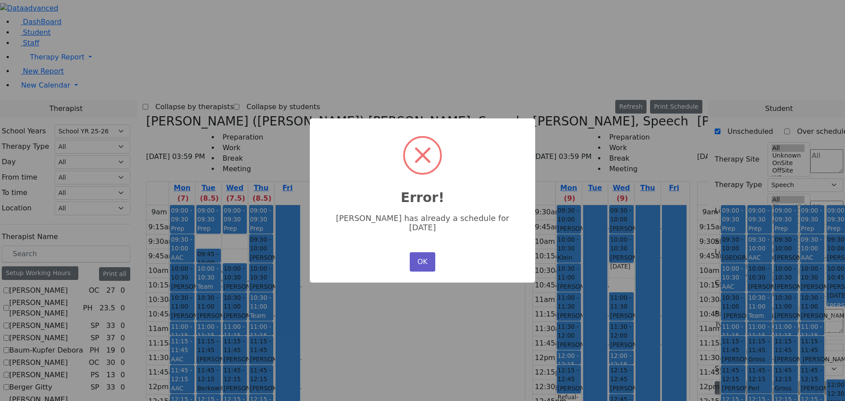
click at [422, 254] on button "OK" at bounding box center [423, 261] width 26 height 19
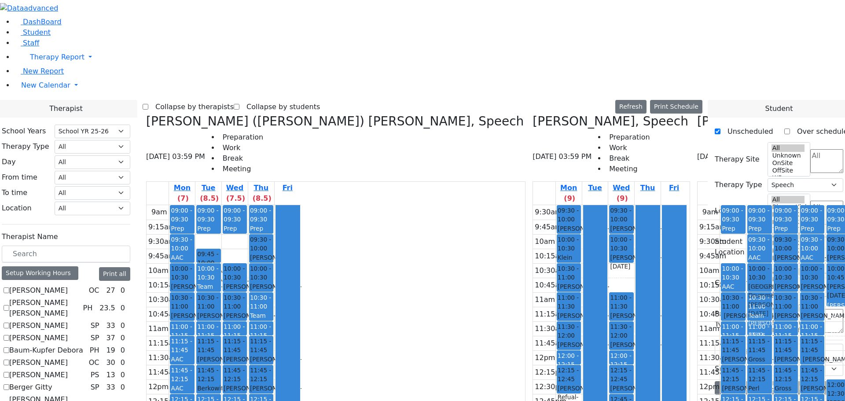
drag, startPoint x: 586, startPoint y: 89, endPoint x: 605, endPoint y: 117, distance: 33.6
click at [698, 205] on tr "09:00 - 09:30 Prep 09:30 - 10:00 Neshuma School Drummer Asher - 03/08/2013 Kram…" at bounding box center [775, 379] width 154 height 349
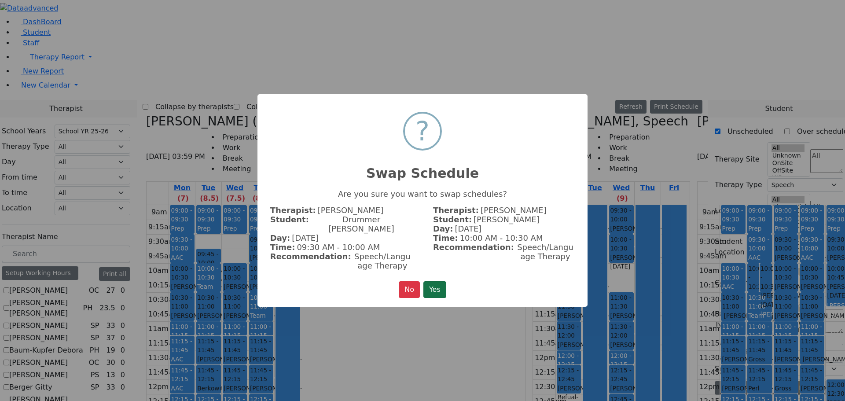
drag, startPoint x: 434, startPoint y: 281, endPoint x: 437, endPoint y: 276, distance: 5.1
click at [436, 281] on button "Yes" at bounding box center [434, 289] width 23 height 17
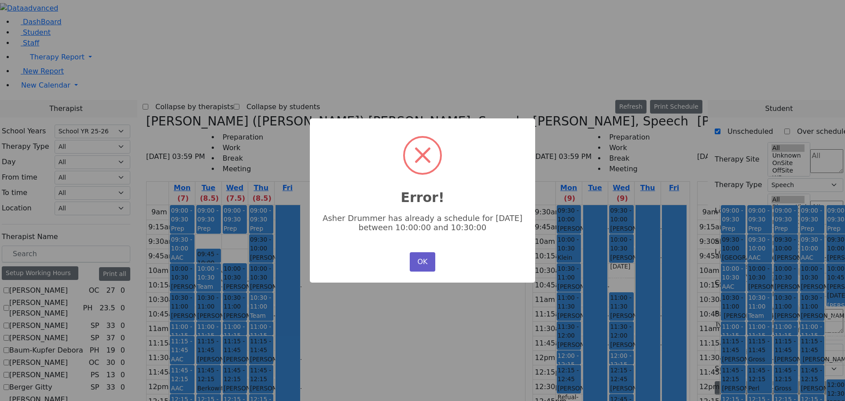
click at [423, 254] on button "OK" at bounding box center [423, 261] width 26 height 19
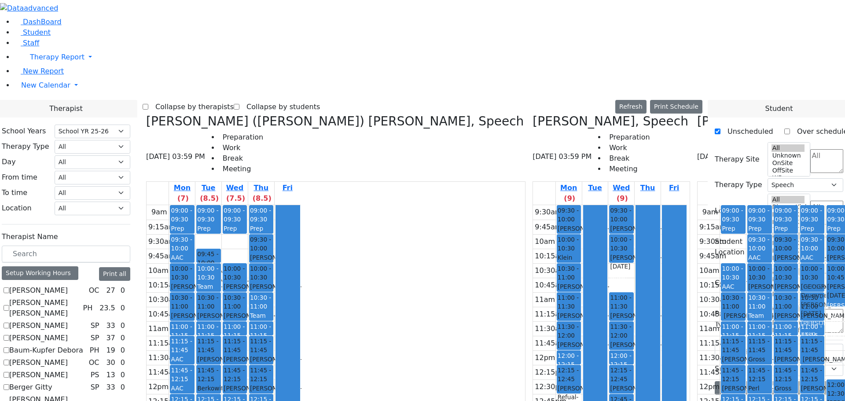
drag, startPoint x: 586, startPoint y: 94, endPoint x: 673, endPoint y: 122, distance: 91.6
click at [698, 205] on tr "09:00 - 09:30 Prep 09:30 - 10:00 Neshuma School Drummer Asher - 03/08/2013 Kram…" at bounding box center [775, 379] width 154 height 349
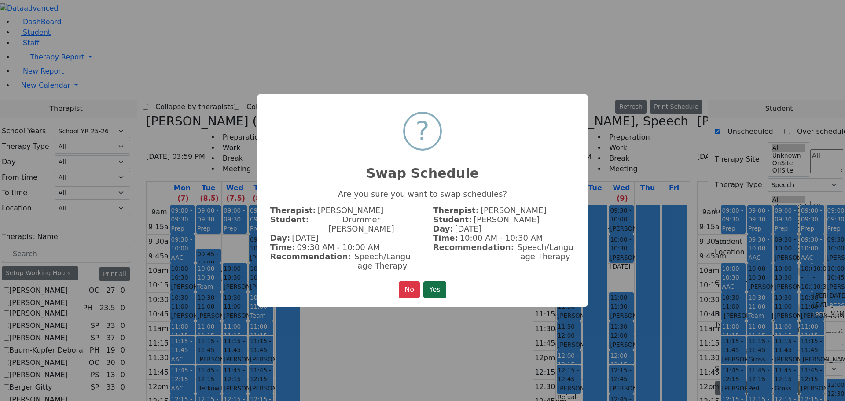
drag, startPoint x: 437, startPoint y: 281, endPoint x: 441, endPoint y: 272, distance: 9.4
click at [437, 281] on button "Yes" at bounding box center [434, 289] width 23 height 17
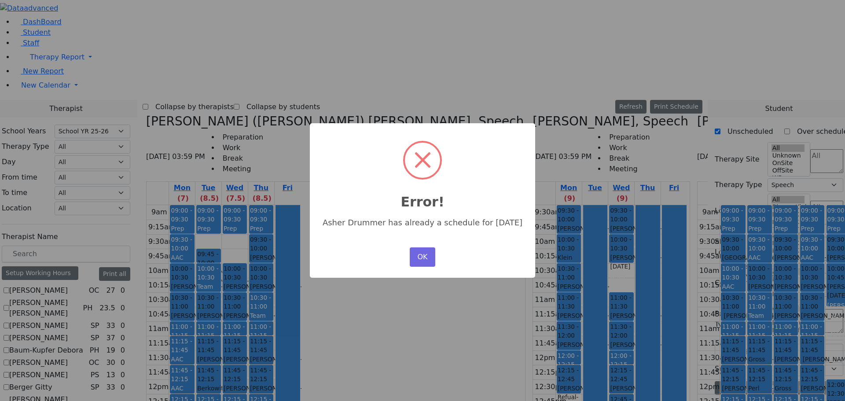
drag, startPoint x: 424, startPoint y: 250, endPoint x: 501, endPoint y: 151, distance: 125.1
click at [425, 250] on button "OK" at bounding box center [423, 256] width 26 height 19
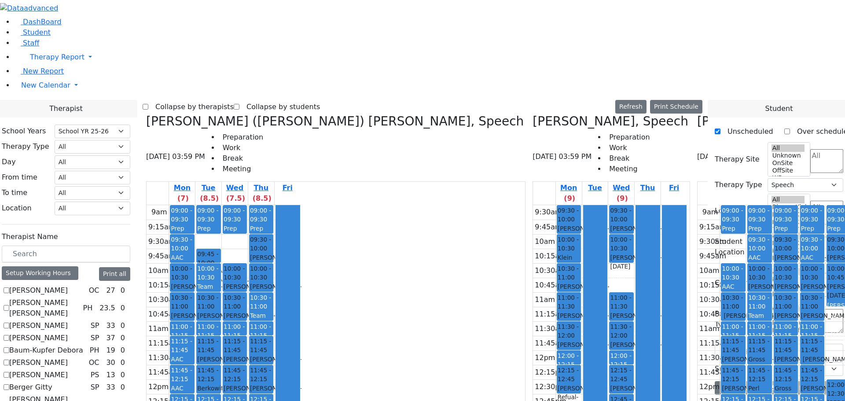
drag, startPoint x: 585, startPoint y: 87, endPoint x: 663, endPoint y: 279, distance: 207.3
click at [698, 276] on tr "09:00 - 09:30 Prep 09:30 - 10:00 Neshuma School Drummer Asher - 03/08/2013 Kram…" at bounding box center [775, 379] width 154 height 349
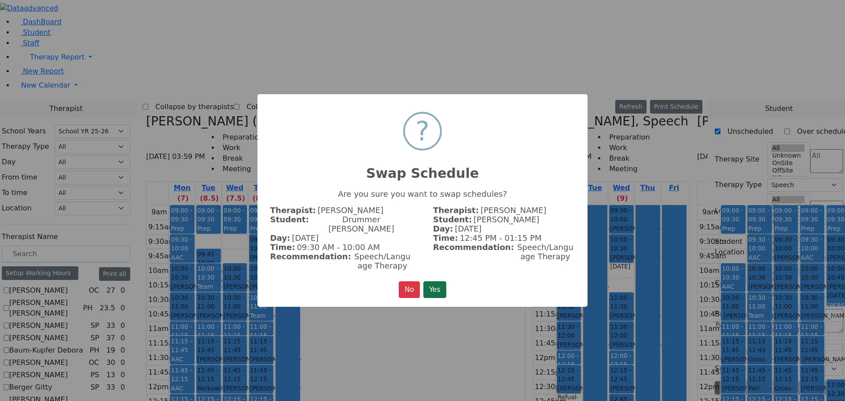
click at [439, 284] on button "Yes" at bounding box center [434, 289] width 23 height 17
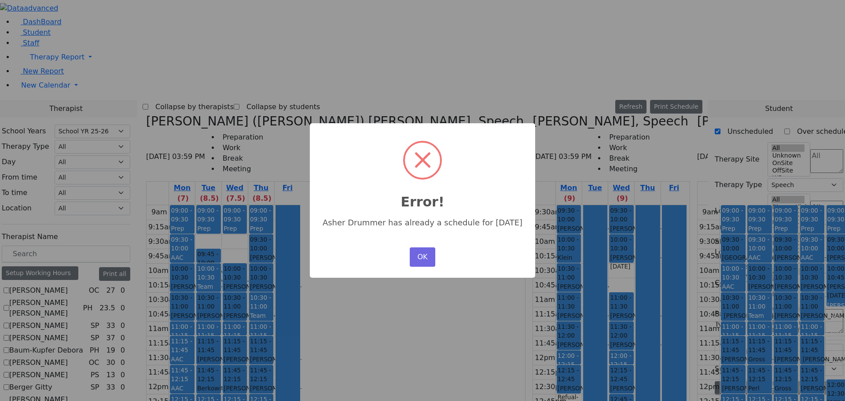
drag, startPoint x: 422, startPoint y: 252, endPoint x: 434, endPoint y: 244, distance: 15.0
click at [423, 252] on button "OK" at bounding box center [423, 256] width 26 height 19
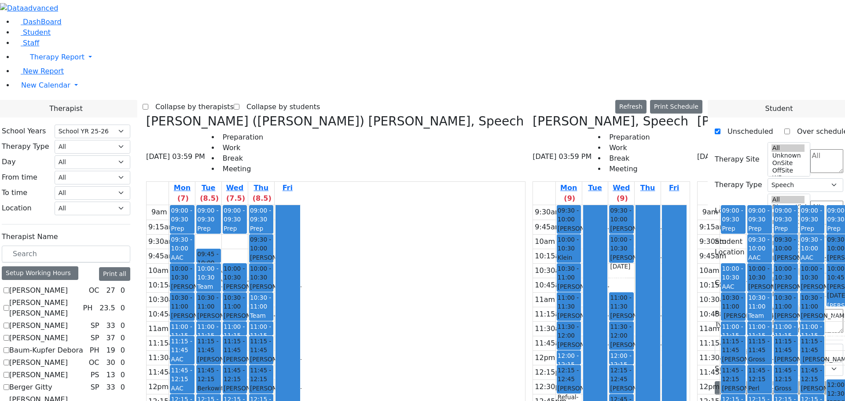
drag, startPoint x: 588, startPoint y: 95, endPoint x: 672, endPoint y: 341, distance: 260.0
click at [698, 341] on tr "09:00 - 09:30 Prep 09:30 - 10:00 Neshuma School Drummer Asher - 03/08/2013 Kram…" at bounding box center [775, 379] width 154 height 349
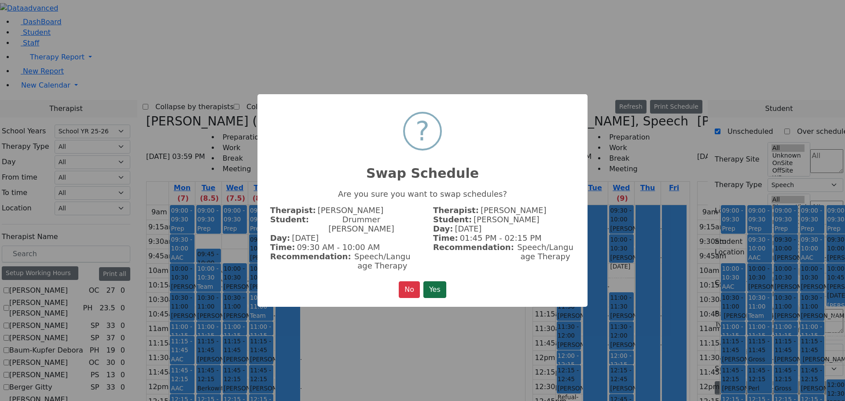
click at [434, 285] on button "Yes" at bounding box center [434, 289] width 23 height 17
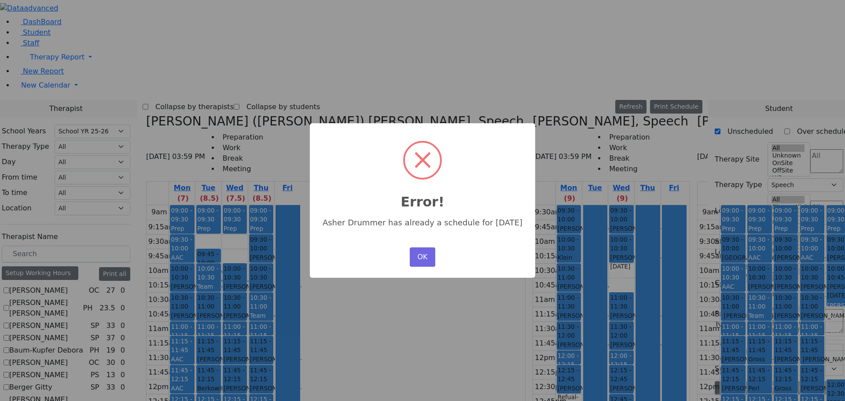
click at [390, 272] on div "× Error! Asher Drummer has already a schedule for Thursday OK No Cancel" at bounding box center [422, 200] width 225 height 155
click at [419, 253] on button "OK" at bounding box center [423, 256] width 26 height 19
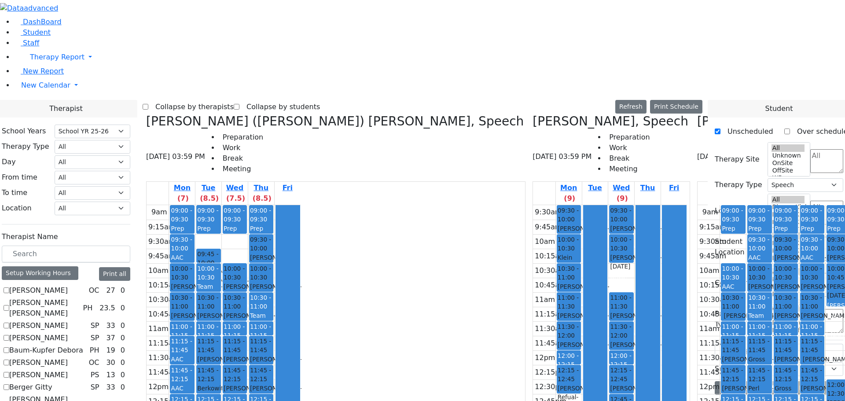
drag, startPoint x: 586, startPoint y: 93, endPoint x: 665, endPoint y: 368, distance: 286.4
click at [698, 369] on tr "09:00 - 09:30 Prep 09:30 - 10:00 Neshuma School Drummer Asher - 03/08/2013 Kram…" at bounding box center [775, 379] width 154 height 349
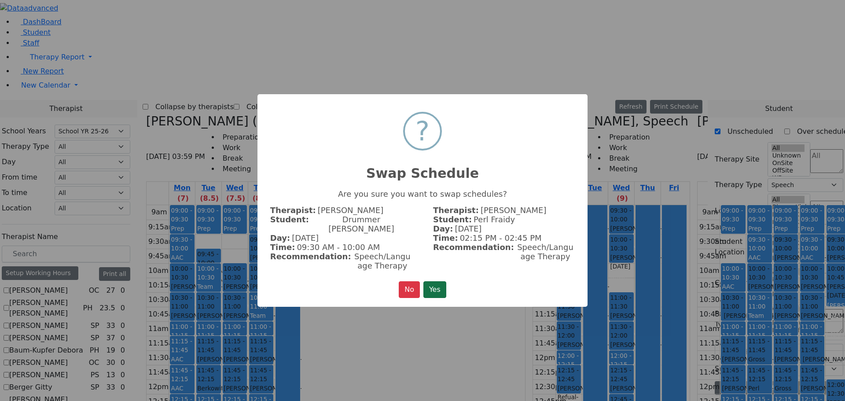
click at [430, 282] on button "Yes" at bounding box center [434, 289] width 23 height 17
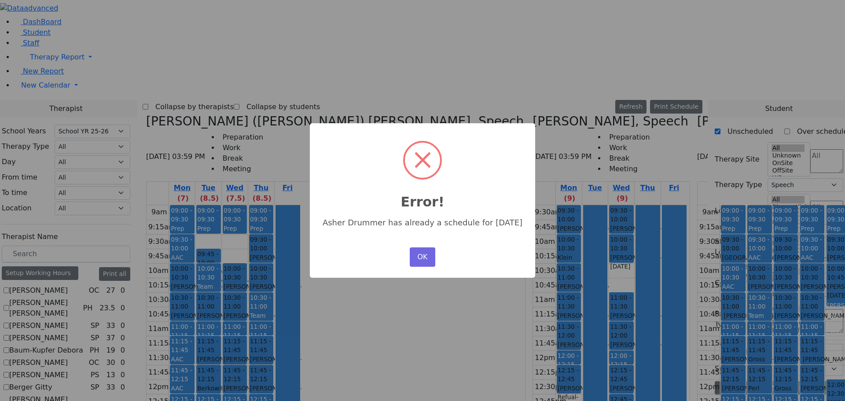
click at [423, 263] on div "OK No Cancel" at bounding box center [423, 257] width 30 height 24
click at [421, 249] on button "OK" at bounding box center [423, 256] width 26 height 19
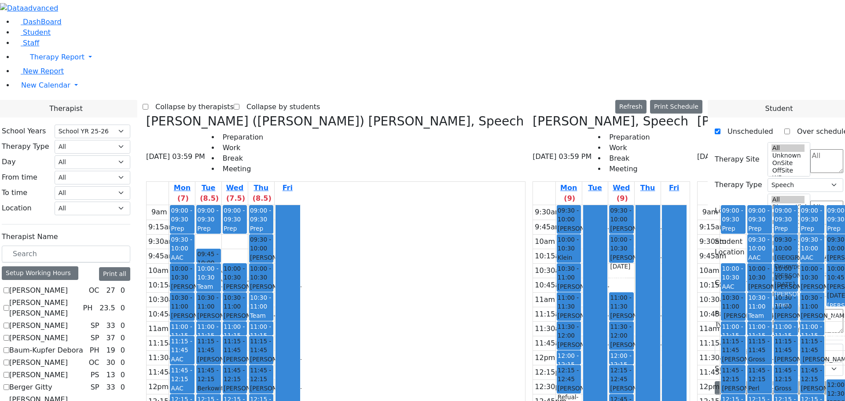
drag, startPoint x: 589, startPoint y: 96, endPoint x: 631, endPoint y: 89, distance: 42.3
click at [698, 205] on div "9am 9:15am 9:30am 9:45am 10am 10:15am 10:30am 10:45am 11am 11:15am 11:30am 11:4…" at bounding box center [775, 379] width 154 height 349
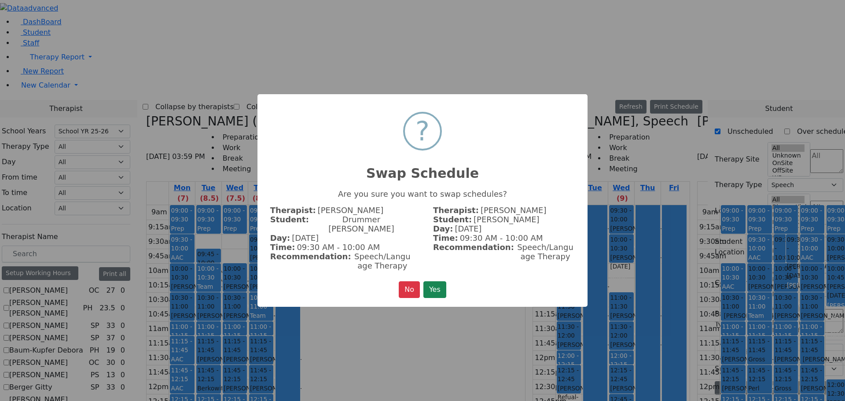
click at [442, 283] on button "Yes" at bounding box center [434, 289] width 23 height 17
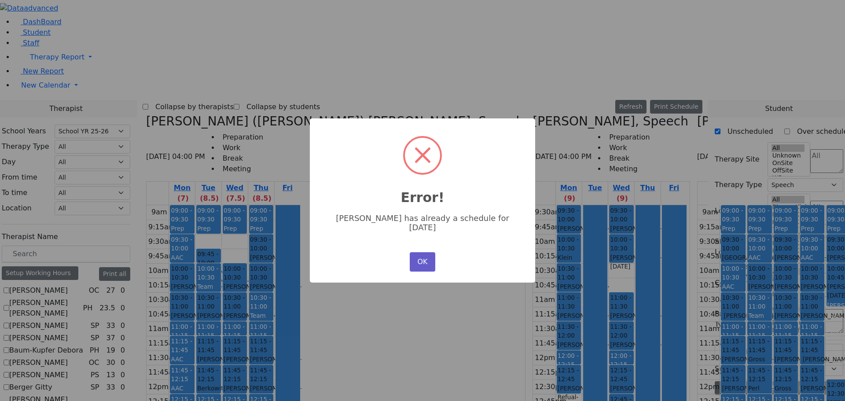
click at [428, 254] on button "OK" at bounding box center [423, 261] width 26 height 19
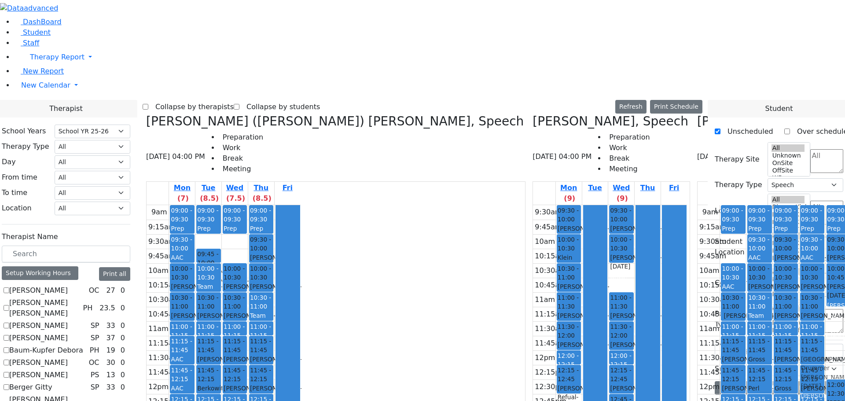
drag, startPoint x: 590, startPoint y: 89, endPoint x: 666, endPoint y: 185, distance: 123.1
click at [698, 205] on tr "09:00 - 09:30 Prep 09:30 - 10:00 Neshuma School Drummer Asher - 03/08/2013 Kram…" at bounding box center [775, 379] width 154 height 349
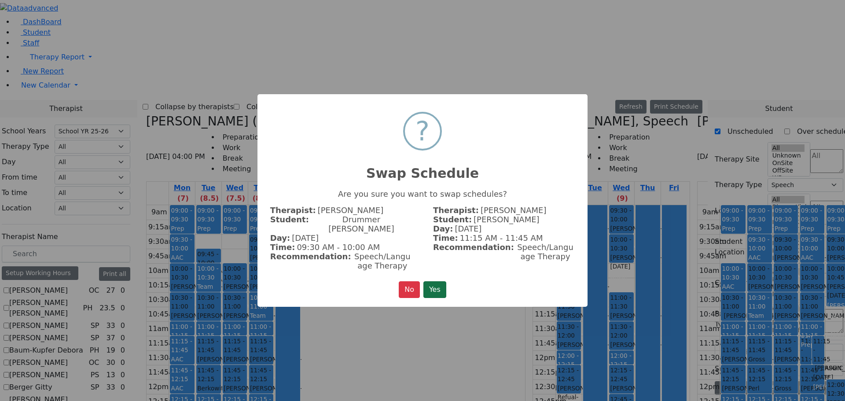
click at [436, 281] on button "Yes" at bounding box center [434, 289] width 23 height 17
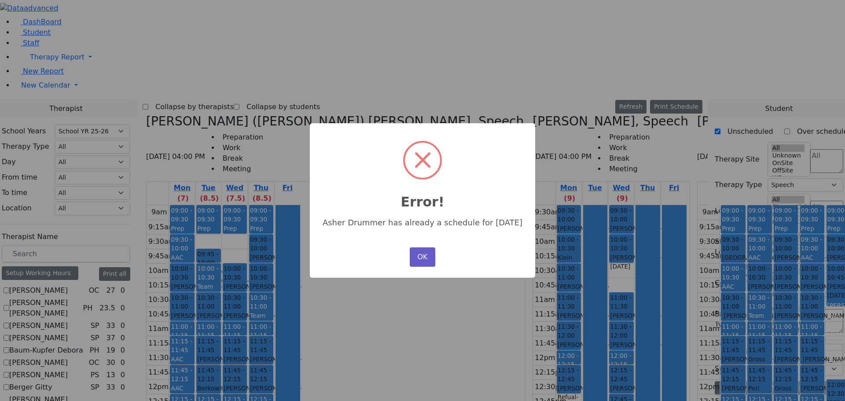
click at [423, 247] on button "OK" at bounding box center [423, 256] width 26 height 19
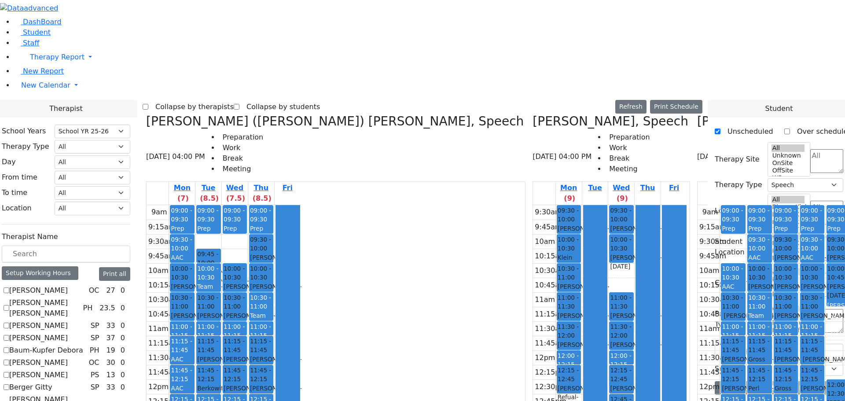
drag, startPoint x: 594, startPoint y: 91, endPoint x: 665, endPoint y: 360, distance: 277.7
click at [698, 362] on tr "09:00 - 09:30 Prep 09:30 - 10:00 Neshuma School Drummer Asher - 03/08/2013 Kram…" at bounding box center [775, 379] width 154 height 349
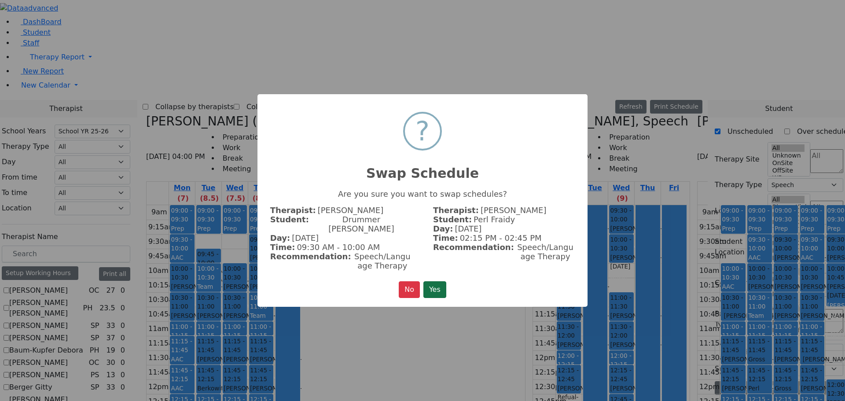
click at [440, 282] on button "Yes" at bounding box center [434, 289] width 23 height 17
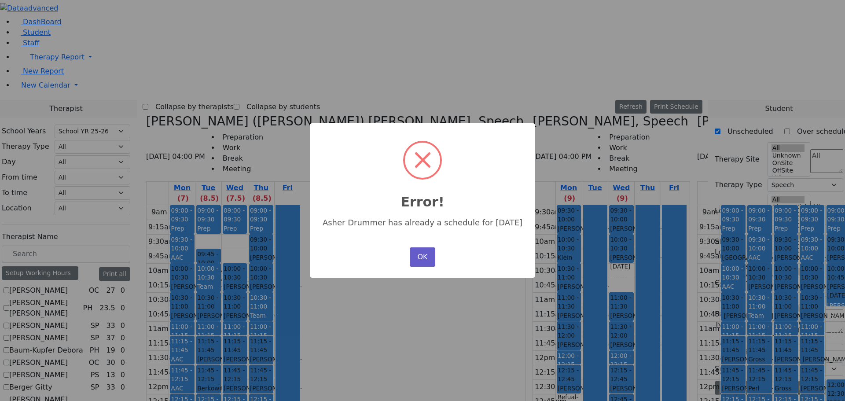
click at [428, 255] on button "OK" at bounding box center [423, 256] width 26 height 19
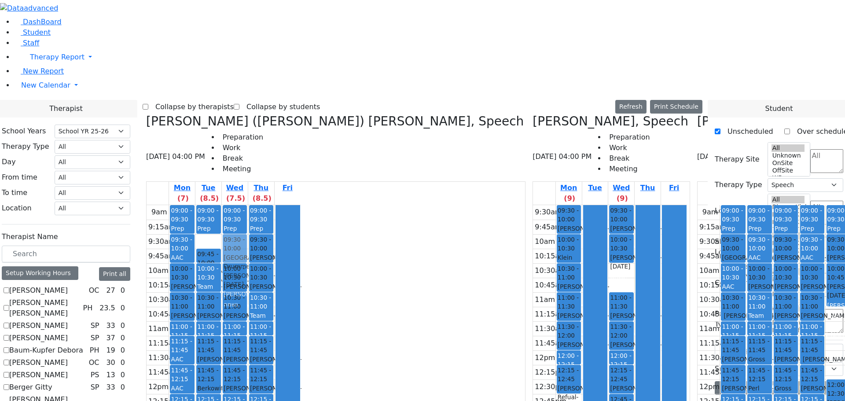
drag, startPoint x: 487, startPoint y: 285, endPoint x: 335, endPoint y: 95, distance: 243.9
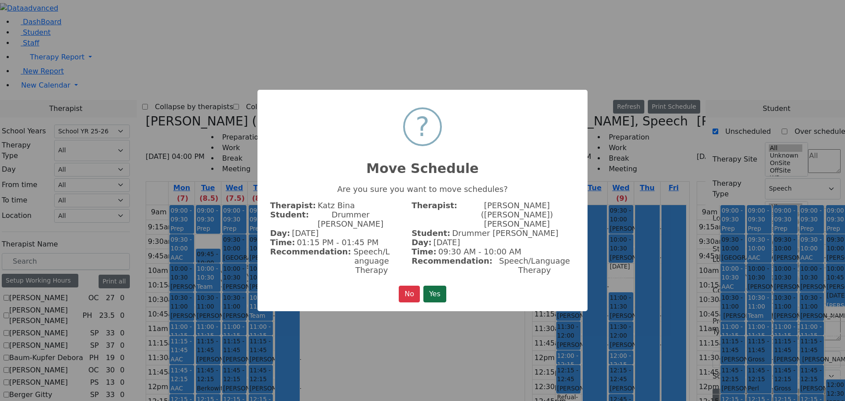
click at [445, 286] on button "Yes" at bounding box center [434, 294] width 23 height 17
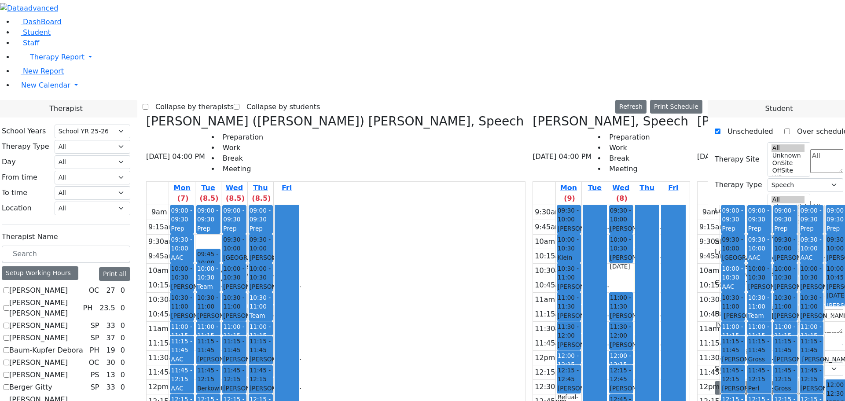
click at [231, 114] on div "Kerner (Koller) Elisheva, Speech 08/28/2025 04:00 PM Preparation Work Break Mee…" at bounding box center [336, 323] width 386 height 418
click at [533, 114] on h3 "Katz Bina, Speech" at bounding box center [611, 121] width 156 height 15
click at [533, 114] on icon at bounding box center [533, 121] width 0 height 15
checkbox input "false"
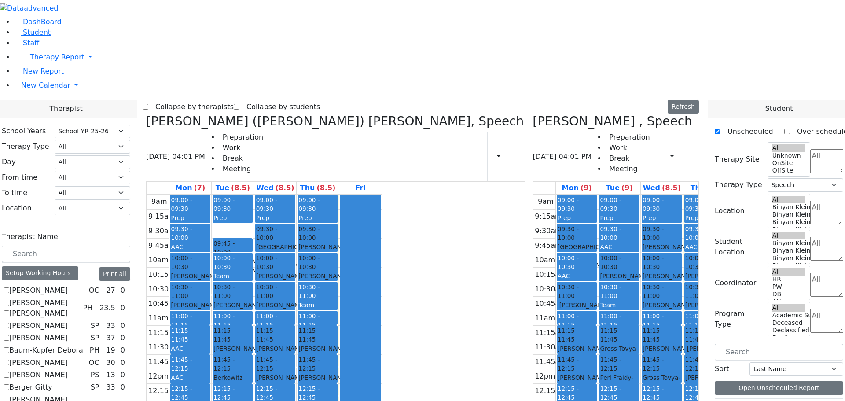
click at [533, 114] on icon at bounding box center [533, 121] width 0 height 15
checkbox input "false"
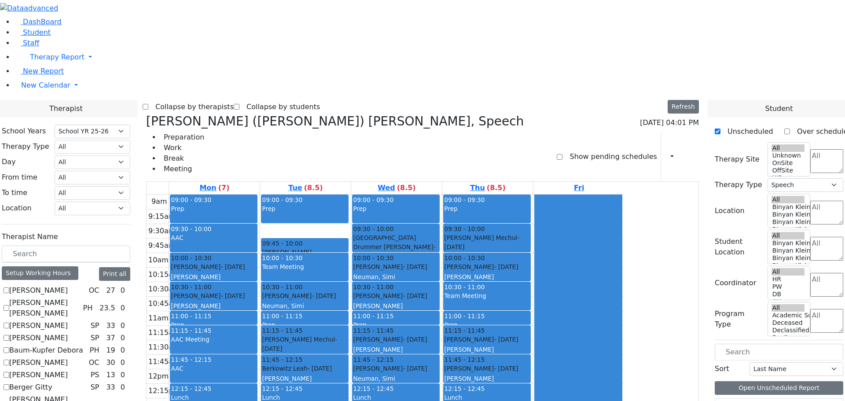
click at [146, 114] on icon at bounding box center [146, 121] width 0 height 15
select select
checkbox input "false"
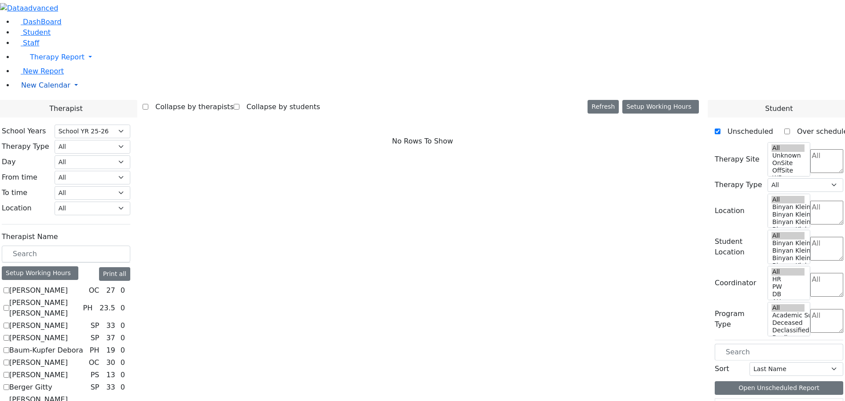
click at [49, 61] on span "New Calendar" at bounding box center [57, 57] width 55 height 8
click at [34, 37] on link "Student" at bounding box center [32, 32] width 37 height 8
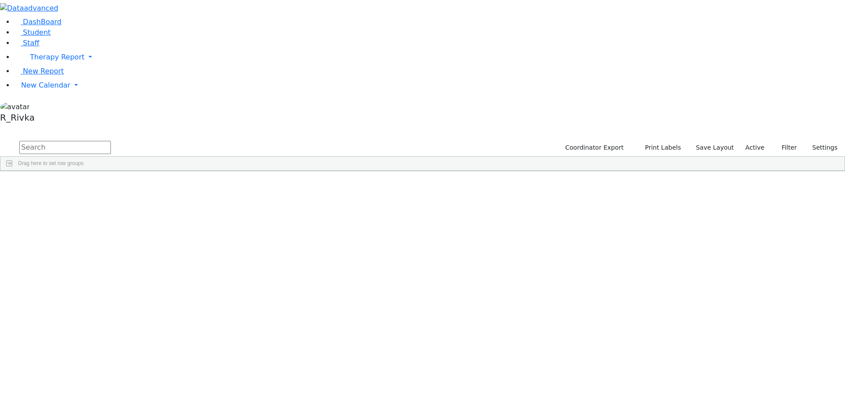
drag, startPoint x: 160, startPoint y: 44, endPoint x: 161, endPoint y: 37, distance: 7.2
click at [111, 141] on input "text" at bounding box center [65, 147] width 92 height 13
type input "ben po"
click at [0, 140] on button "submit" at bounding box center [8, 148] width 17 height 17
click at [112, 185] on div "Podrigal" at bounding box center [84, 191] width 55 height 12
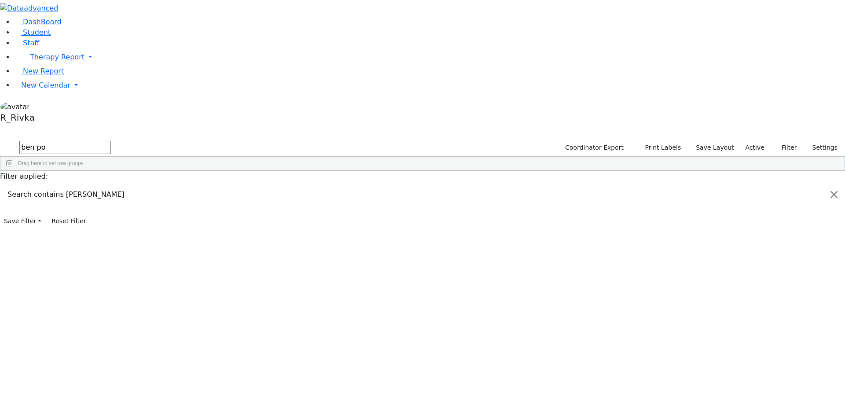
click at [112, 185] on div "Podrigal" at bounding box center [84, 191] width 55 height 12
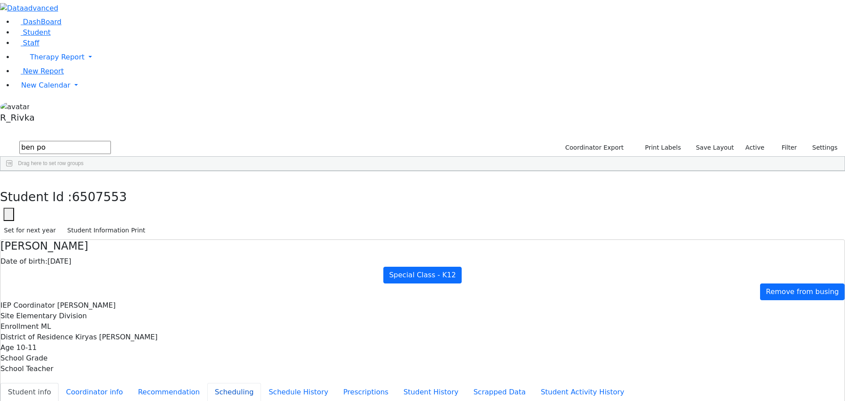
click at [207, 383] on button "Scheduling" at bounding box center [234, 392] width 54 height 18
click at [261, 383] on button "Schedule History" at bounding box center [298, 392] width 75 height 18
drag, startPoint x: 155, startPoint y: 178, endPoint x: 163, endPoint y: 175, distance: 8.5
click at [155, 185] on div "6507553 [PERSON_NAME] [DATE] [PERSON_NAME] ML Special Class - K12 Kiryas [PERSO…" at bounding box center [417, 191] width 835 height 12
click at [13, 171] on button "button" at bounding box center [6, 180] width 13 height 18
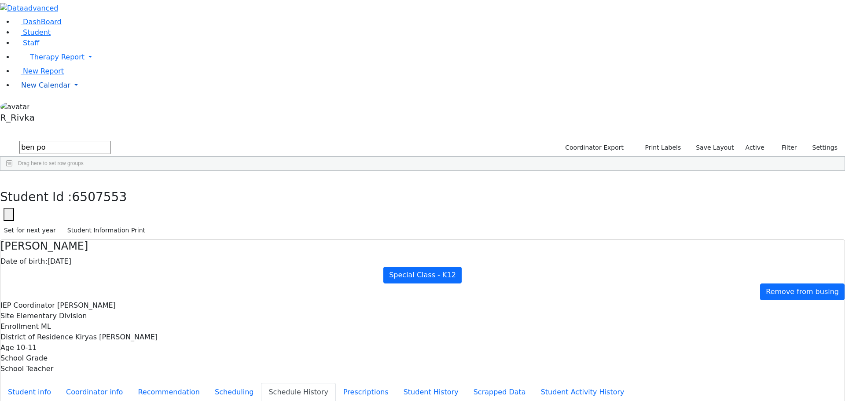
click at [55, 61] on span "New Calendar" at bounding box center [57, 57] width 55 height 8
click at [46, 107] on span "Calendar" at bounding box center [35, 103] width 32 height 8
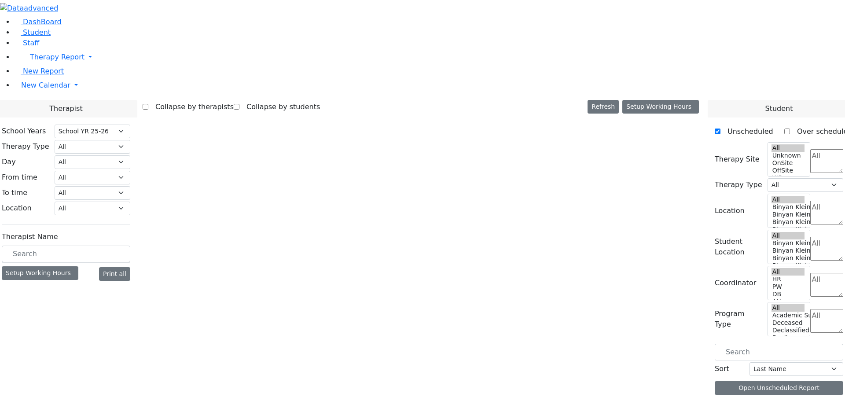
select select "212"
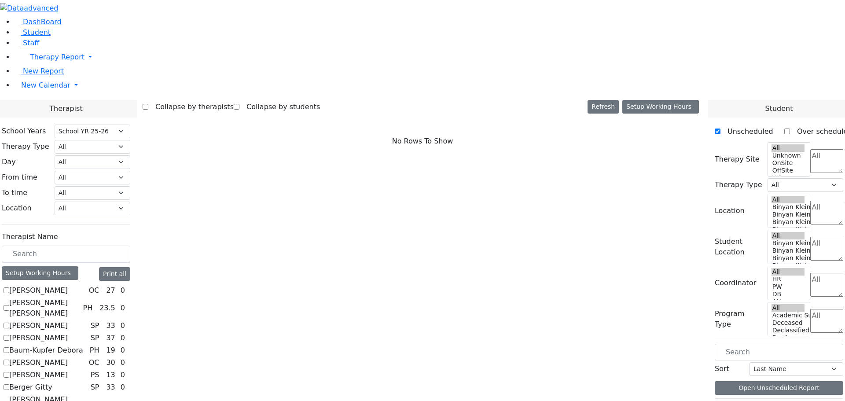
scroll to position [418, 0]
checkbox input "true"
select select "3"
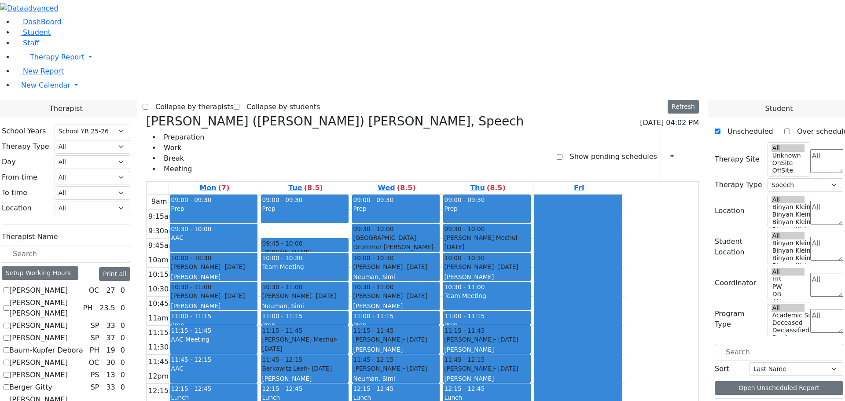
scroll to position [286, 0]
checkbox input "true"
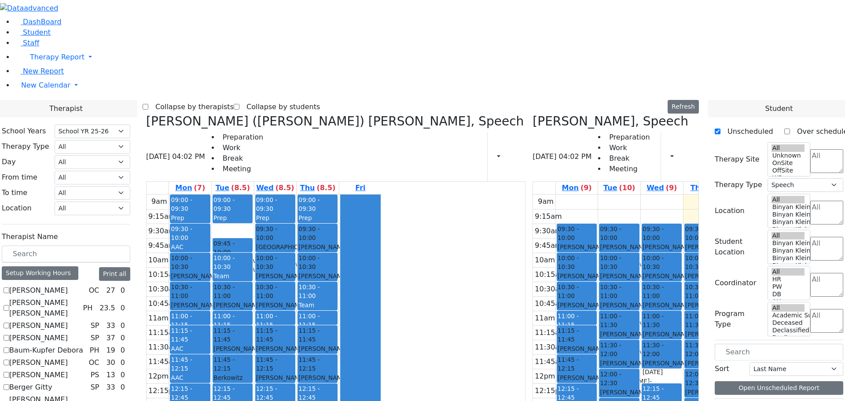
scroll to position [550, 0]
checkbox input "true"
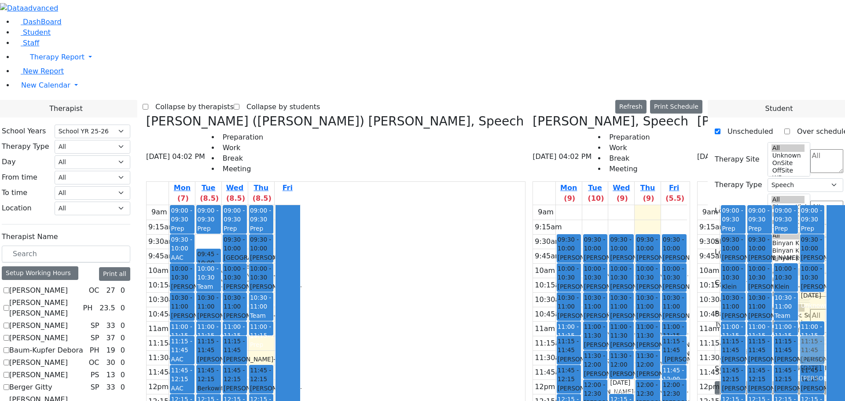
drag, startPoint x: 339, startPoint y: 193, endPoint x: 656, endPoint y: 181, distance: 316.7
click at [673, 191] on div "Kerner (Koller) Elisheva, Speech 08/28/2025 04:02 PM Preparation Work Break Mee…" at bounding box center [423, 334] width 560 height 441
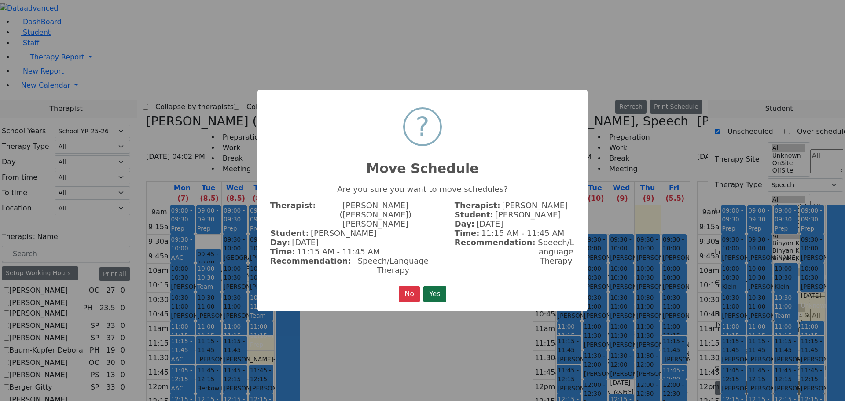
click at [442, 286] on button "Yes" at bounding box center [434, 294] width 23 height 17
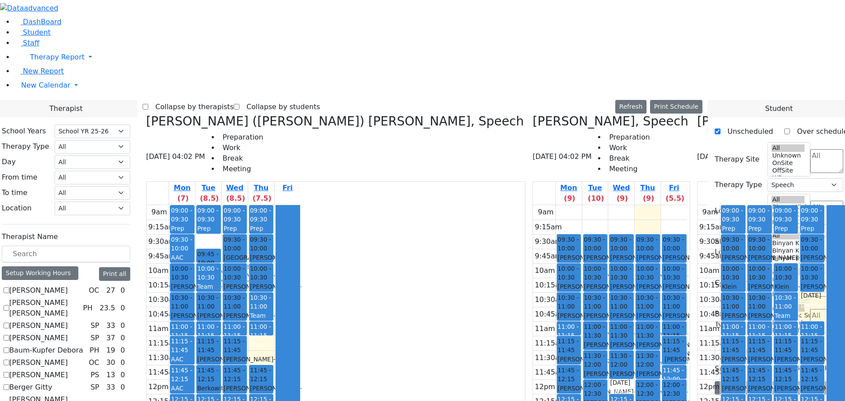
click at [146, 114] on icon at bounding box center [146, 121] width 0 height 15
checkbox input "false"
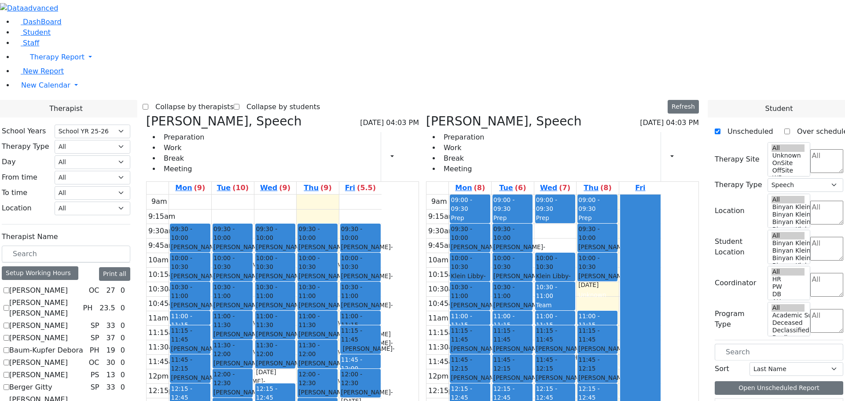
drag, startPoint x: 232, startPoint y: 26, endPoint x: 277, endPoint y: 31, distance: 45.5
click at [146, 114] on icon at bounding box center [146, 121] width 0 height 15
checkbox input "false"
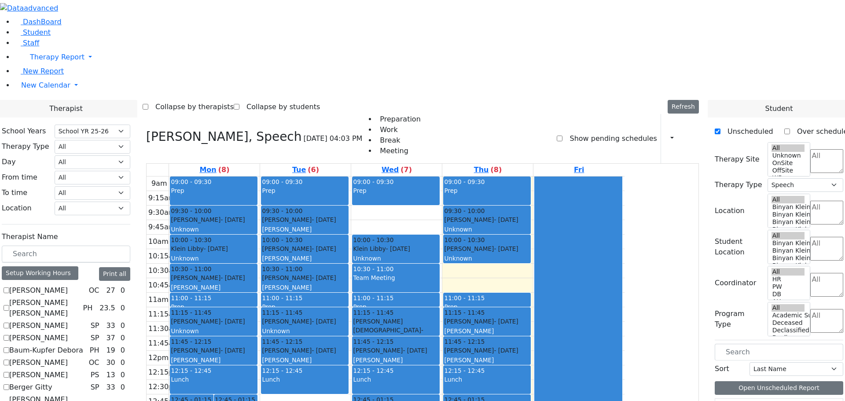
click at [146, 129] on icon at bounding box center [146, 136] width 0 height 15
select select
checkbox input "false"
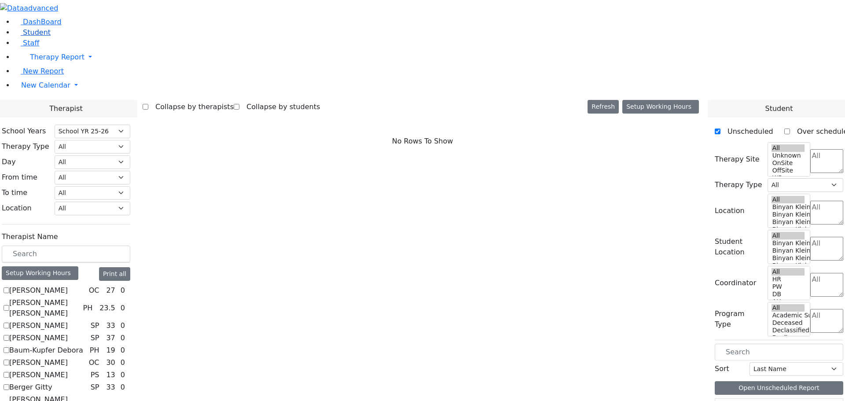
click at [33, 37] on span "Student" at bounding box center [37, 32] width 28 height 8
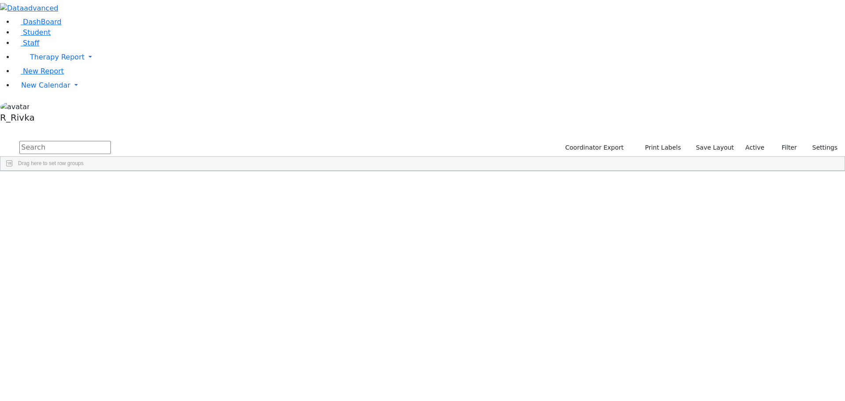
click at [111, 141] on input "text" at bounding box center [65, 147] width 92 height 13
type input "lea ber"
click at [112, 185] on div "Berkowitz" at bounding box center [84, 191] width 55 height 12
click at [168, 185] on div "Leah" at bounding box center [139, 191] width 55 height 12
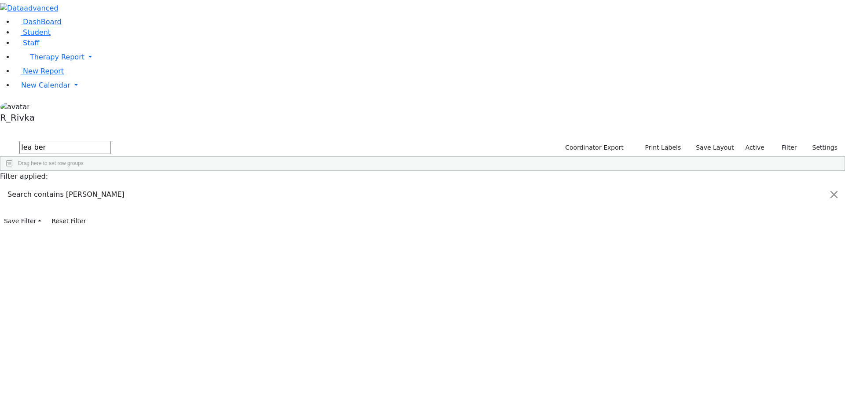
click at [168, 185] on div "Leah" at bounding box center [139, 191] width 55 height 12
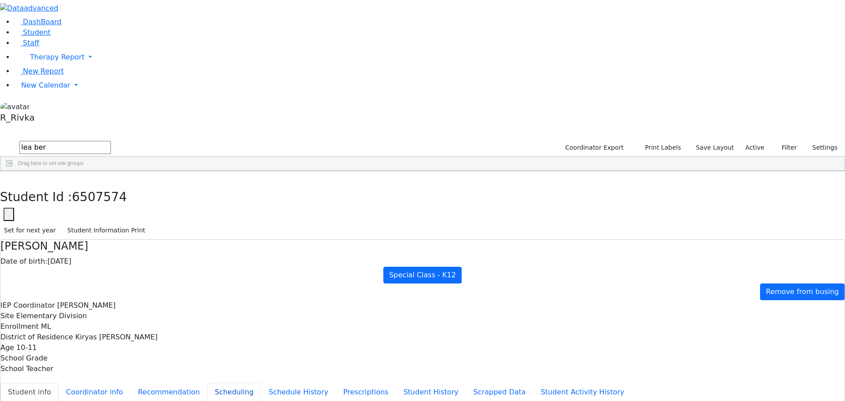
click at [207, 383] on button "Scheduling" at bounding box center [234, 392] width 54 height 18
drag, startPoint x: 172, startPoint y: 12, endPoint x: 177, endPoint y: 32, distance: 20.5
click at [13, 171] on button "button" at bounding box center [6, 180] width 13 height 18
click at [49, 61] on span "New Calendar" at bounding box center [57, 57] width 55 height 8
click at [42, 107] on span "Calendar" at bounding box center [35, 103] width 32 height 8
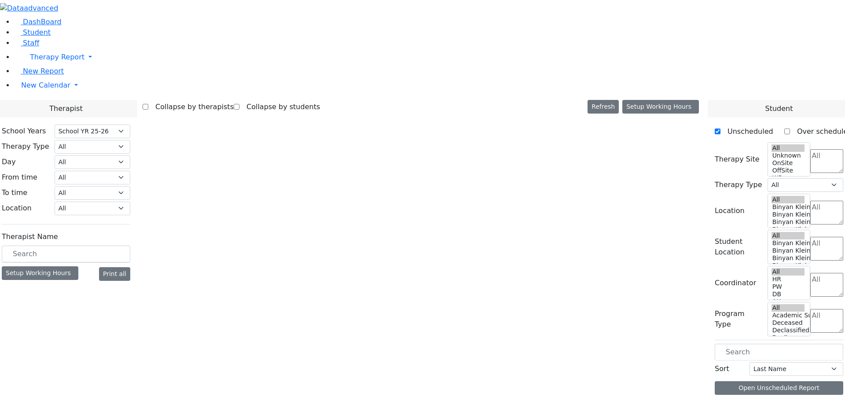
select select "212"
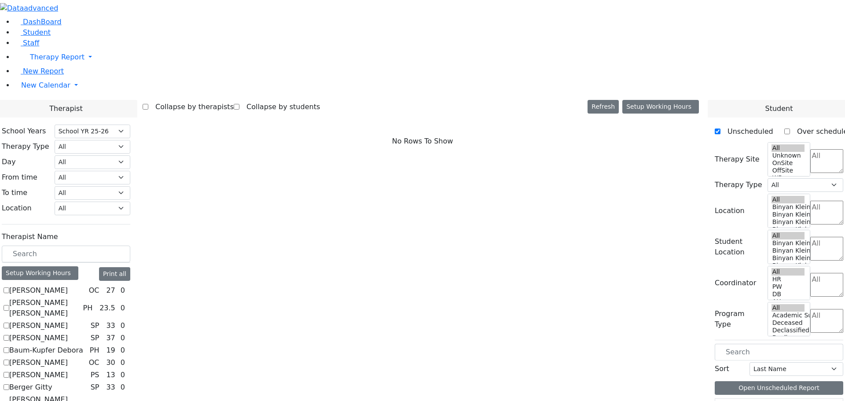
scroll to position [352, 0]
checkbox input "true"
select select "3"
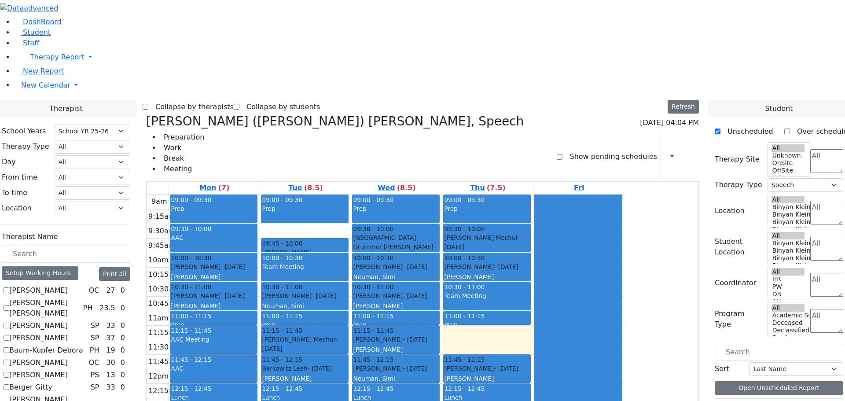
scroll to position [264, 0]
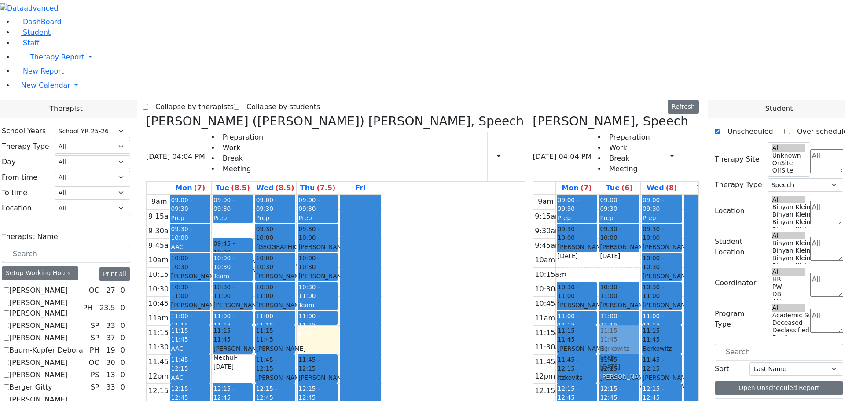
drag, startPoint x: 308, startPoint y: 237, endPoint x: 545, endPoint y: 204, distance: 239.5
click at [545, 204] on div "Kerner (Koller) Elisheva, Speech 08/28/2025 04:04 PM Preparation Work Break Mee…" at bounding box center [423, 329] width 560 height 430
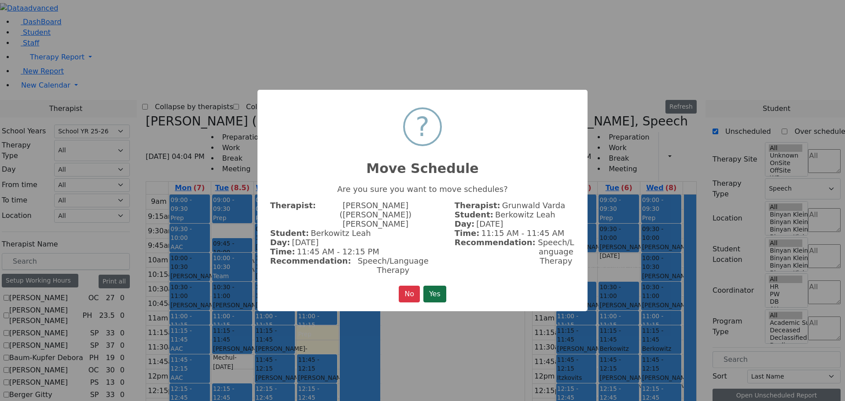
click at [437, 286] on button "Yes" at bounding box center [434, 294] width 23 height 17
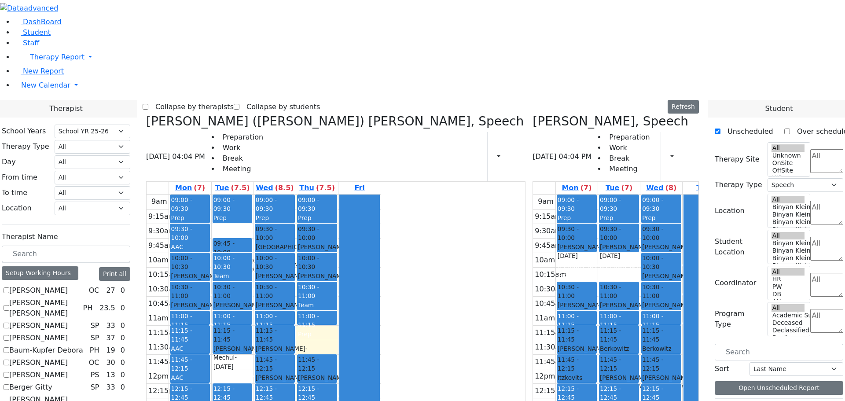
scroll to position [308, 0]
click at [533, 114] on icon at bounding box center [533, 121] width 0 height 15
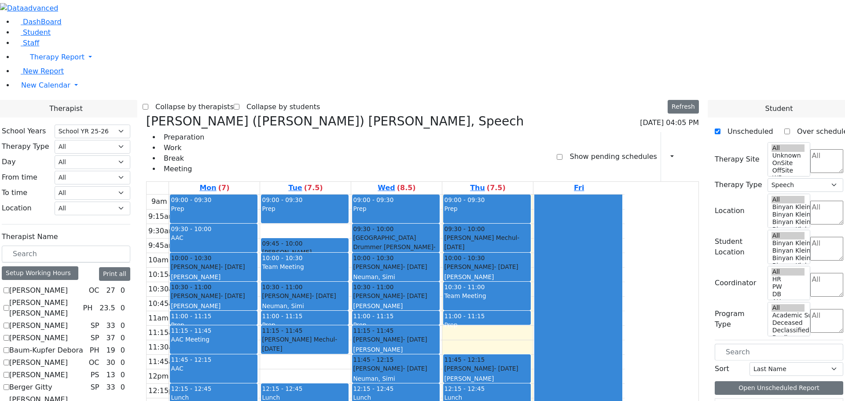
scroll to position [264, 0]
checkbox input "true"
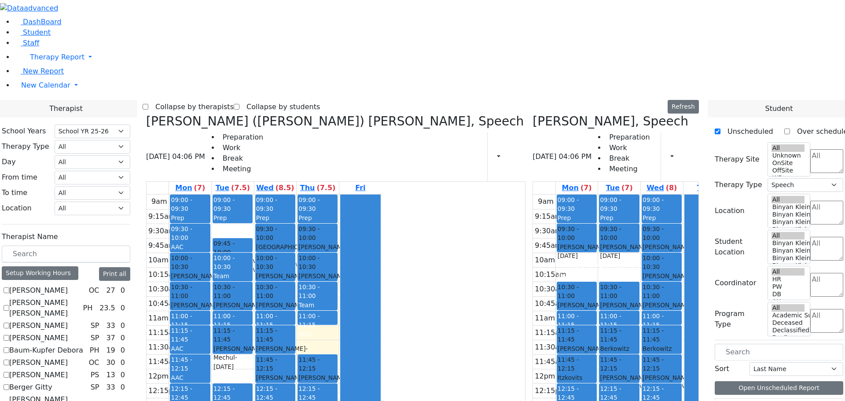
click at [146, 114] on icon at bounding box center [146, 121] width 0 height 15
checkbox input "false"
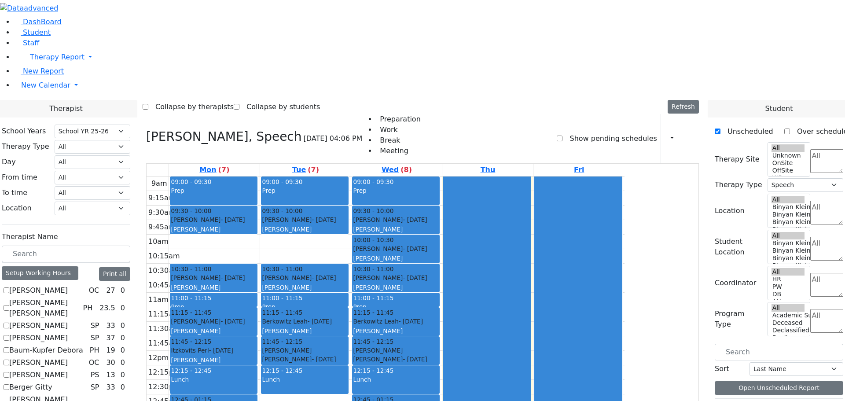
scroll to position [88, 0]
checkbox input "true"
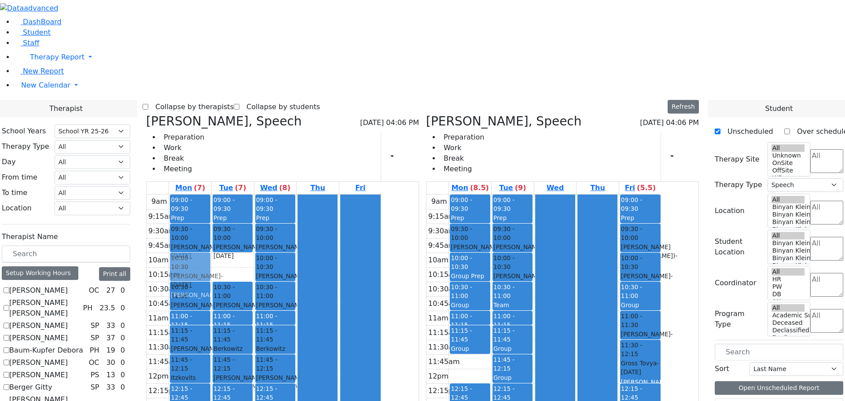
drag, startPoint x: 513, startPoint y: 242, endPoint x: 272, endPoint y: 142, distance: 261.1
click at [272, 142] on div "Grunwald Varda, Speech 08/28/2025 04:06 PM Preparation Work Break Meeting Print…" at bounding box center [423, 329] width 560 height 430
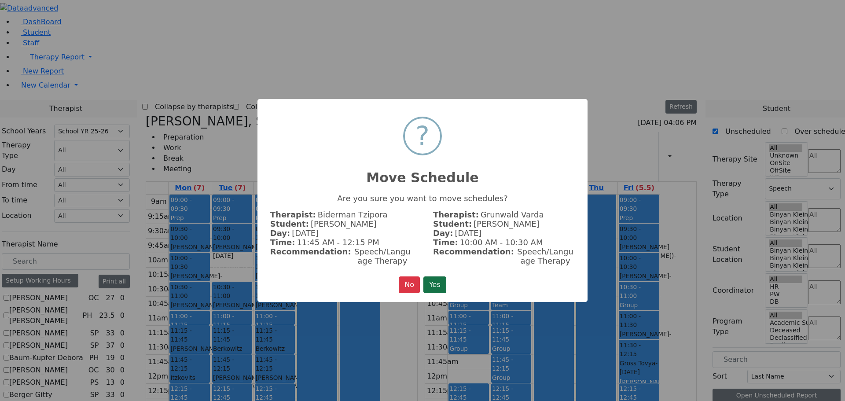
click at [430, 277] on button "Yes" at bounding box center [434, 284] width 23 height 17
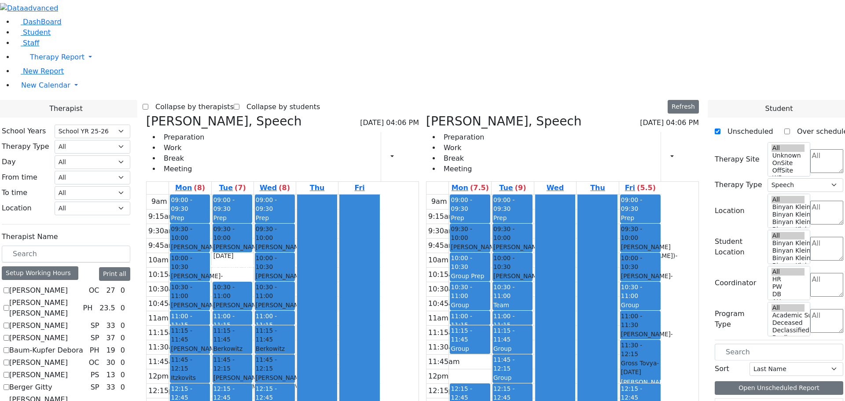
drag, startPoint x: 559, startPoint y: 354, endPoint x: 550, endPoint y: 347, distance: 11.6
click at [534, 348] on div "09:00 - 09:30 Prep 09:30 - 10:00 Katz Benjamin - 04/08/2013 Kramer Bluma 10:00 …" at bounding box center [513, 369] width 42 height 349
drag, startPoint x: 568, startPoint y: 234, endPoint x: 527, endPoint y: 238, distance: 41.5
click at [527, 237] on tr "09:00 - 09:30 Prep 09:30 - 10:00 Greenfield Yehuda - 04/05/2017 Gordon Goldie 1…" at bounding box center [543, 369] width 235 height 349
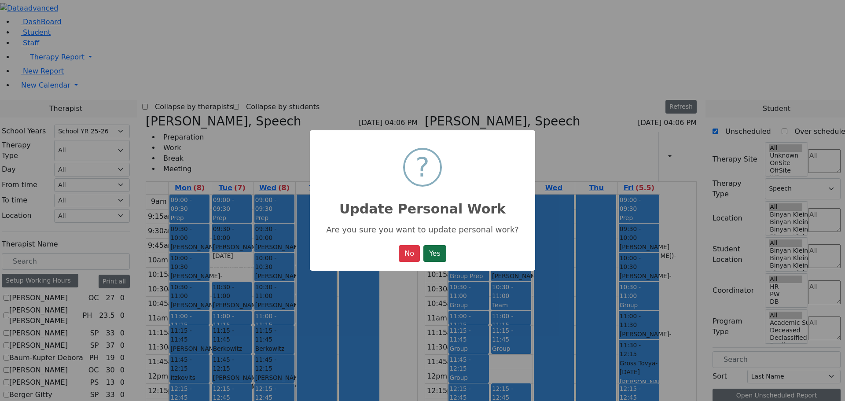
click at [435, 254] on button "Yes" at bounding box center [434, 253] width 23 height 17
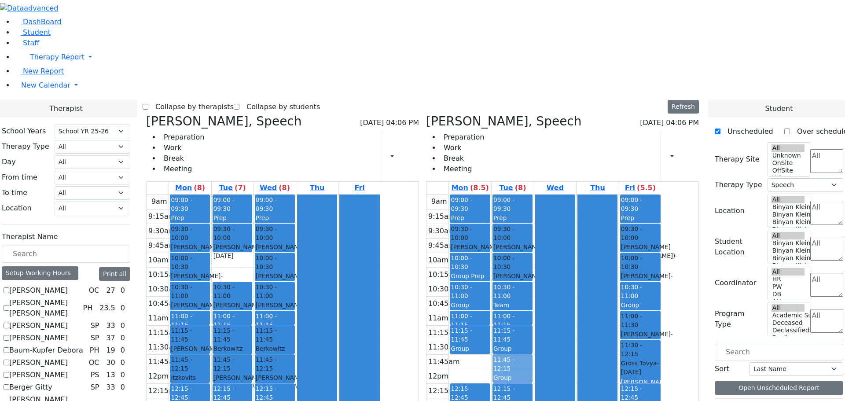
drag, startPoint x: 517, startPoint y: 240, endPoint x: 539, endPoint y: 242, distance: 22.1
click at [552, 242] on tr "09:00 - 09:30 Prep 09:30 - 10:00 Greenfield Yehuda - 04/05/2017 Gordon Goldie 1…" at bounding box center [543, 369] width 235 height 349
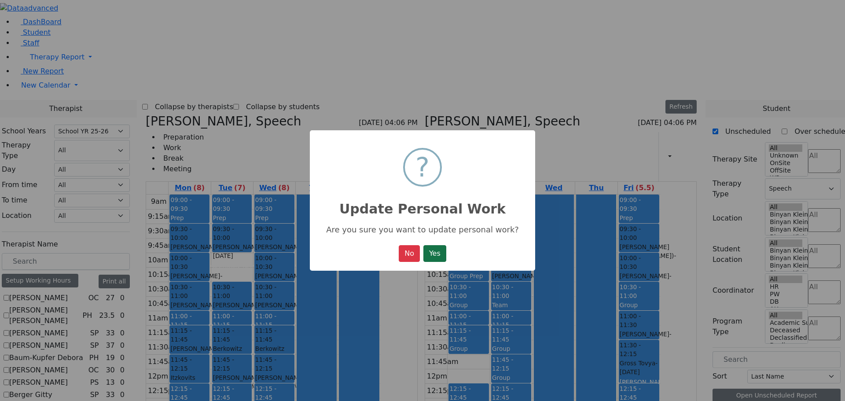
click at [430, 251] on button "Yes" at bounding box center [434, 253] width 23 height 17
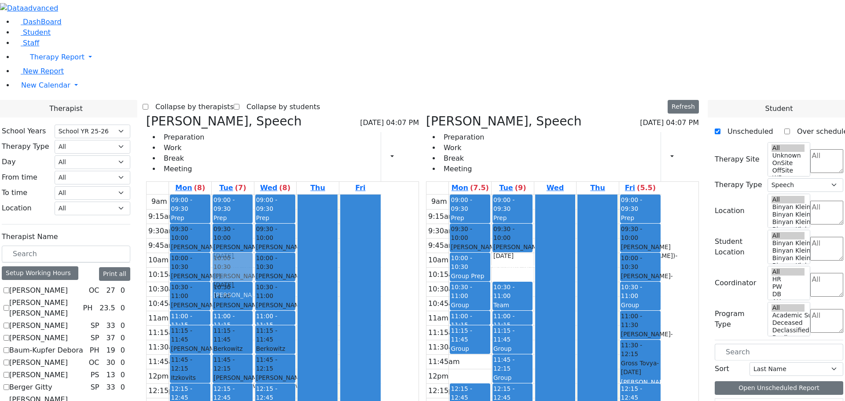
drag, startPoint x: 559, startPoint y: 132, endPoint x: 320, endPoint y: 132, distance: 239.4
click at [320, 132] on div "Grunwald Varda, Speech 08/28/2025 04:07 PM Preparation Work Break Meeting Print…" at bounding box center [423, 329] width 560 height 430
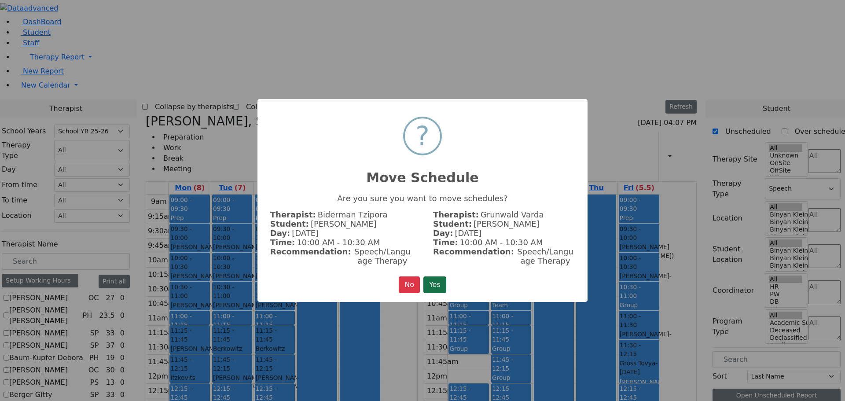
click at [445, 278] on button "Yes" at bounding box center [434, 284] width 23 height 17
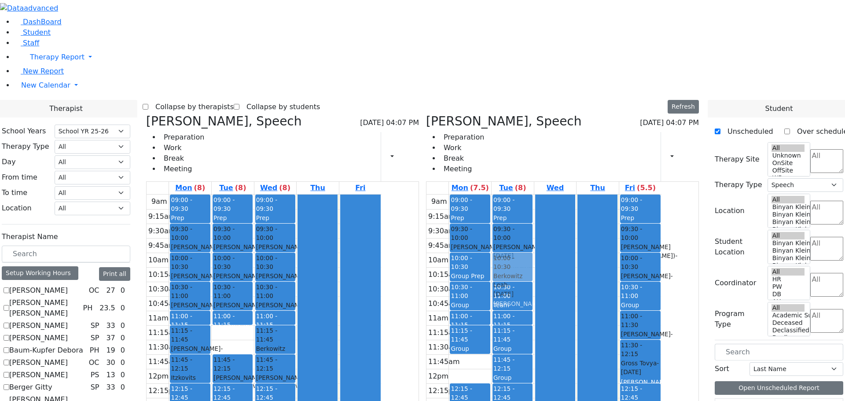
drag, startPoint x: 311, startPoint y: 206, endPoint x: 548, endPoint y: 134, distance: 247.0
click at [548, 134] on div "Grunwald Varda, Speech 08/28/2025 04:07 PM Preparation Work Break Meeting Print…" at bounding box center [423, 329] width 560 height 430
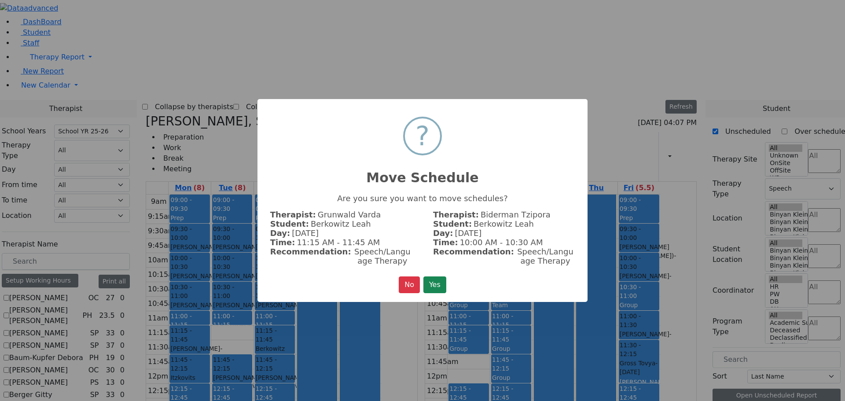
click at [450, 295] on div "× ? Move Schedule Are you sure you want to move schedules? Therapist: Grunwald …" at bounding box center [422, 200] width 330 height 203
click at [441, 278] on button "Yes" at bounding box center [434, 284] width 23 height 17
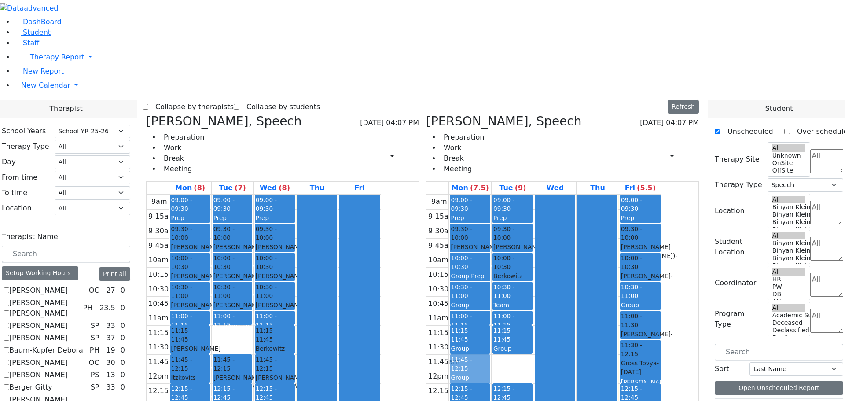
drag, startPoint x: 561, startPoint y: 235, endPoint x: 532, endPoint y: 235, distance: 29.1
click at [532, 235] on tr "09:00 - 09:30 Prep 09:30 - 10:00 Greenfield Yehuda - 04/05/2017 Gordon Goldie 1…" at bounding box center [543, 369] width 235 height 349
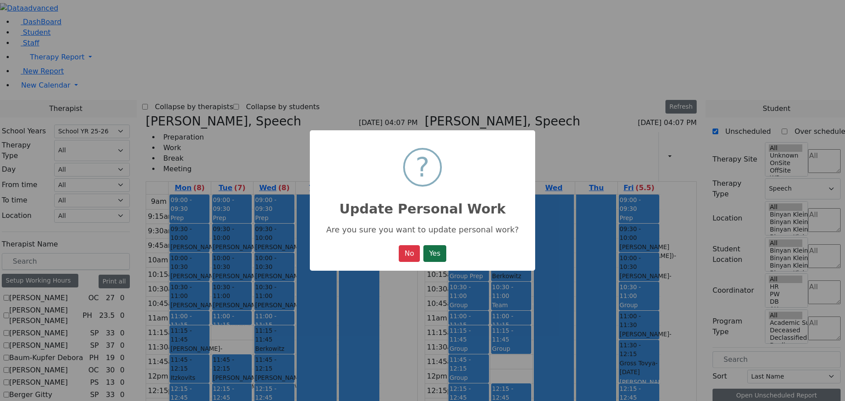
click at [437, 249] on button "Yes" at bounding box center [434, 253] width 23 height 17
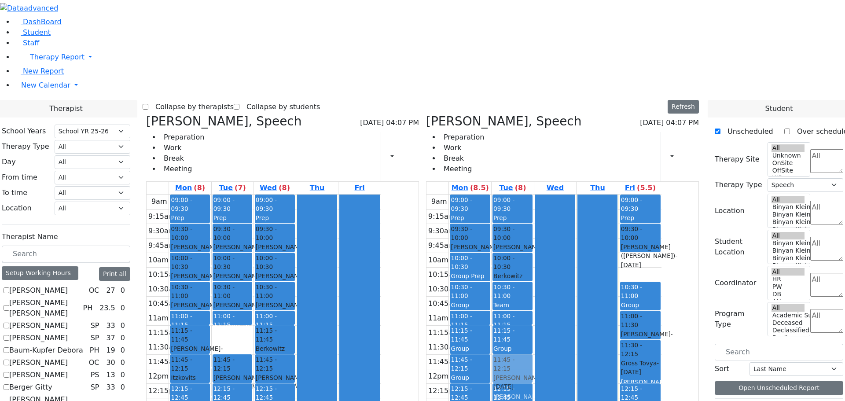
drag, startPoint x: 693, startPoint y: 135, endPoint x: 577, endPoint y: 235, distance: 153.9
click at [577, 235] on tr "09:00 - 09:30 Prep 09:30 - 10:00 Greenfield Yehuda - 04/05/2017 Gordon Goldie 1…" at bounding box center [543, 369] width 235 height 349
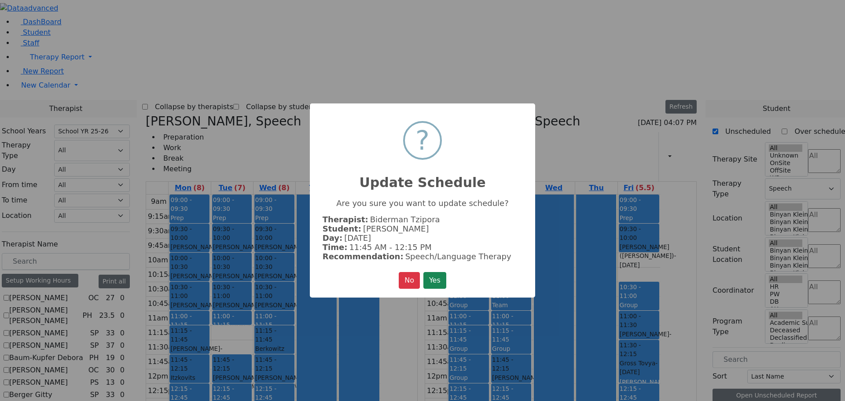
click at [438, 273] on button "Yes" at bounding box center [434, 280] width 23 height 17
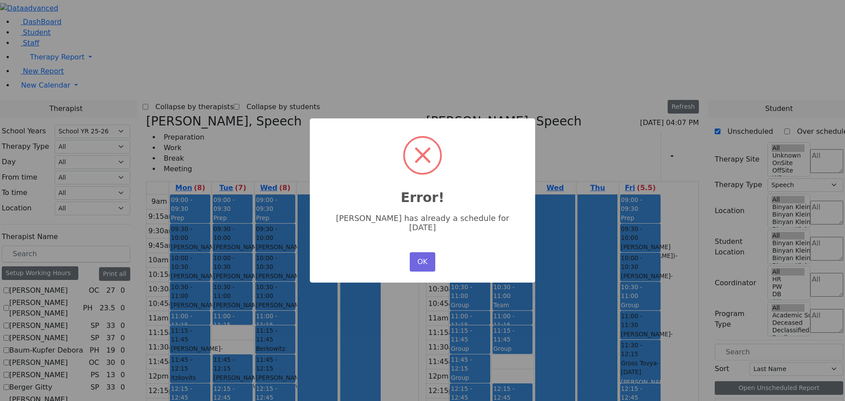
click at [403, 259] on div "× Error! Shimon Lorincz has already a schedule for Tuesday OK No Cancel" at bounding box center [422, 200] width 225 height 164
drag, startPoint x: 420, startPoint y: 255, endPoint x: 427, endPoint y: 248, distance: 10.3
click at [422, 255] on button "OK" at bounding box center [423, 261] width 26 height 19
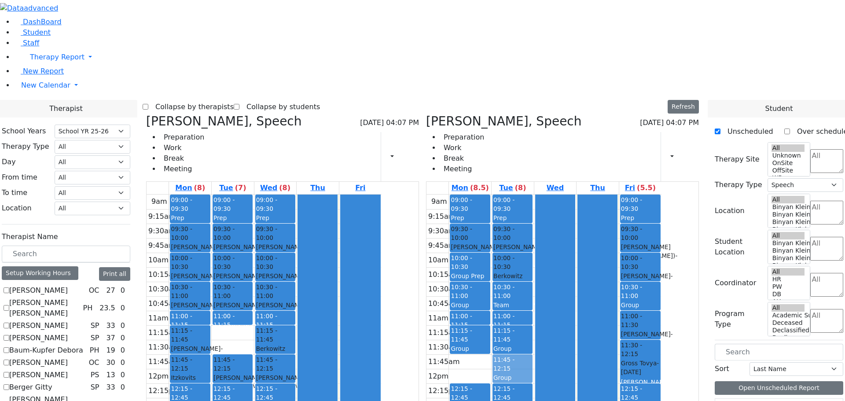
drag, startPoint x: 519, startPoint y: 235, endPoint x: 555, endPoint y: 239, distance: 36.2
click at [552, 235] on tr "09:00 - 09:30 Prep 09:30 - 10:00 Greenfield Yehuda - 04/05/2017 Gordon Goldie 1…" at bounding box center [543, 369] width 235 height 349
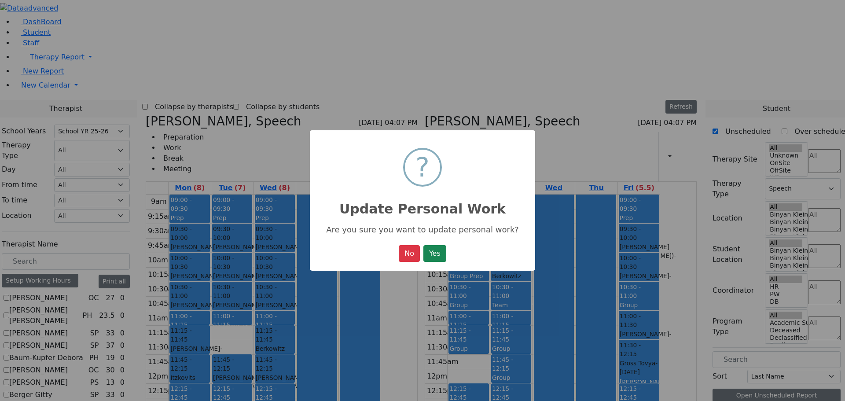
drag, startPoint x: 439, startPoint y: 254, endPoint x: 446, endPoint y: 254, distance: 7.1
click at [443, 254] on button "Yes" at bounding box center [434, 253] width 23 height 17
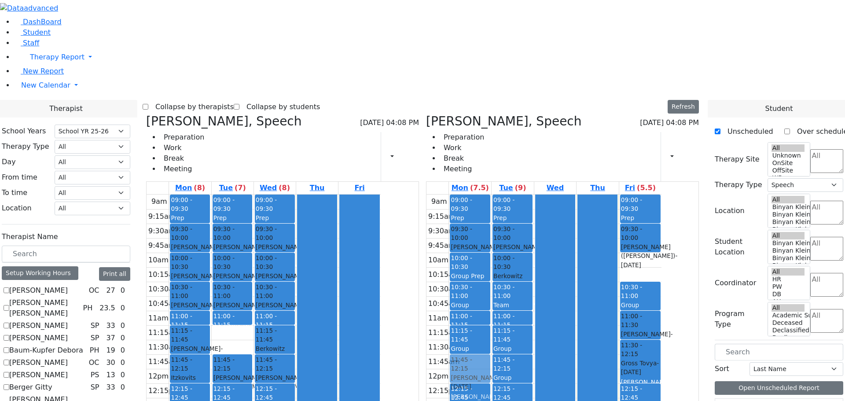
drag, startPoint x: 679, startPoint y: 138, endPoint x: 495, endPoint y: 243, distance: 212.3
click at [518, 240] on tr "09:00 - 09:30 Prep 09:30 - 10:00 Greenfield Yehuda - 04/05/2017 Gordon Goldie 1…" at bounding box center [543, 369] width 235 height 349
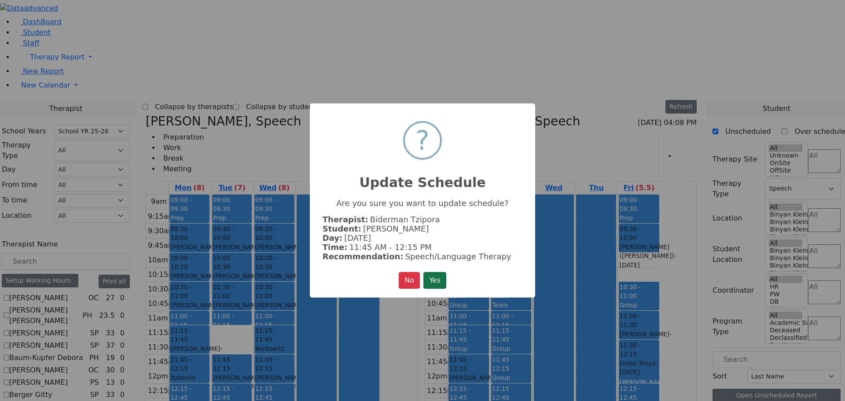
click at [434, 272] on button "Yes" at bounding box center [434, 280] width 23 height 17
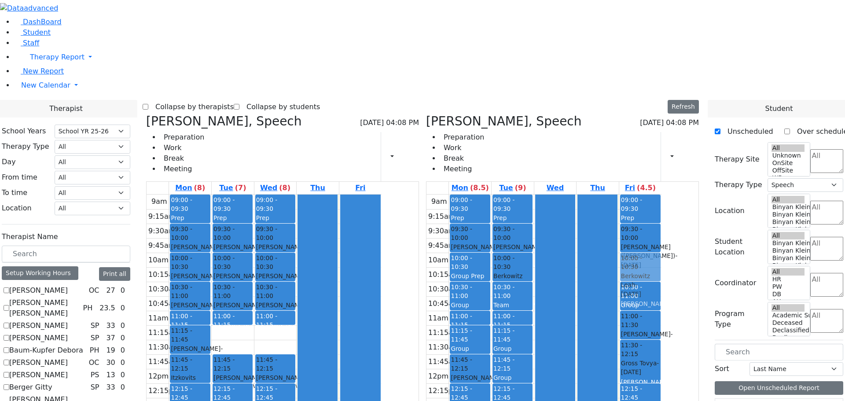
drag, startPoint x: 360, startPoint y: 207, endPoint x: 683, endPoint y: 137, distance: 330.5
click at [683, 137] on div "Grunwald Varda, Speech 08/28/2025 04:08 PM Preparation Work Break Meeting Print…" at bounding box center [423, 329] width 560 height 430
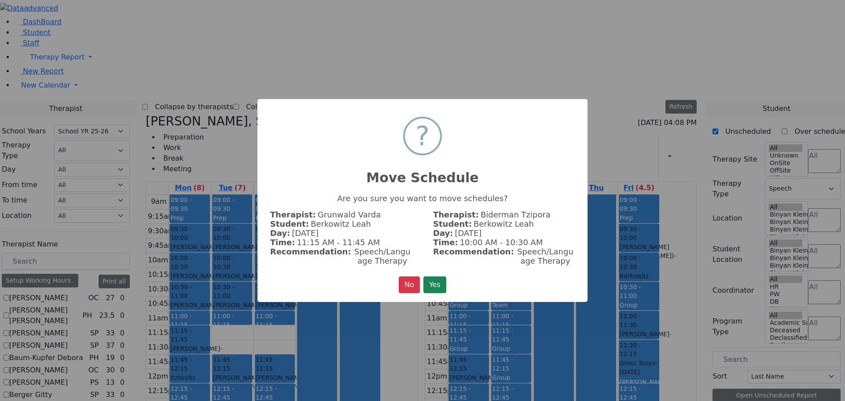
click at [435, 272] on div "× ? Move Schedule Are you sure you want to move schedules? Therapist: Grunwald …" at bounding box center [422, 200] width 330 height 203
click at [440, 268] on div "× ? Move Schedule Are you sure you want to move schedules? Therapist: Grunwald …" at bounding box center [422, 200] width 330 height 203
click at [438, 279] on button "Yes" at bounding box center [434, 284] width 23 height 17
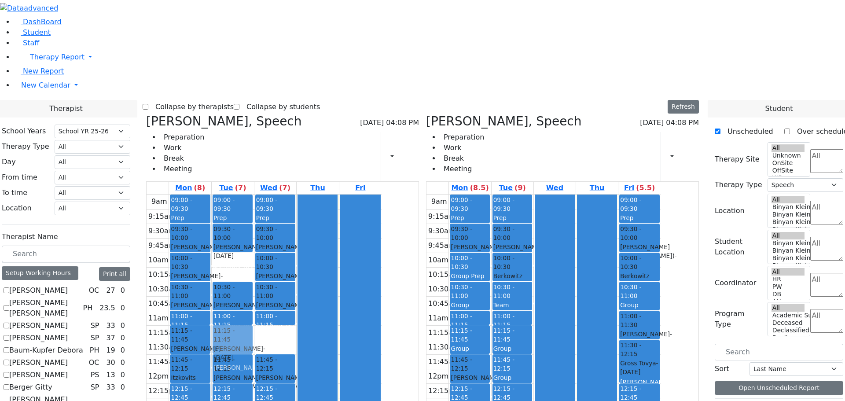
drag, startPoint x: 312, startPoint y: 137, endPoint x: 310, endPoint y: 209, distance: 71.8
click at [254, 209] on div "09:00 - 09:30 Prep 09:30 - 10:00 Tropper Rivka - 11/22/2004 Goldberg, Chanie 10…" at bounding box center [233, 369] width 42 height 349
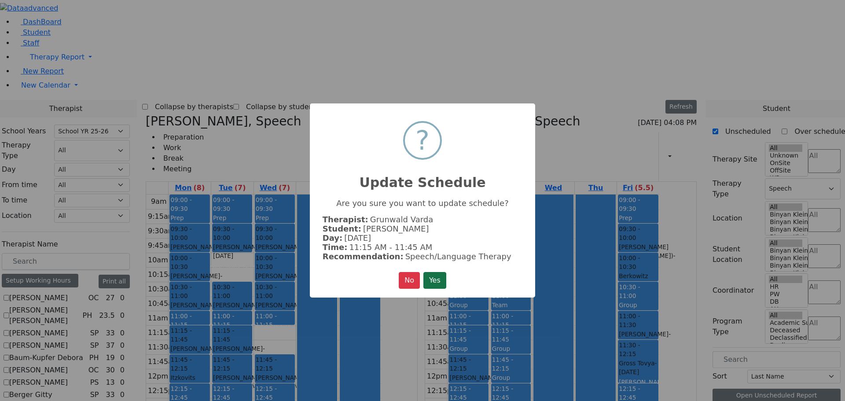
click at [429, 279] on button "Yes" at bounding box center [434, 280] width 23 height 17
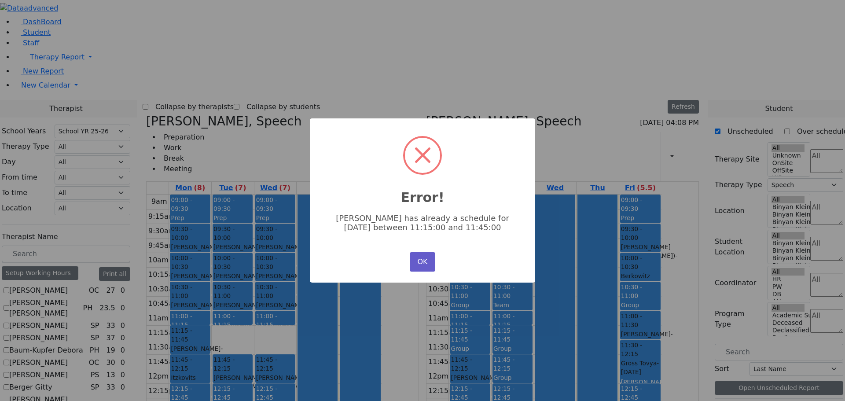
click at [429, 260] on button "OK" at bounding box center [423, 261] width 26 height 19
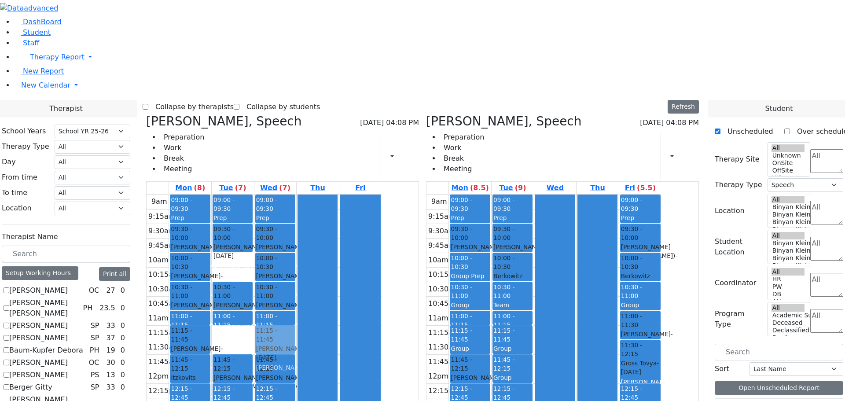
drag, startPoint x: 320, startPoint y: 128, endPoint x: 359, endPoint y: 199, distance: 81.7
click at [356, 199] on tr "09:00 - 09:30 Prep 09:30 - 10:00 Ausch Hendel - 09/08/2015 Kaganoff, Sara Grade…" at bounding box center [264, 369] width 235 height 349
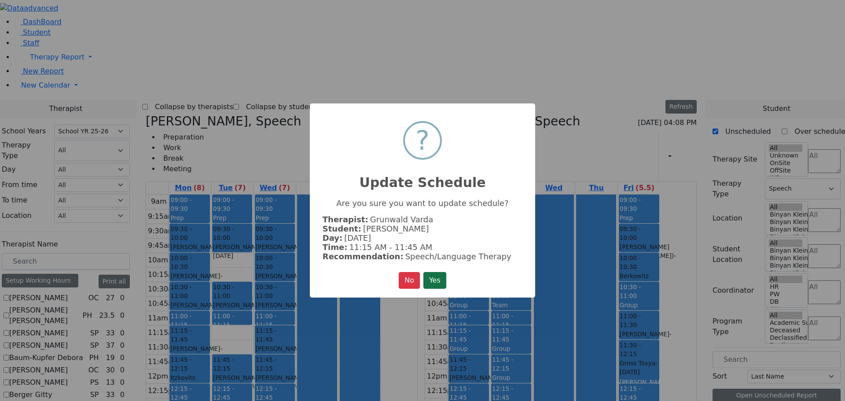
click at [432, 279] on button "Yes" at bounding box center [434, 280] width 23 height 17
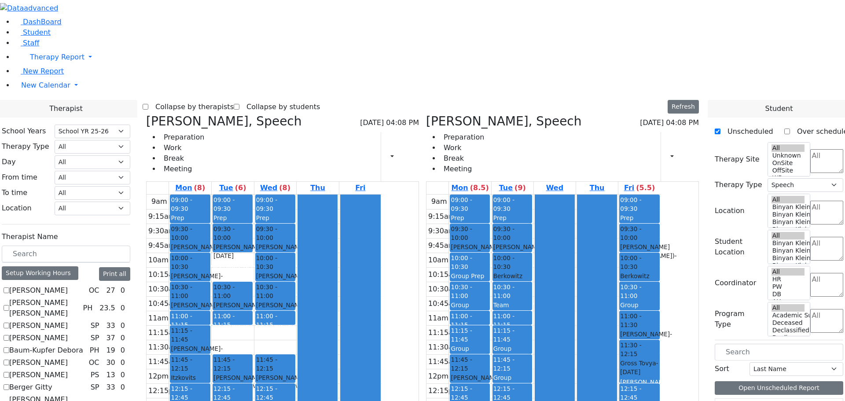
drag, startPoint x: 354, startPoint y: 209, endPoint x: 323, endPoint y: 295, distance: 91.9
click at [323, 295] on tr "09:00 - 09:30 Prep 09:30 - 10:00 Ausch Hendel - 09/08/2015 Kaganoff, Sara Grade…" at bounding box center [264, 369] width 235 height 349
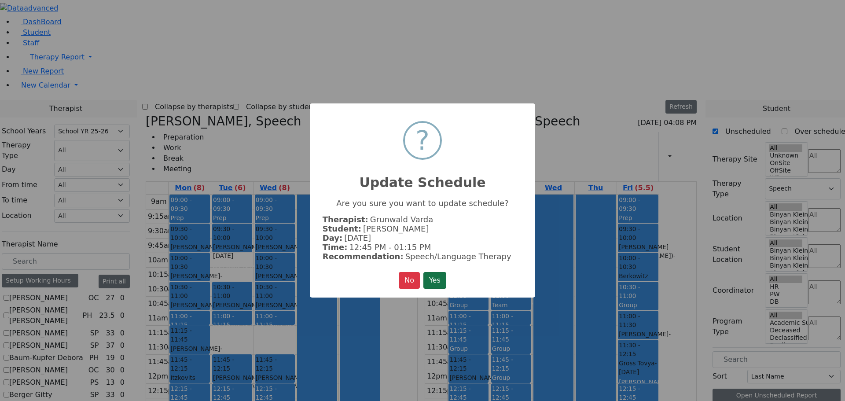
click at [427, 277] on button "Yes" at bounding box center [434, 280] width 23 height 17
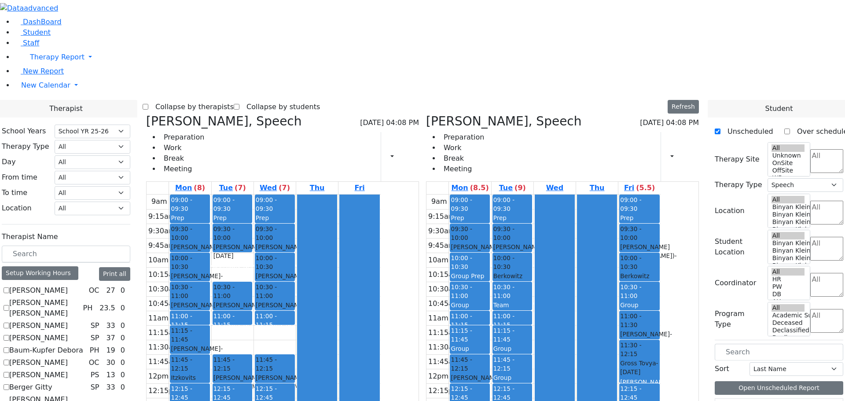
click at [146, 114] on icon at bounding box center [146, 121] width 0 height 15
checkbox input "false"
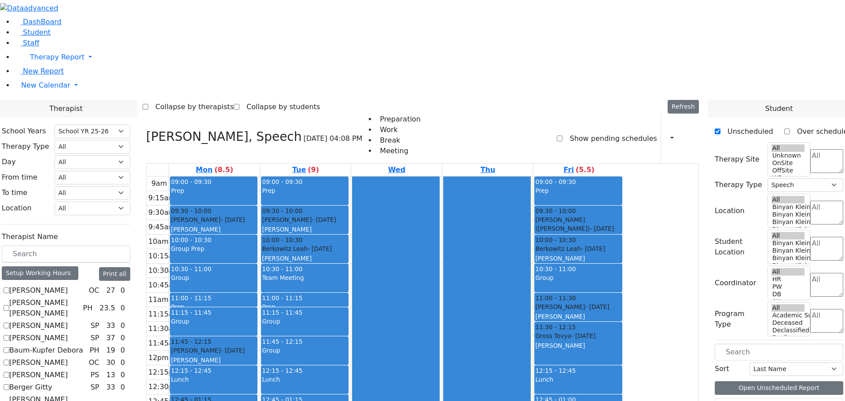
click at [146, 129] on icon at bounding box center [146, 136] width 0 height 15
select select
checkbox input "false"
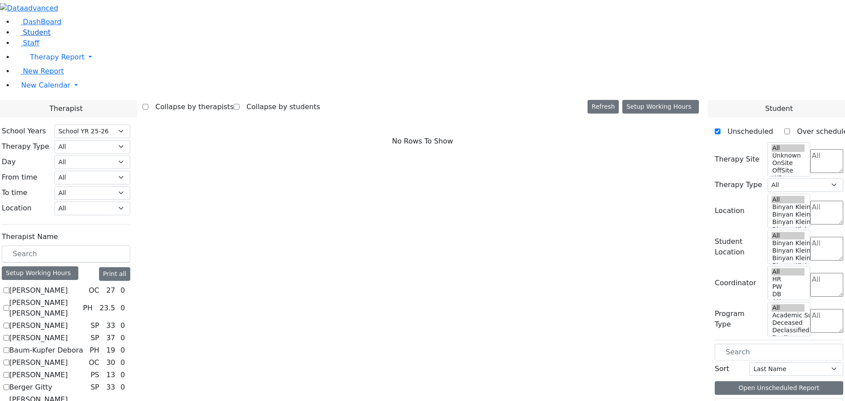
click at [30, 37] on span "Student" at bounding box center [37, 32] width 28 height 8
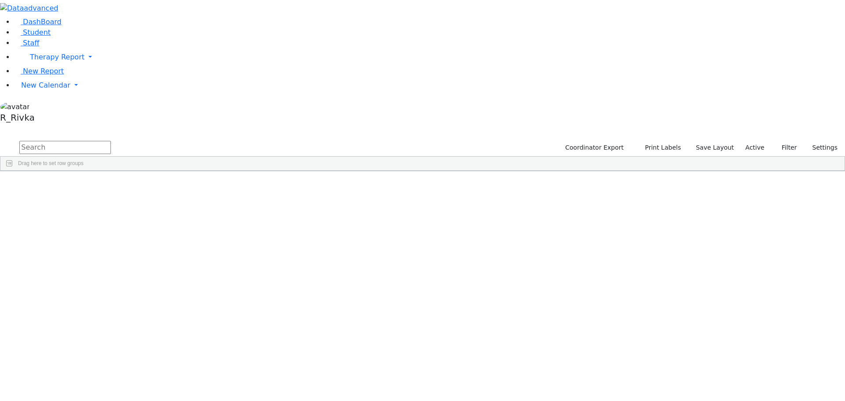
click at [111, 141] on input "text" at bounding box center [65, 147] width 92 height 13
type input "ben po"
click at [0, 140] on button "submit" at bounding box center [8, 148] width 17 height 17
click at [168, 185] on div "[PERSON_NAME]" at bounding box center [139, 191] width 55 height 12
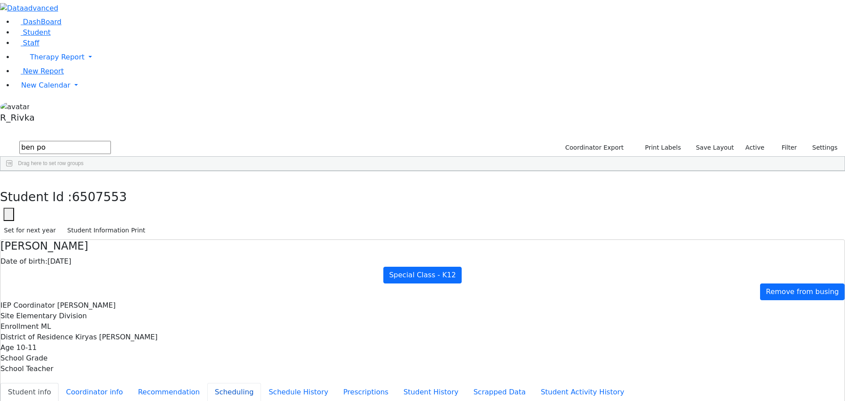
click at [214, 383] on button "Scheduling" at bounding box center [234, 392] width 54 height 18
click at [4, 178] on use "button" at bounding box center [4, 178] width 0 height 0
drag, startPoint x: 144, startPoint y: 38, endPoint x: 117, endPoint y: 38, distance: 27.3
click at [111, 140] on form "ben po" at bounding box center [55, 148] width 111 height 17
